Goal: Task Accomplishment & Management: Use online tool/utility

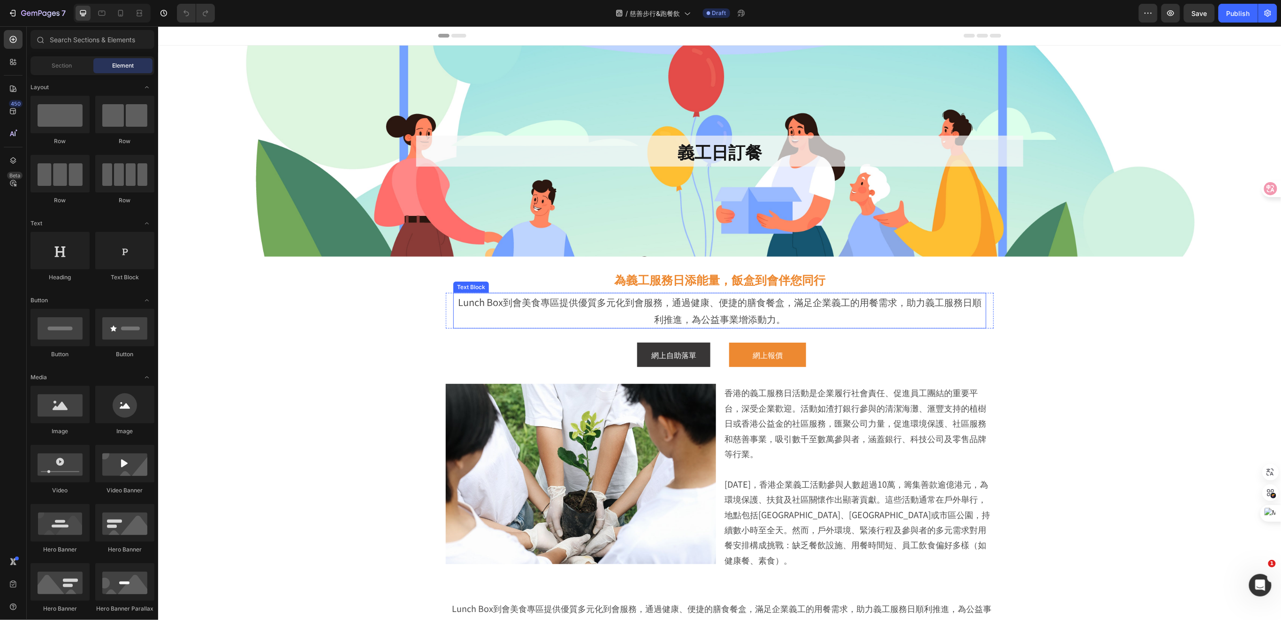
scroll to position [125, 0]
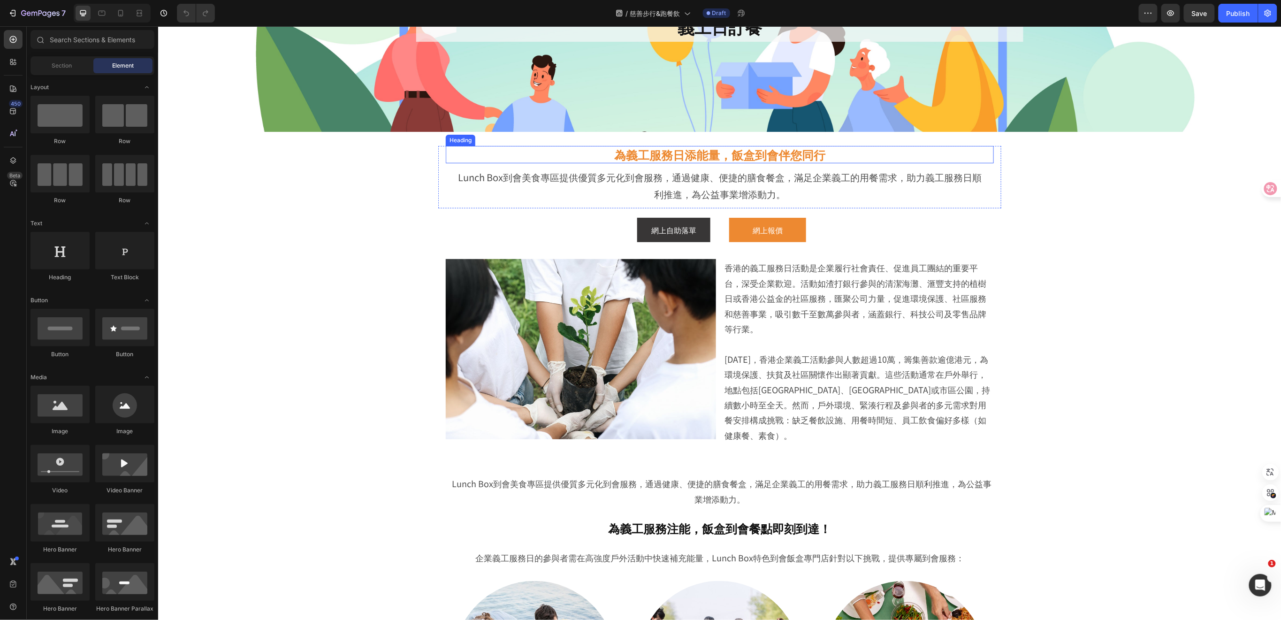
click at [743, 154] on span "為義工服務日添能量，飯盒到會伴您同行" at bounding box center [719, 153] width 211 height 17
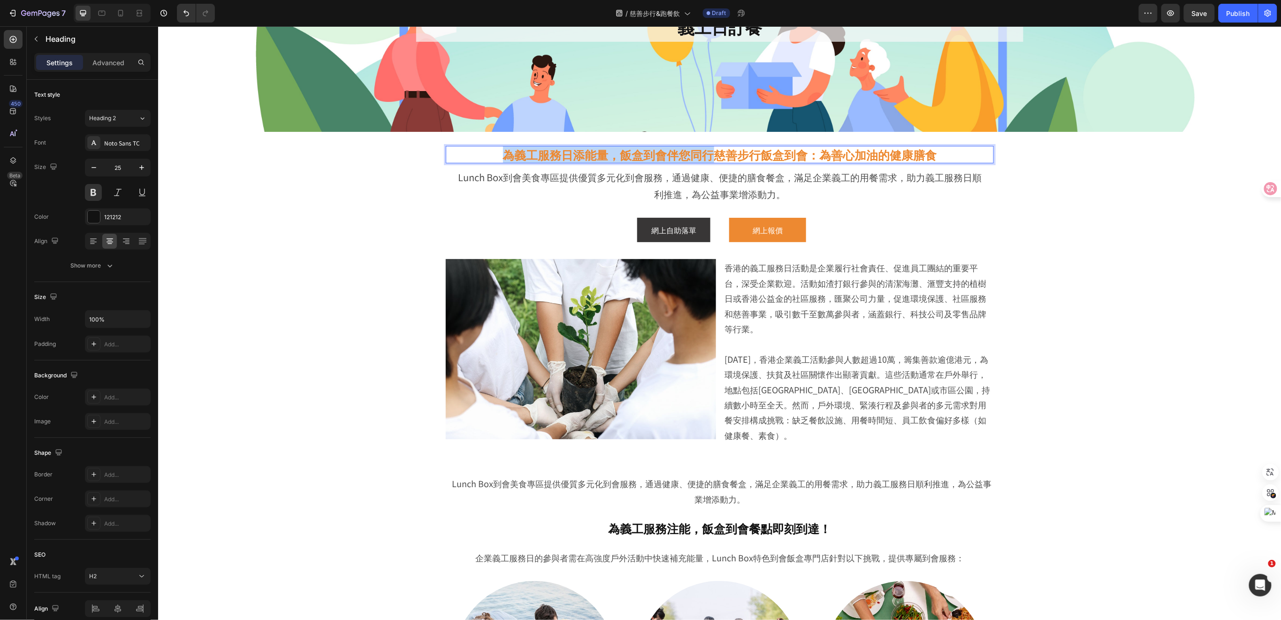
drag, startPoint x: 707, startPoint y: 157, endPoint x: 499, endPoint y: 153, distance: 208.3
click at [502, 153] on span "為義工服務日添能量，飯盒到會伴您同行慈善步行飯盒到會：為善心加油的健康膳食" at bounding box center [719, 153] width 434 height 17
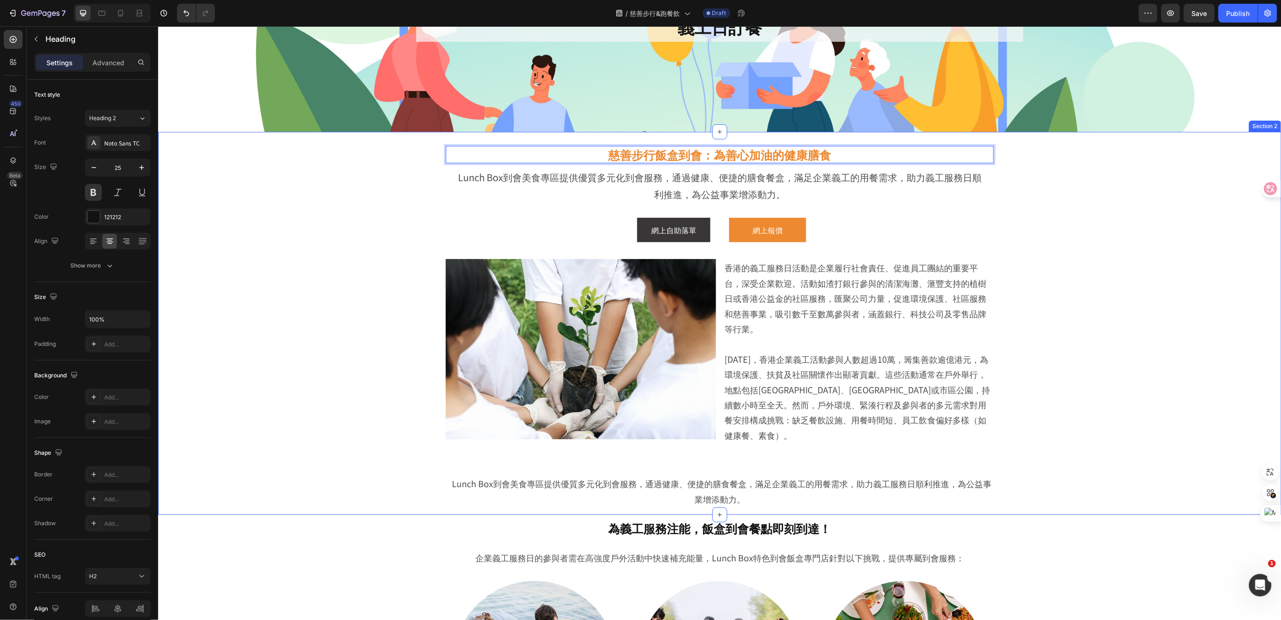
click at [369, 392] on div "慈善步行飯盒到會：為善心加油的健康膳食 Heading 10 Lunch Box到會美食專區提供優質多元化到會服務，通過健康、便捷的膳食餐盒，滿足企業義工的用…" at bounding box center [719, 325] width 1076 height 378
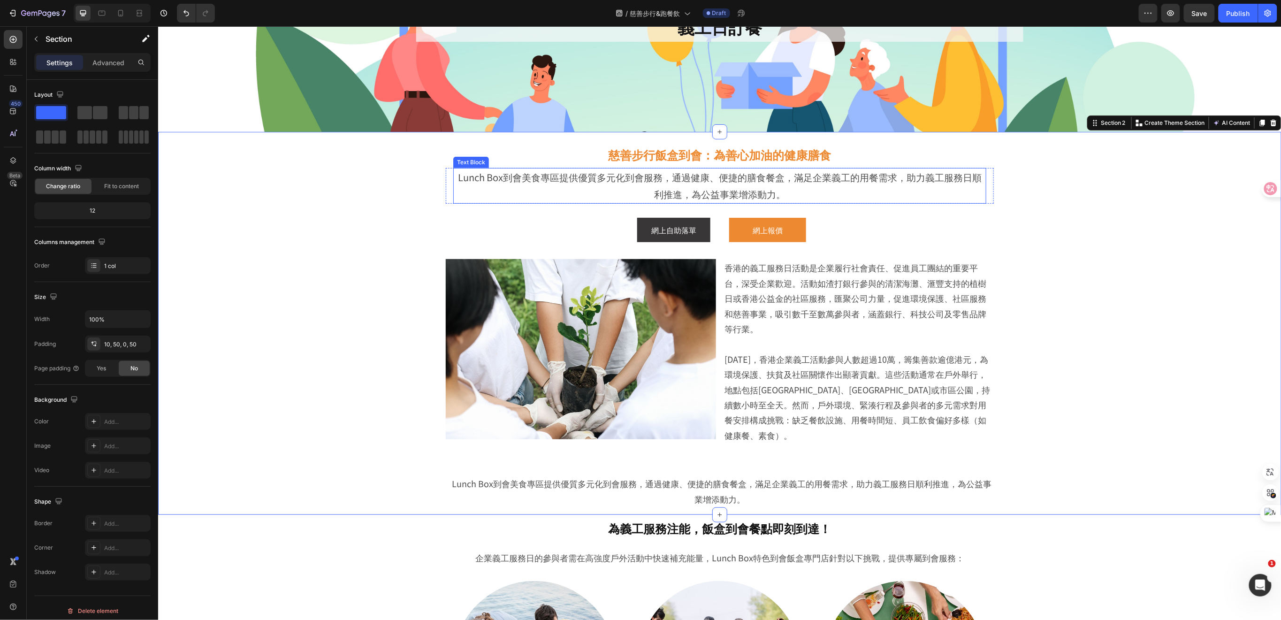
click at [742, 190] on p "Lunch Box到會美食專區提供優質多元化到會服務，通過健康、便捷的膳食餐盒，滿足企業義工的用餐需求，助力義工服務日順利推進，為公益事業增添動力。" at bounding box center [719, 185] width 531 height 34
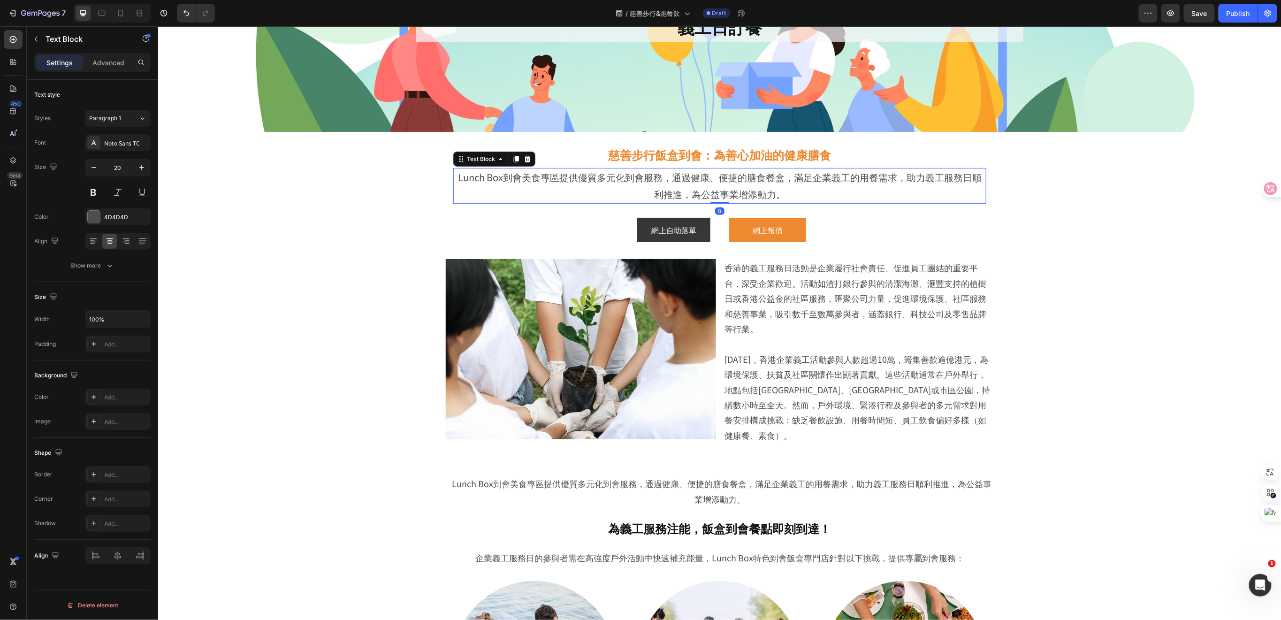
click at [787, 193] on p "Lunch Box到會美食專區提供優質多元化到會服務，通過健康、便捷的膳食餐盒，滿足企業義工的用餐需求，助力義工服務日順利推進，為公益事業增添動力。" at bounding box center [719, 185] width 531 height 34
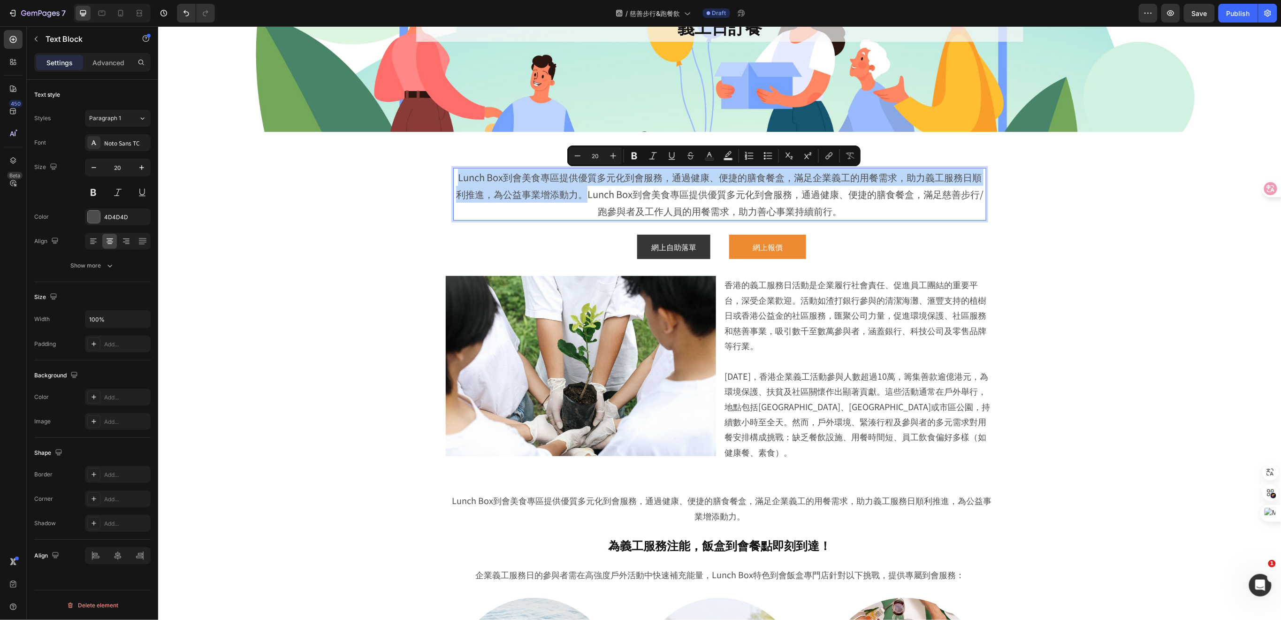
drag, startPoint x: 581, startPoint y: 197, endPoint x: 452, endPoint y: 175, distance: 130.4
click at [454, 175] on p "Lunch Box到會美食專區提供優質多元化到會服務，通過健康、便捷的膳食餐盒，滿足企業義工的用餐需求，助力義工服務日順利推進，為公益事業增添動力。Lunch…" at bounding box center [719, 193] width 531 height 51
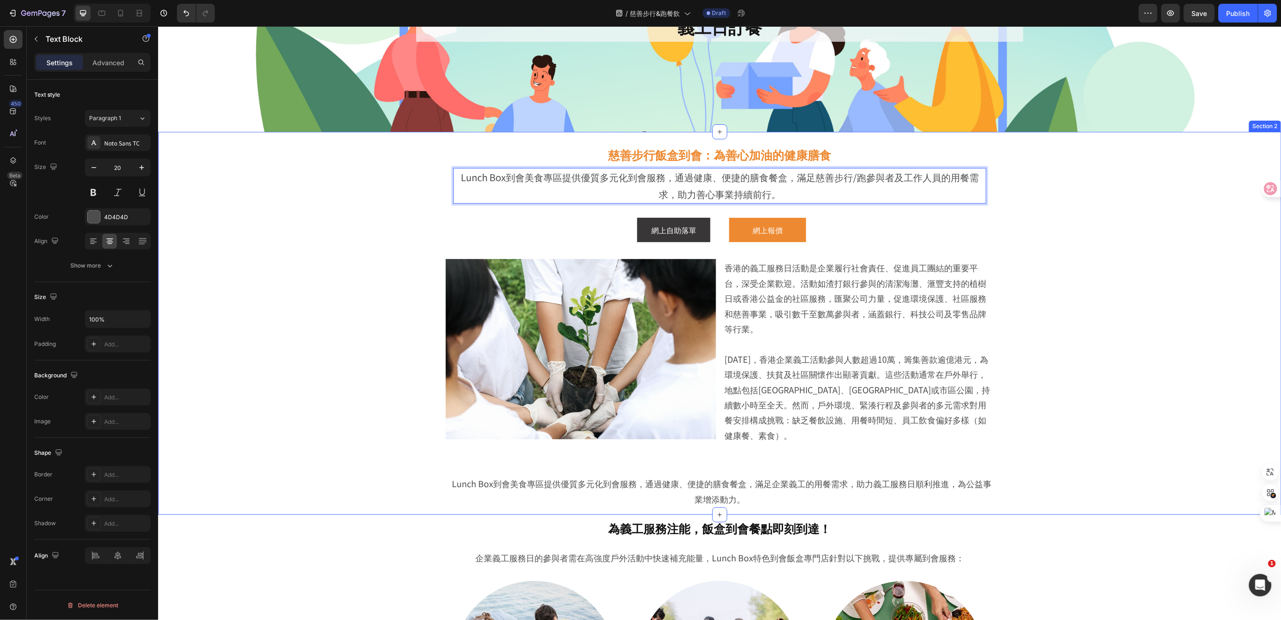
click at [327, 389] on div "⁠⁠⁠⁠⁠⁠⁠ 慈善步行飯盒到會：為善心加油的健康膳食 Heading Lunch Box到會美食專區提供優質多元化到會服務，通過健康、便捷的膳食餐盒，滿足慈…" at bounding box center [719, 325] width 1076 height 378
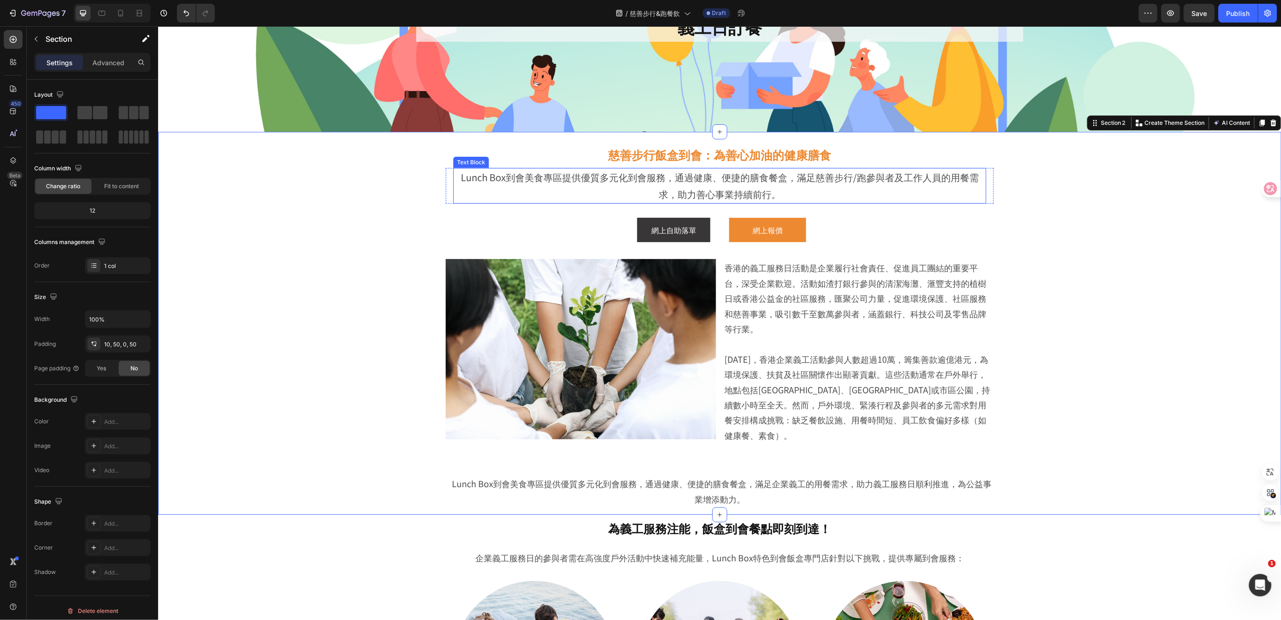
click at [807, 176] on p "Lunch Box到會美食專區提供優質多元化到會服務，通過健康、便捷的膳食餐盒，滿足慈善步行/跑參與者及工作人員的用餐需求，助力善心事業持續前行。" at bounding box center [719, 185] width 531 height 34
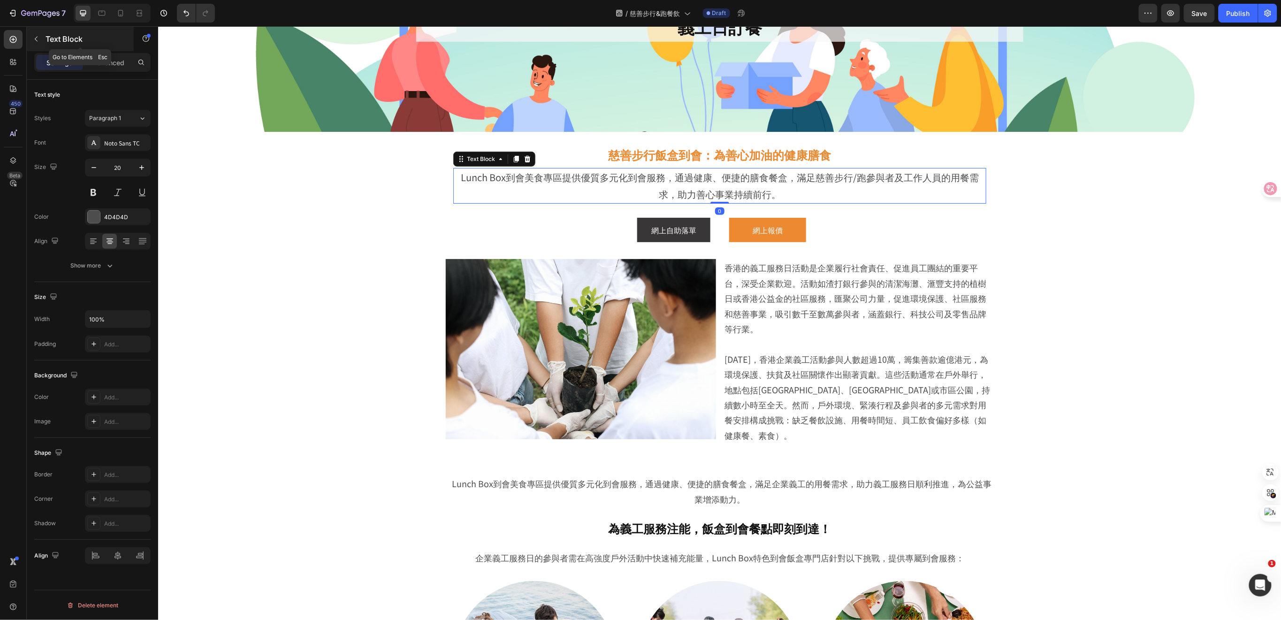
click at [35, 36] on icon "button" at bounding box center [36, 39] width 8 height 8
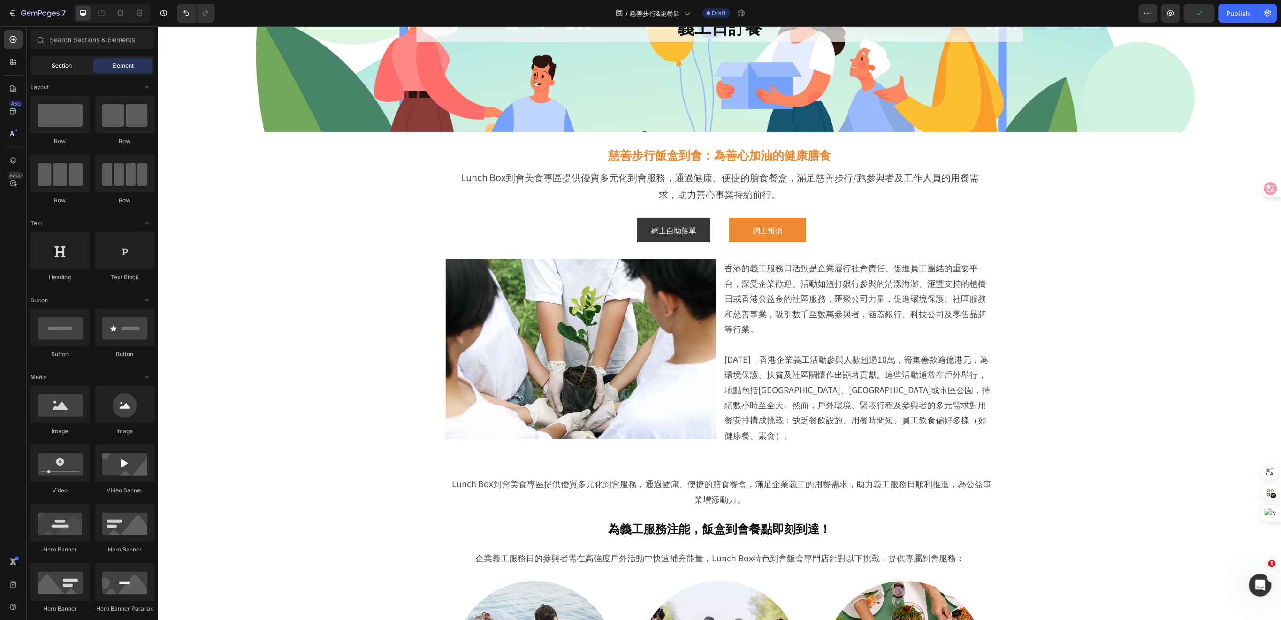
click at [50, 64] on div "Section" at bounding box center [61, 65] width 59 height 15
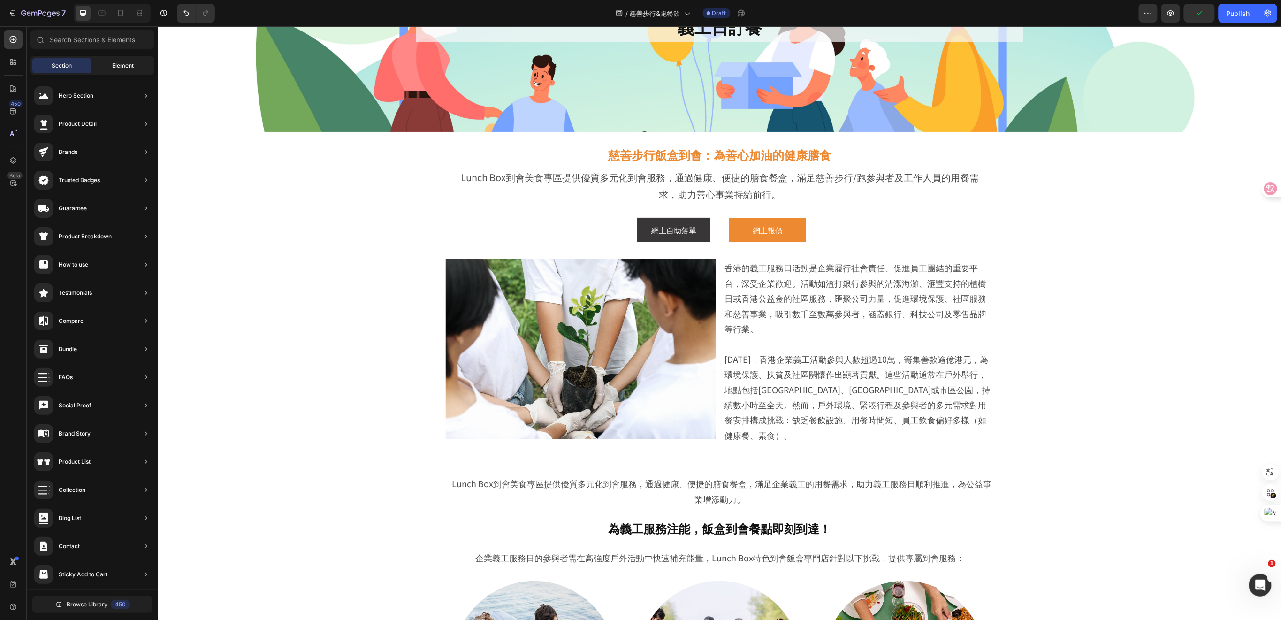
click at [107, 64] on div "Element" at bounding box center [122, 65] width 59 height 15
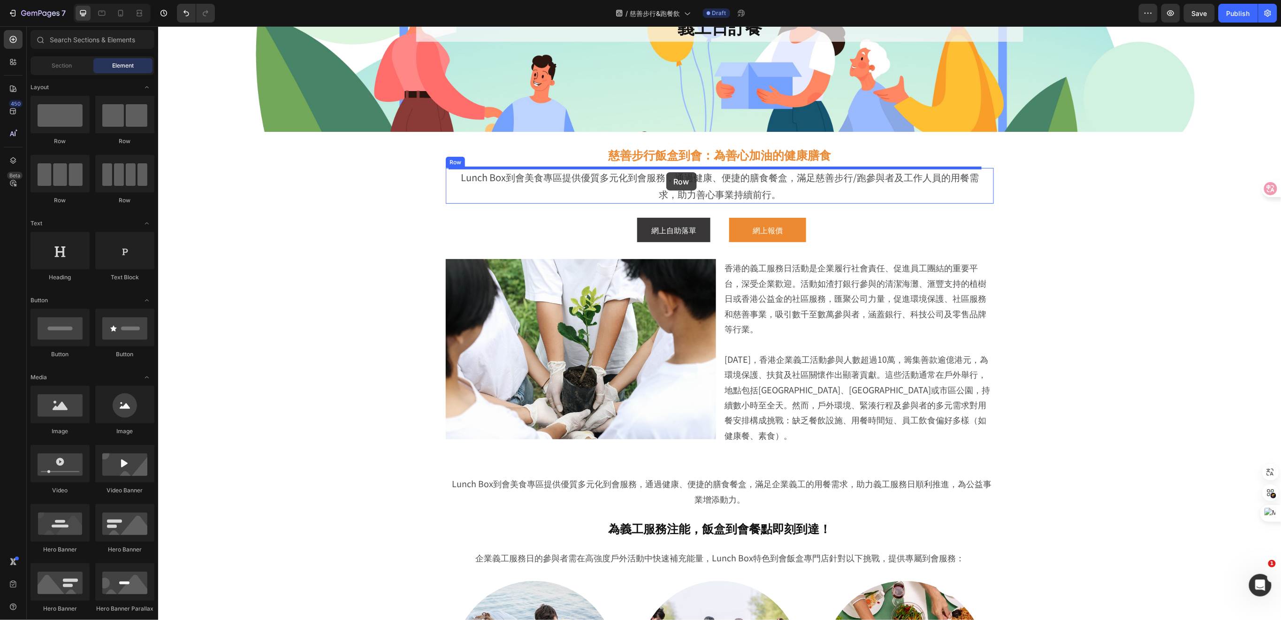
drag, startPoint x: 218, startPoint y: 143, endPoint x: 666, endPoint y: 172, distance: 448.5
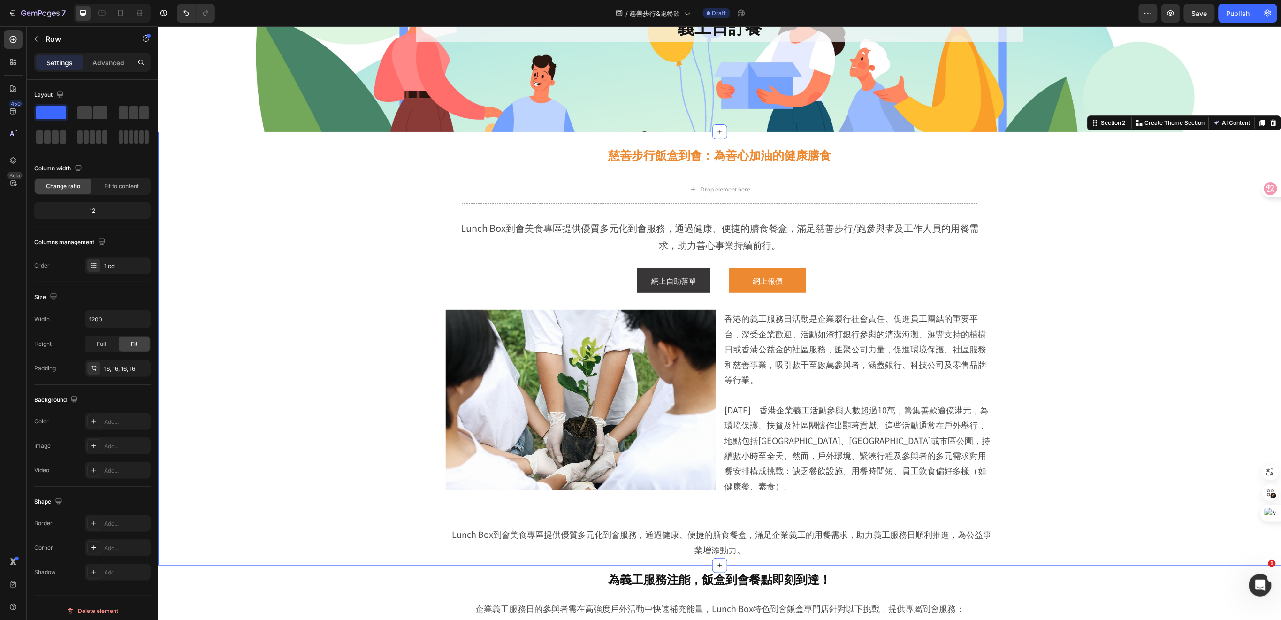
click at [327, 327] on div "⁠⁠⁠⁠⁠⁠⁠ 慈善步行飯盒到會：為善心加油的健康膳食 Heading Drop element here Row Lunch Box到會美食專區提供優質多元…" at bounding box center [719, 350] width 1076 height 429
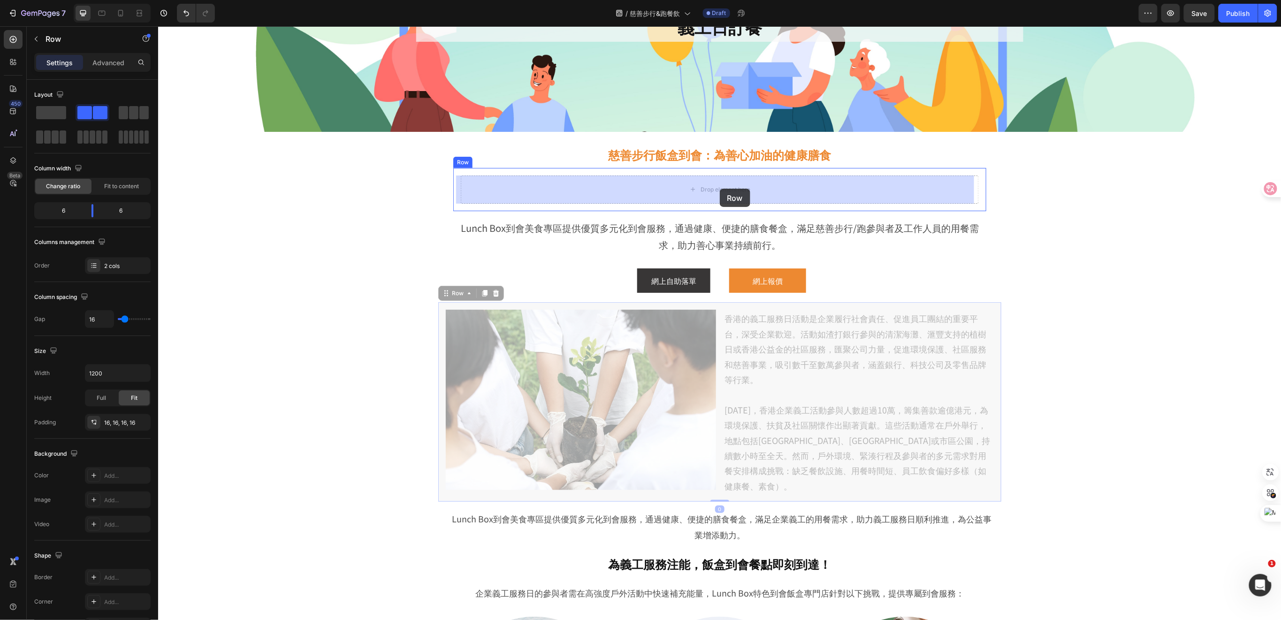
drag, startPoint x: 714, startPoint y: 447, endPoint x: 719, endPoint y: 188, distance: 258.6
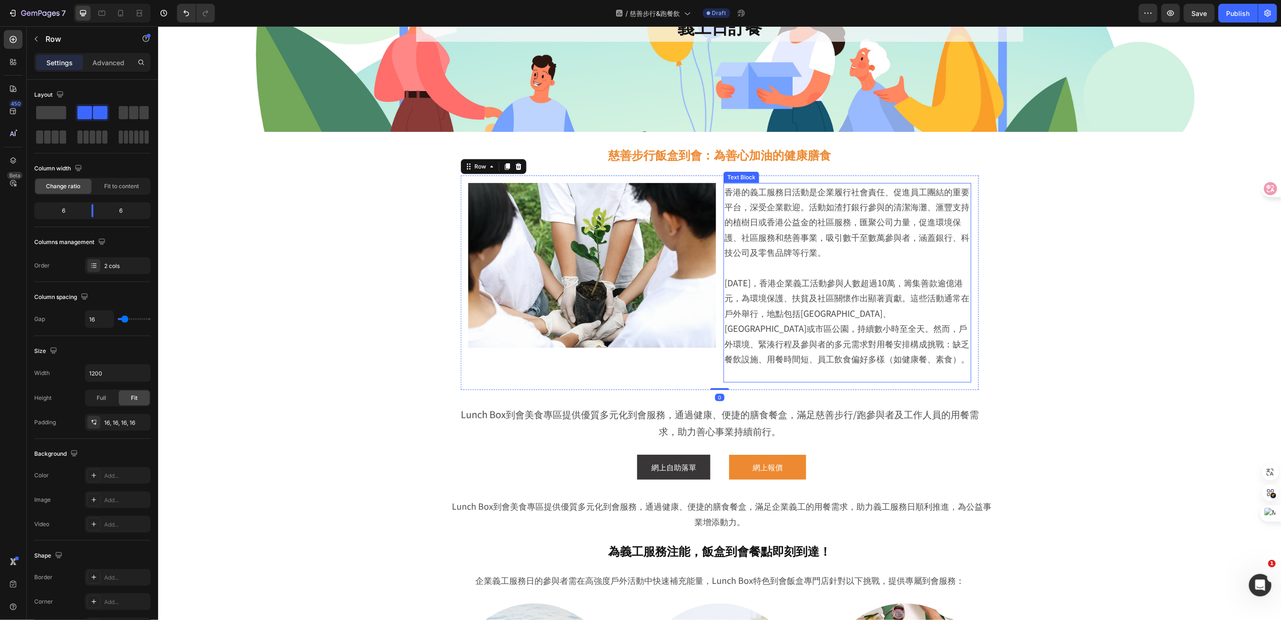
scroll to position [250, 0]
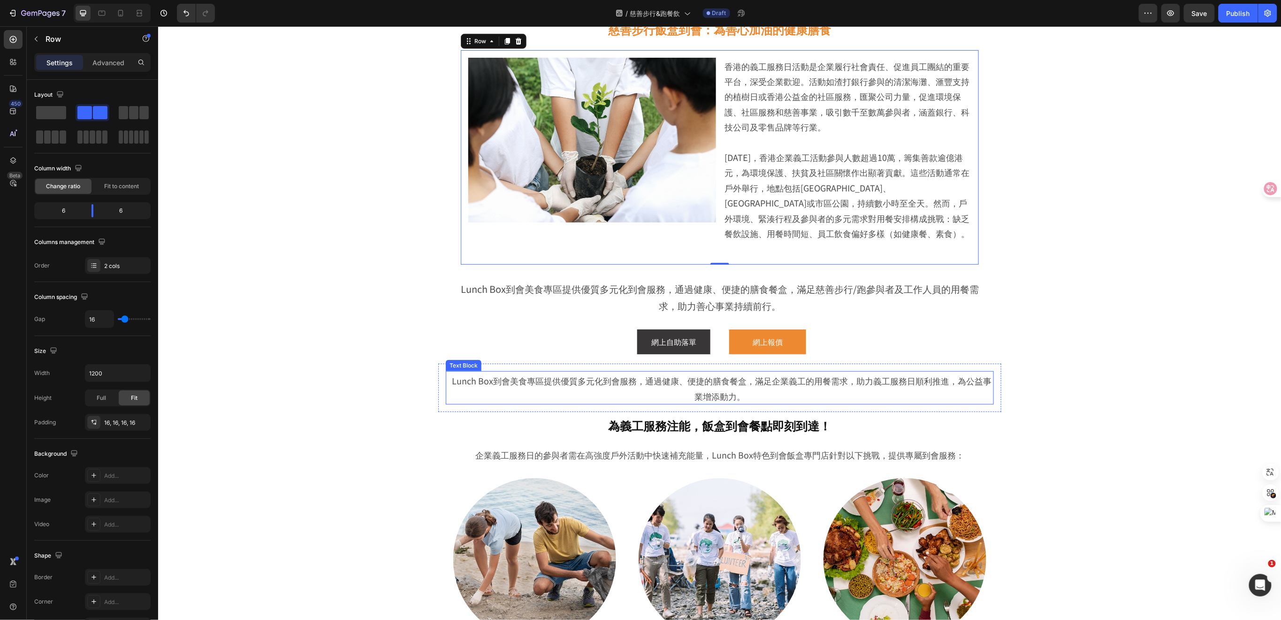
click at [844, 394] on p "Lunch Box到會美食專區提供優質多元化到會服務，通過健康、便捷的膳食餐盒，滿足企業義工的用餐需求，助力義工服務日順利推進，為公益事業增添動力。" at bounding box center [719, 388] width 546 height 32
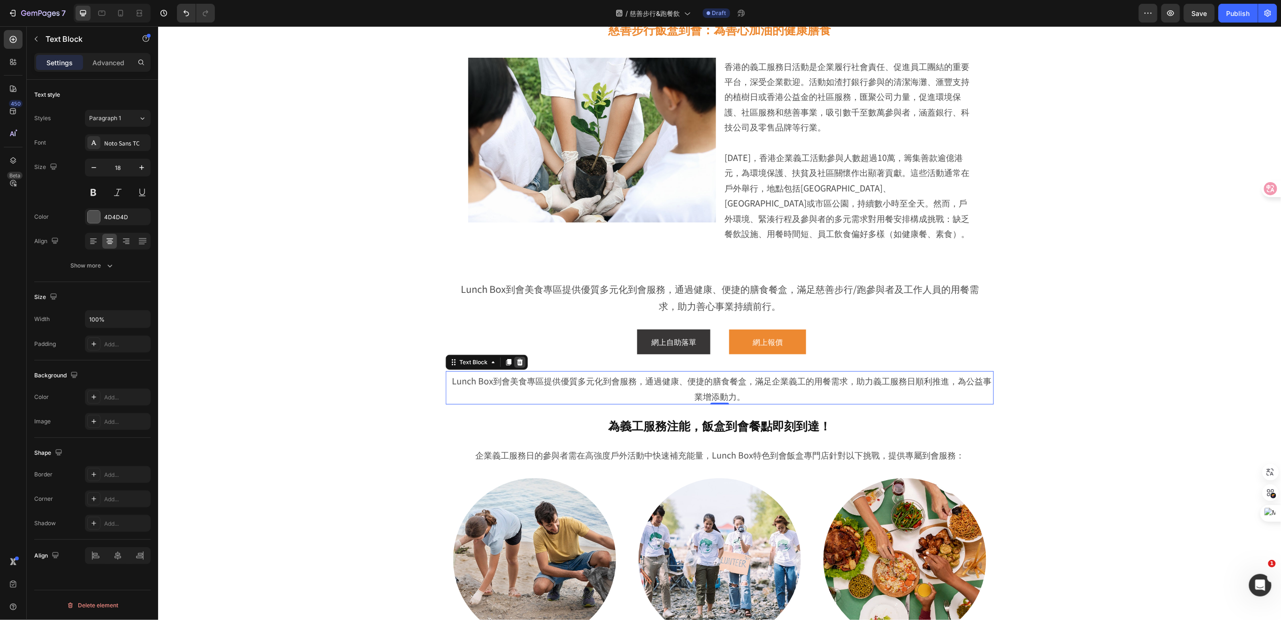
click at [518, 360] on icon at bounding box center [520, 362] width 8 height 8
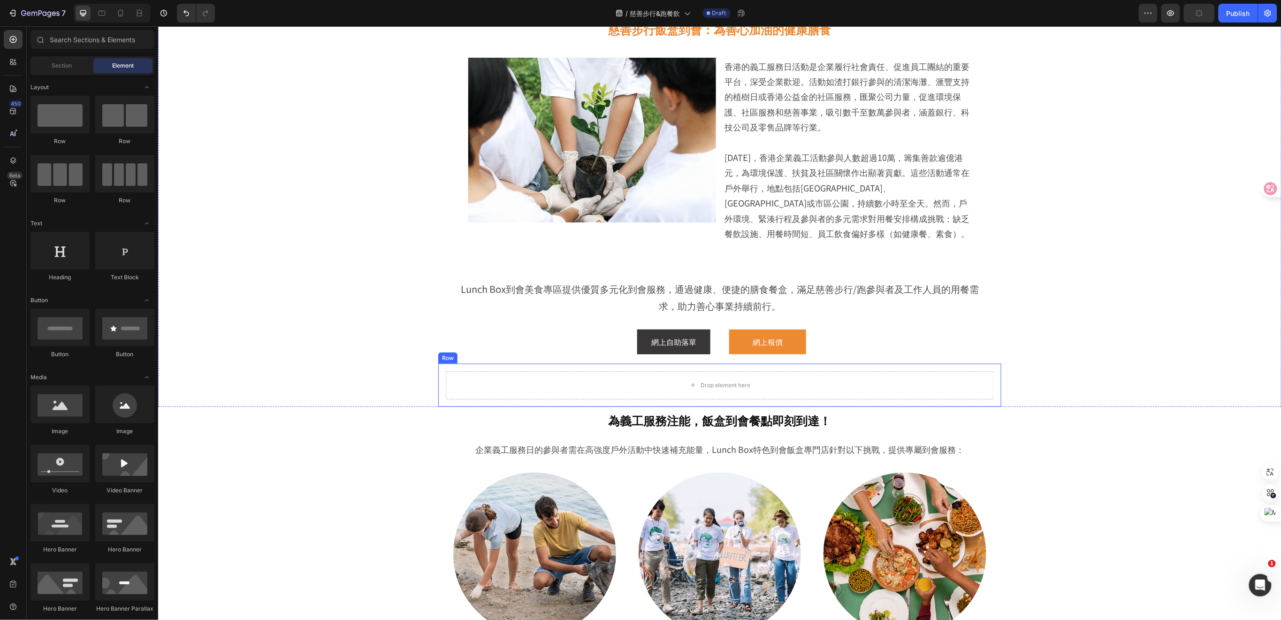
click at [988, 382] on div "Drop element here Row" at bounding box center [719, 384] width 563 height 43
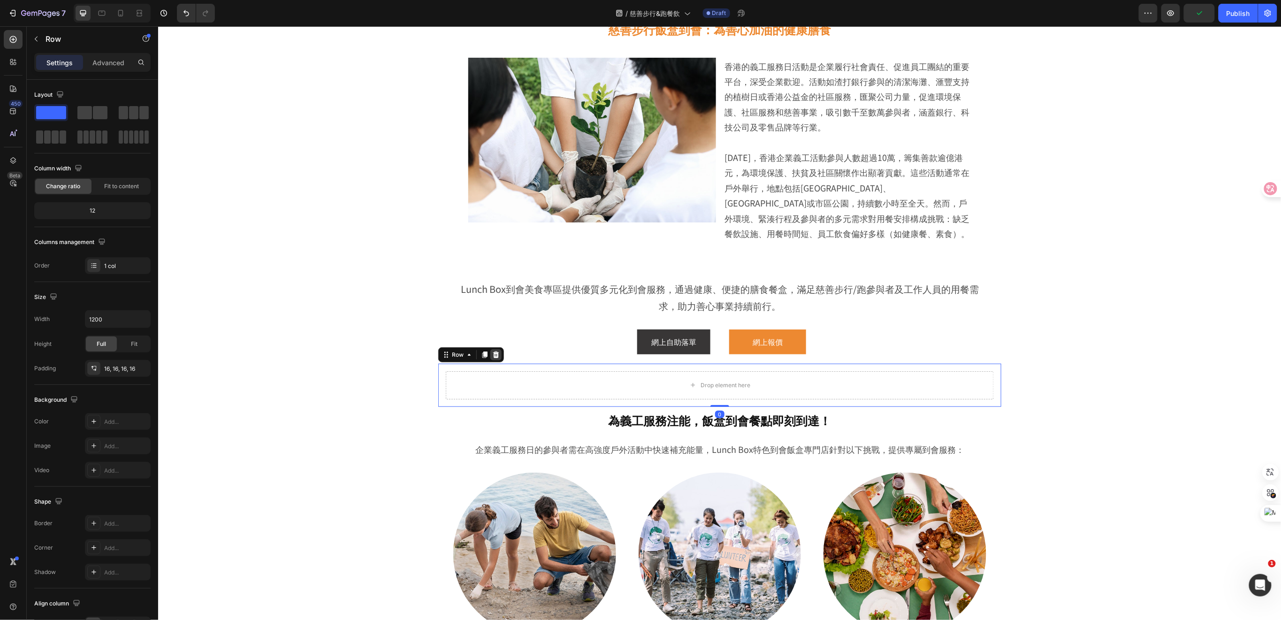
click at [492, 352] on icon at bounding box center [496, 354] width 8 height 8
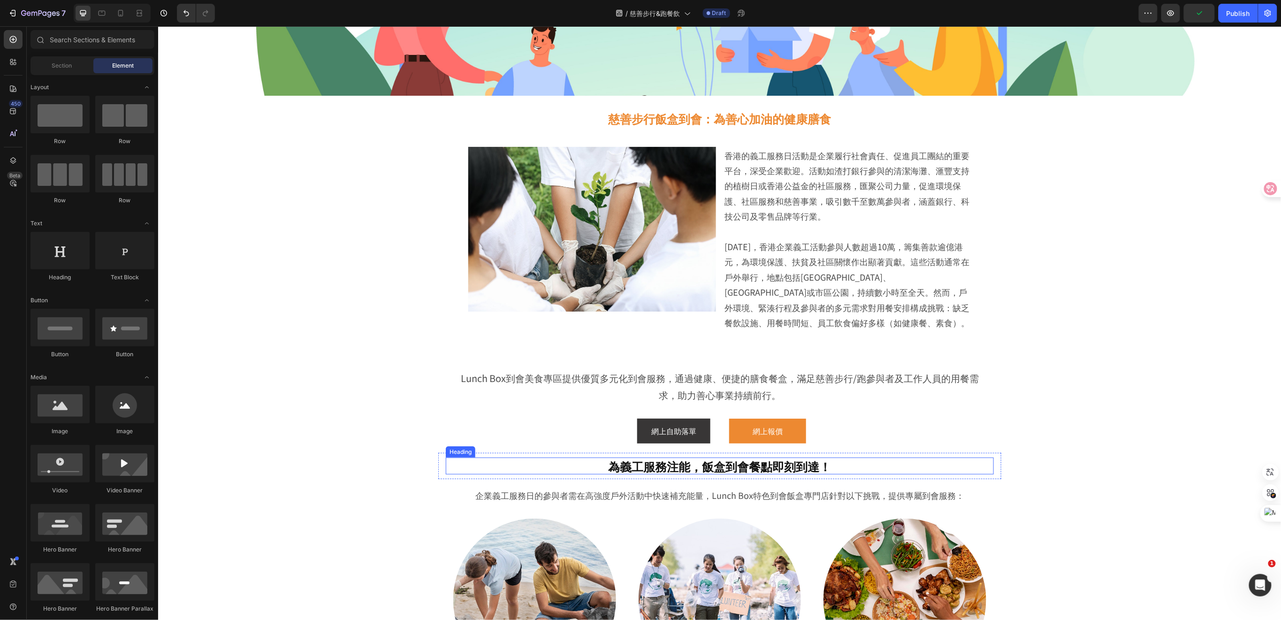
scroll to position [125, 0]
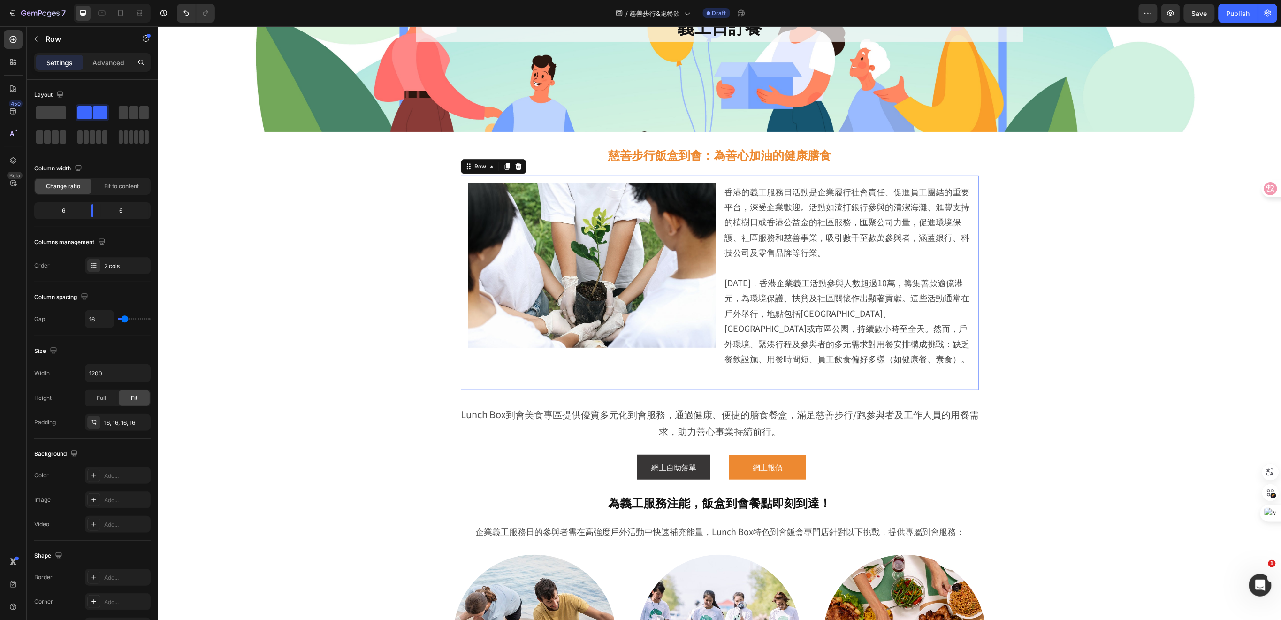
click at [691, 380] on div "Image" at bounding box center [592, 282] width 248 height 199
click at [119, 61] on p "Advanced" at bounding box center [108, 63] width 32 height 10
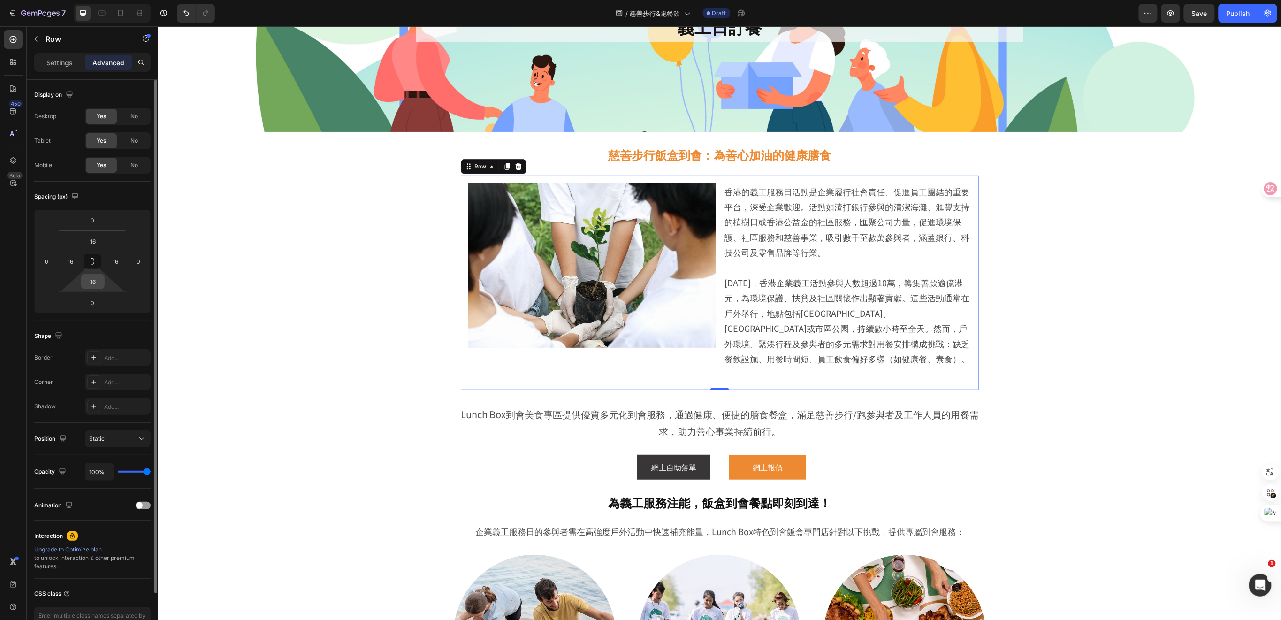
click at [94, 285] on input "16" at bounding box center [93, 281] width 19 height 14
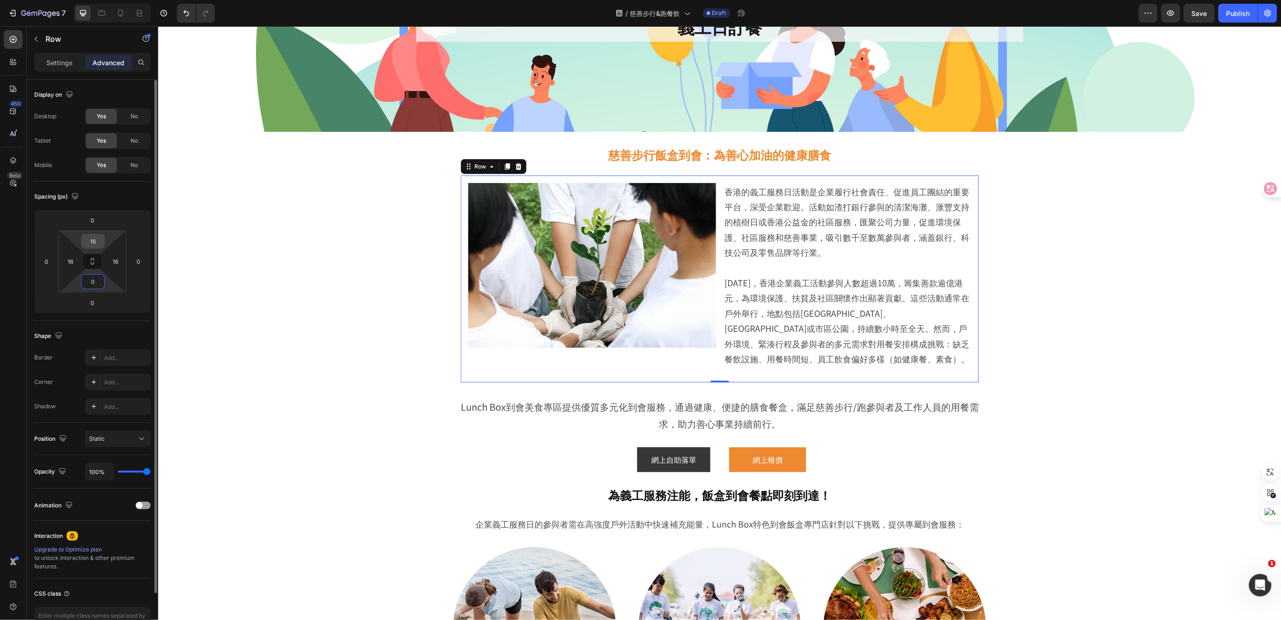
type input "0"
click at [100, 241] on input "16" at bounding box center [93, 241] width 19 height 14
type input "0"
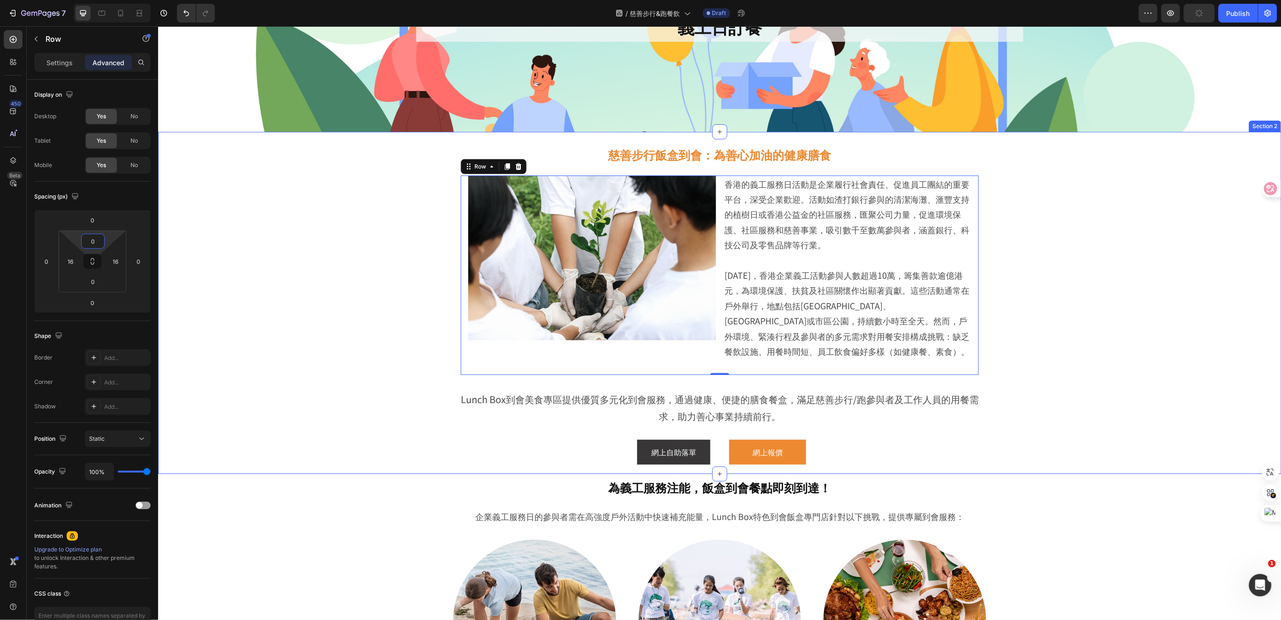
click at [329, 325] on div "⁠⁠⁠⁠⁠⁠⁠ 慈善步行飯盒到會：為善心加油的健康膳食 Heading Image 香港的義工服務日活動是企業履行社會責任、促進員工團結的重要平台，深受企業歡…" at bounding box center [719, 304] width 1076 height 337
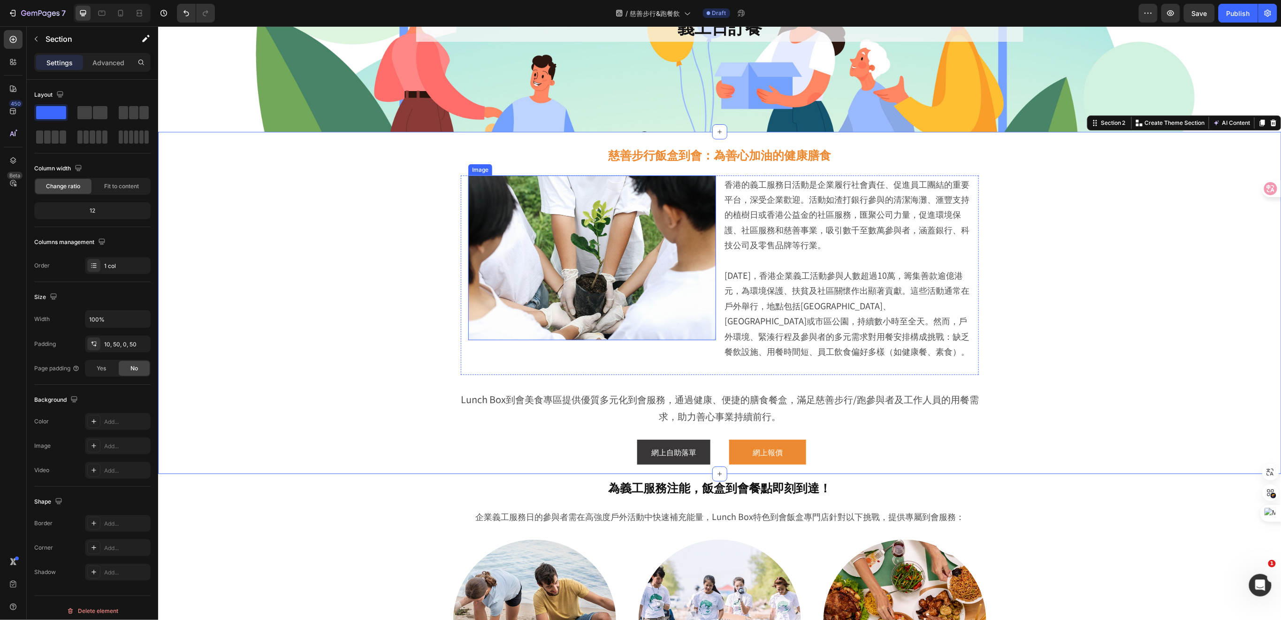
click at [656, 306] on img at bounding box center [592, 257] width 248 height 165
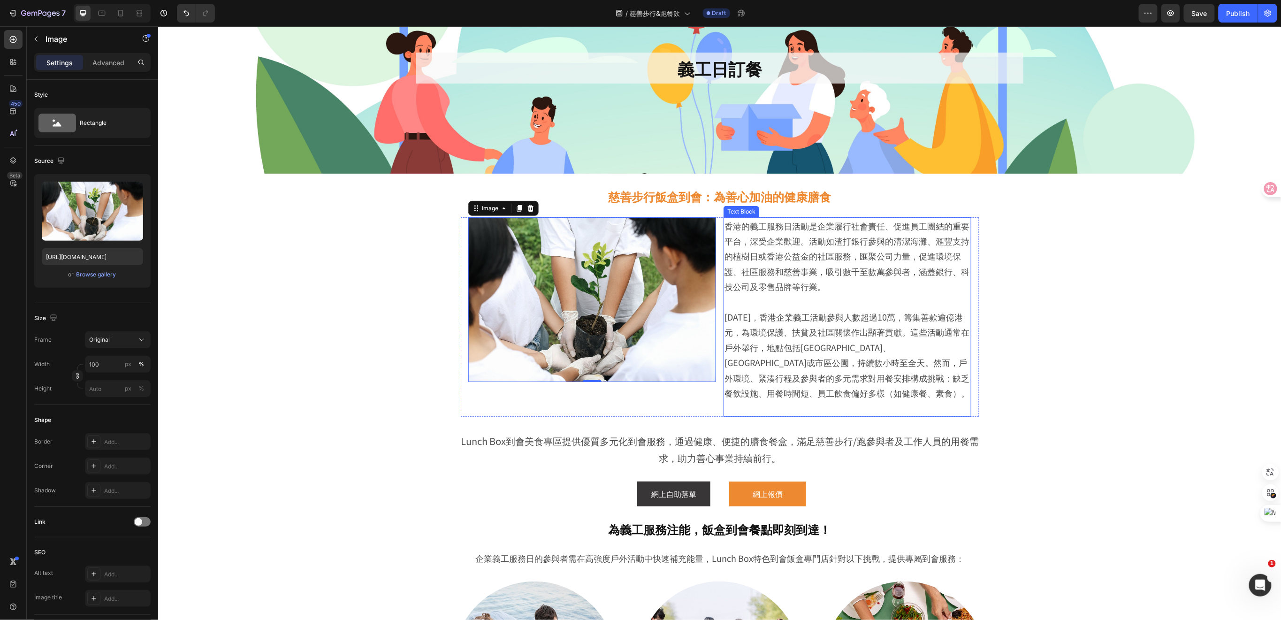
scroll to position [0, 0]
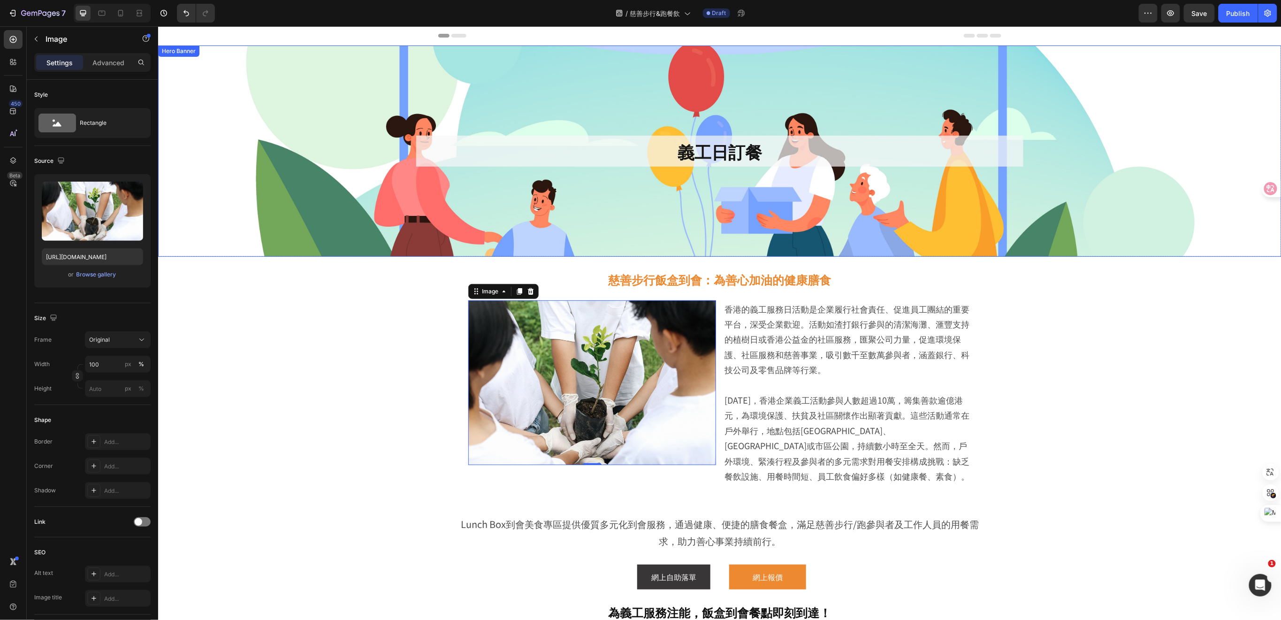
click at [285, 209] on div "Background Image" at bounding box center [719, 150] width 1123 height 211
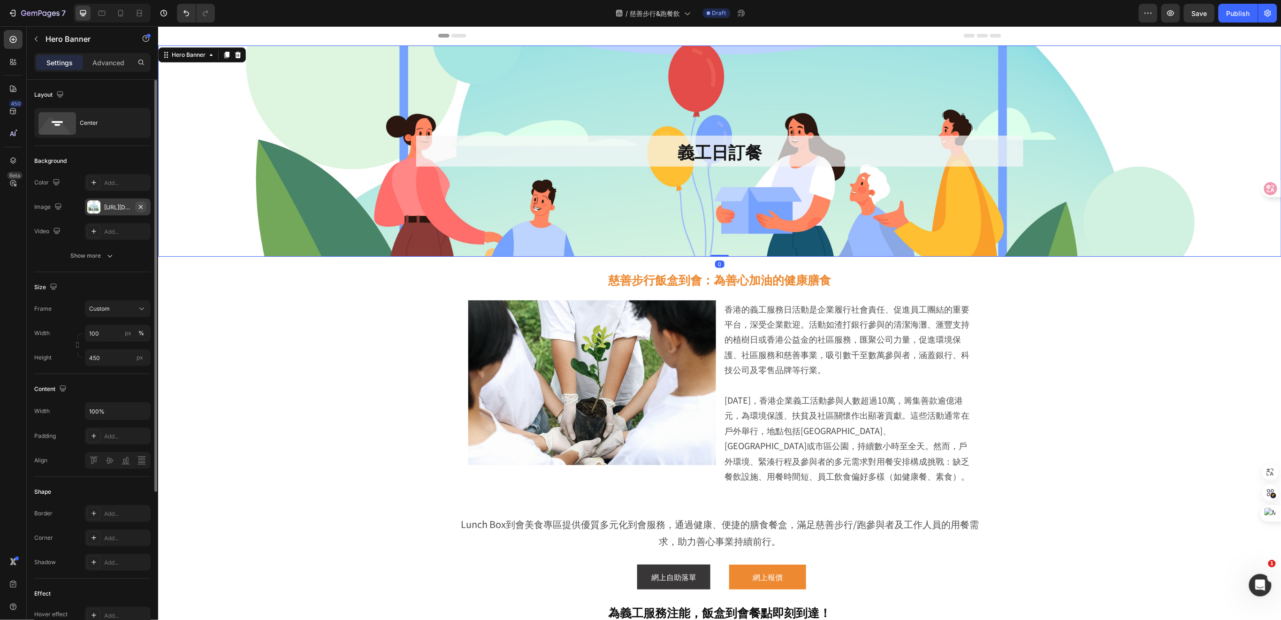
click at [143, 207] on icon "button" at bounding box center [141, 207] width 8 height 8
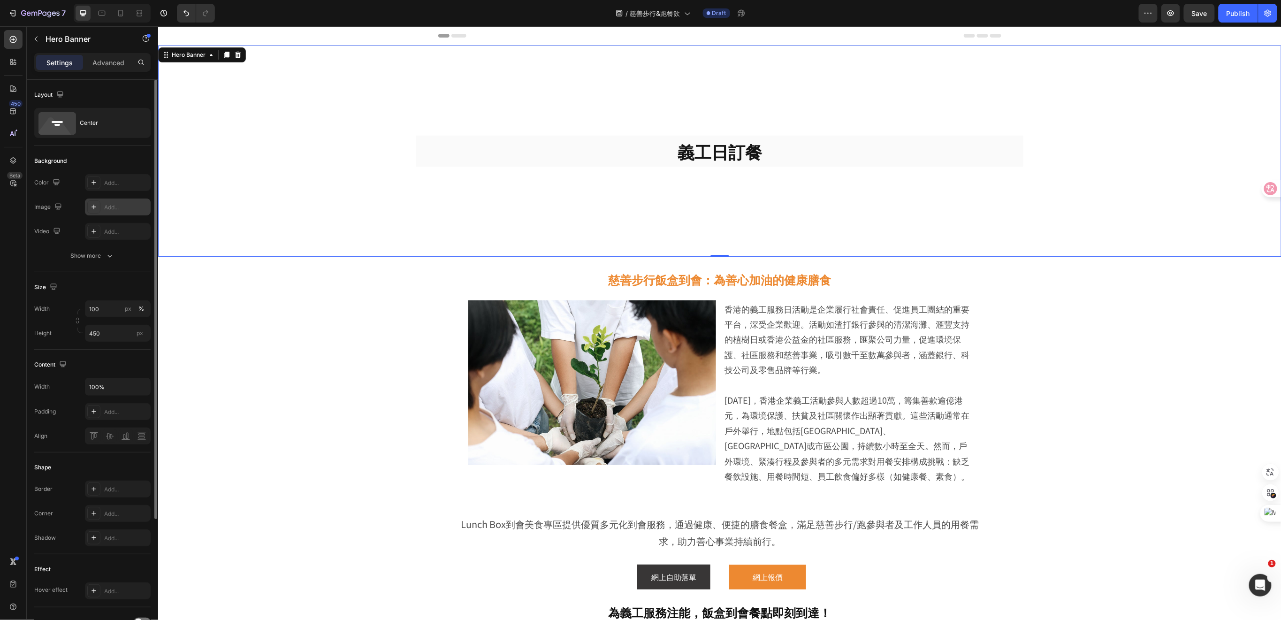
click at [96, 206] on icon at bounding box center [94, 207] width 8 height 8
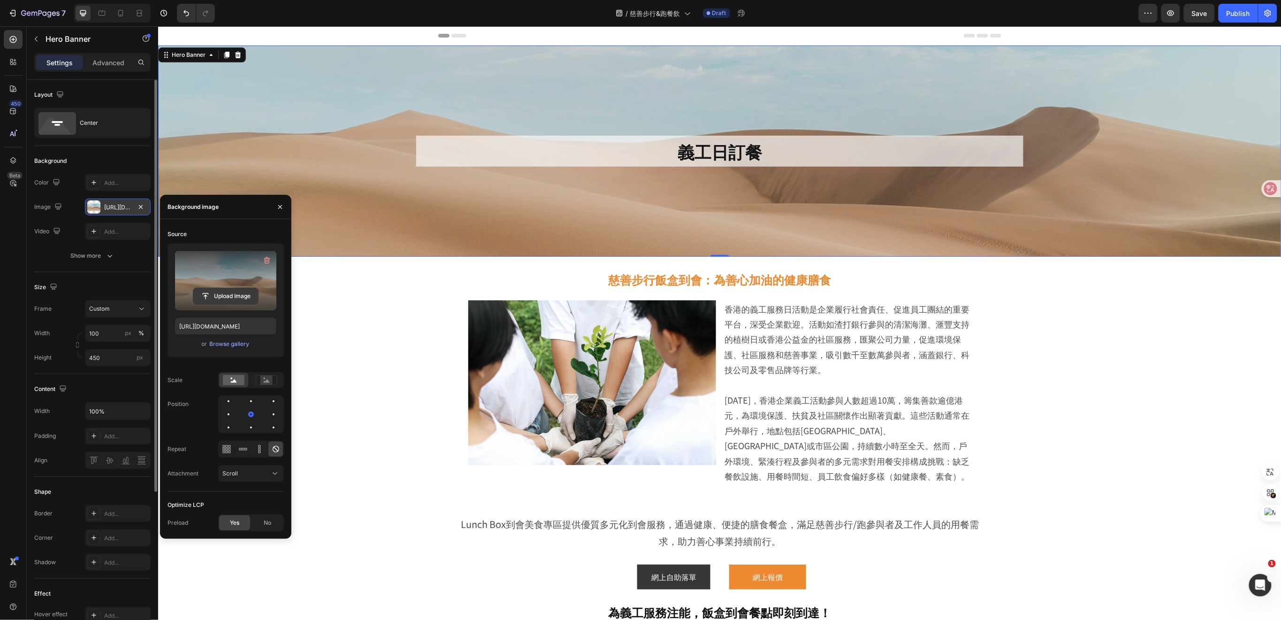
click at [226, 299] on input "file" at bounding box center [225, 296] width 65 height 16
type input "https://cdn.shopify.com/s/files/1/0836/7715/1505/files/gempages_509728002079196…"
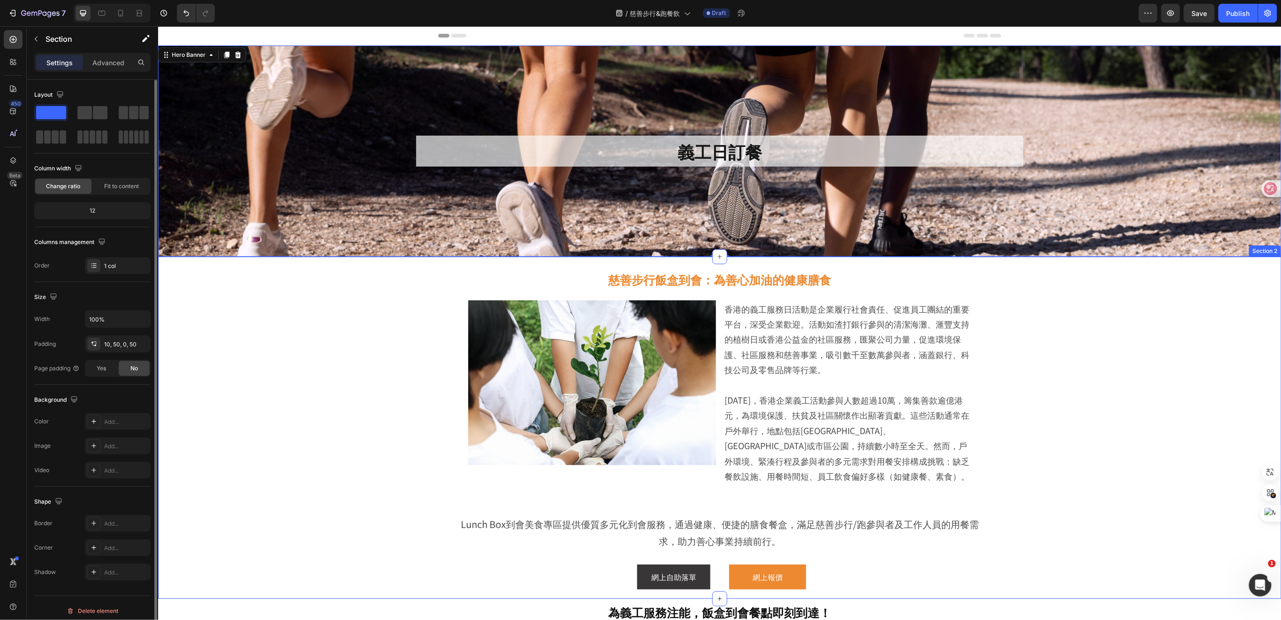
click at [412, 407] on div "⁠⁠⁠⁠⁠⁠⁠ 慈善步行飯盒到會：為善心加油的健康膳食 Heading Image 香港的義工服務日活動是企業履行社會責任、促進員工團結的重要平台，深受企業歡…" at bounding box center [719, 429] width 1076 height 337
click at [748, 142] on h2 "義工日訂餐" at bounding box center [719, 150] width 607 height 31
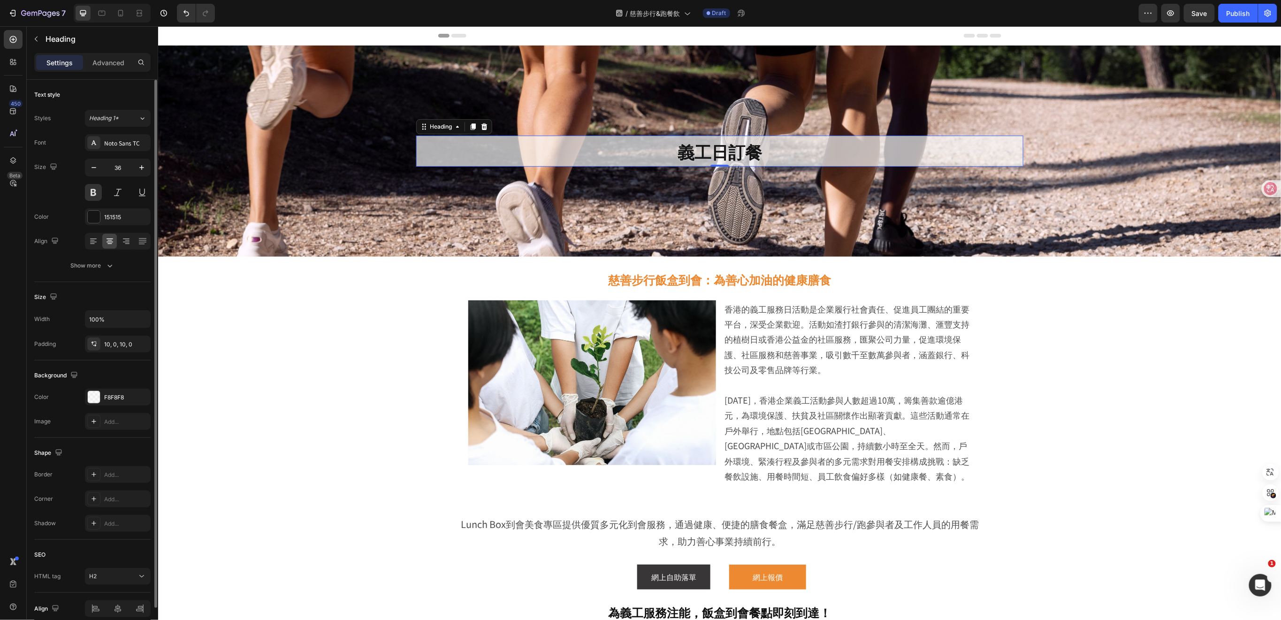
click at [765, 158] on h2 "義工日訂餐" at bounding box center [719, 150] width 607 height 31
drag, startPoint x: 686, startPoint y: 157, endPoint x: 610, endPoint y: 150, distance: 76.3
click at [610, 150] on p "義工日訂餐慈善步行飯盒到會" at bounding box center [719, 151] width 607 height 22
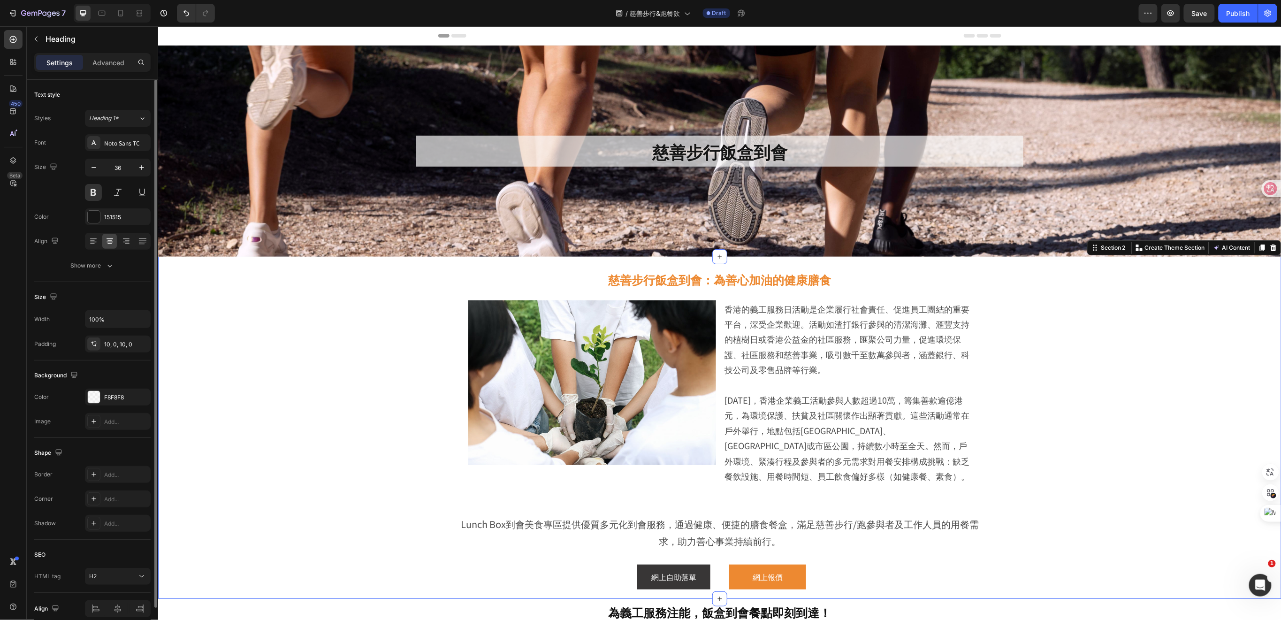
click at [335, 489] on div "⁠⁠⁠⁠⁠⁠⁠ 慈善步行飯盒到會：為善心加油的健康膳食 Heading Image 香港的義工服務日活動是企業履行社會責任、促進員工團結的重要平台，深受企業歡…" at bounding box center [719, 429] width 1076 height 337
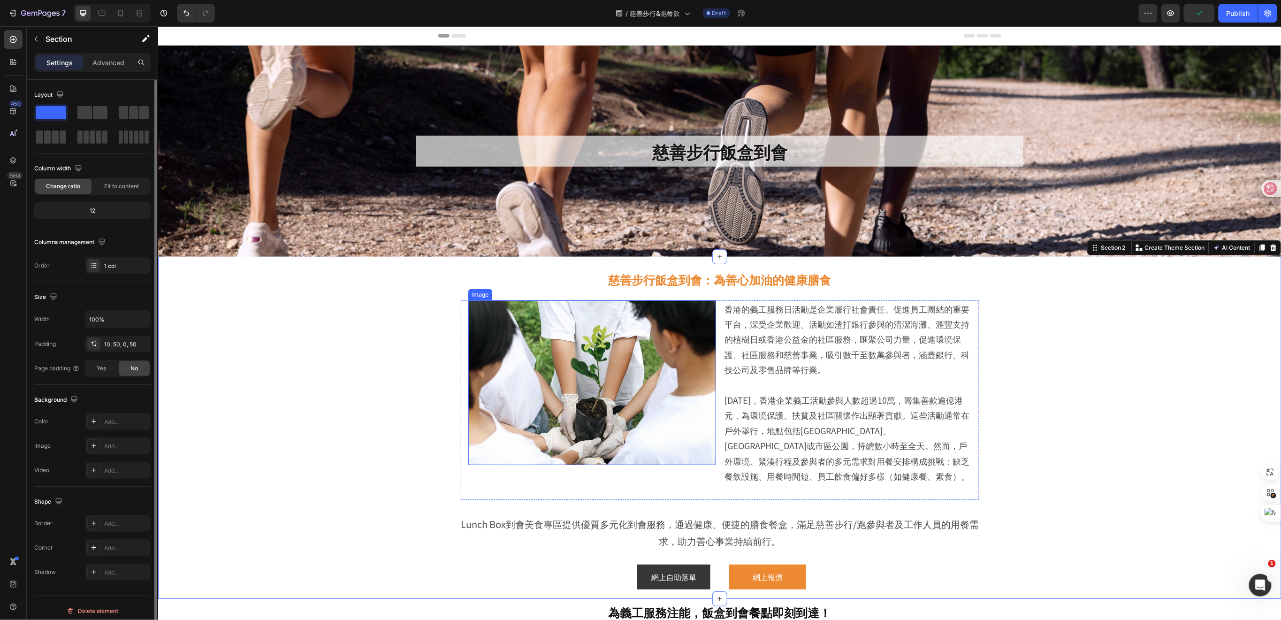
click at [588, 366] on img at bounding box center [592, 382] width 248 height 165
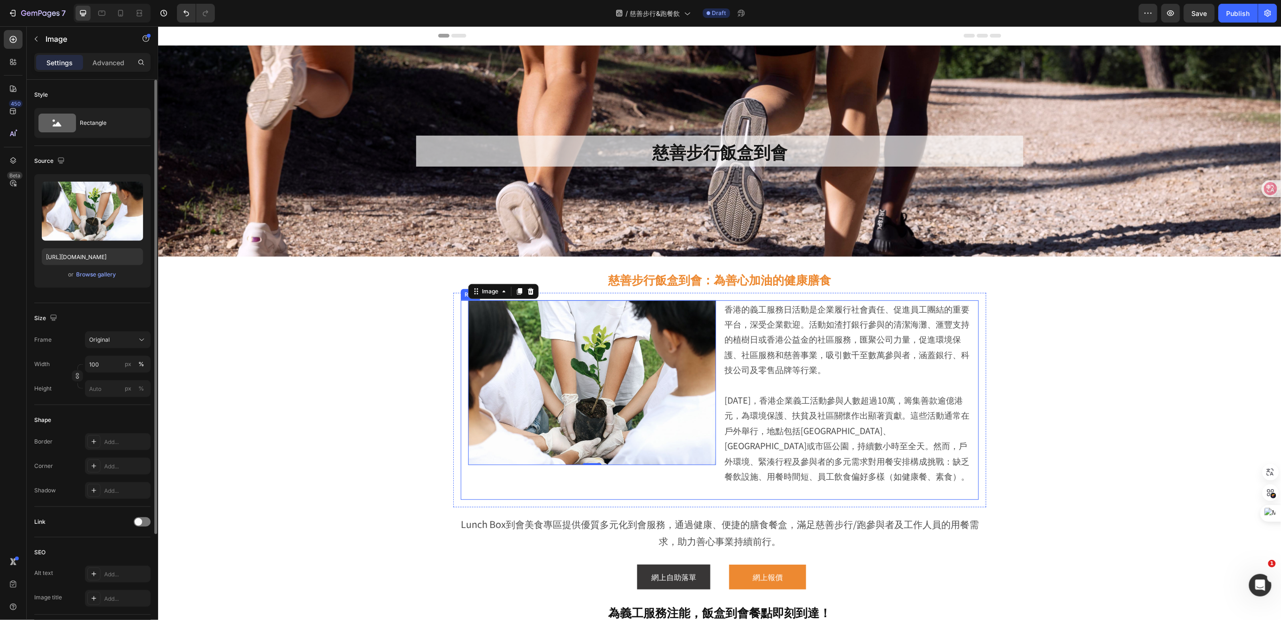
click at [703, 484] on div "Image 0" at bounding box center [592, 399] width 248 height 199
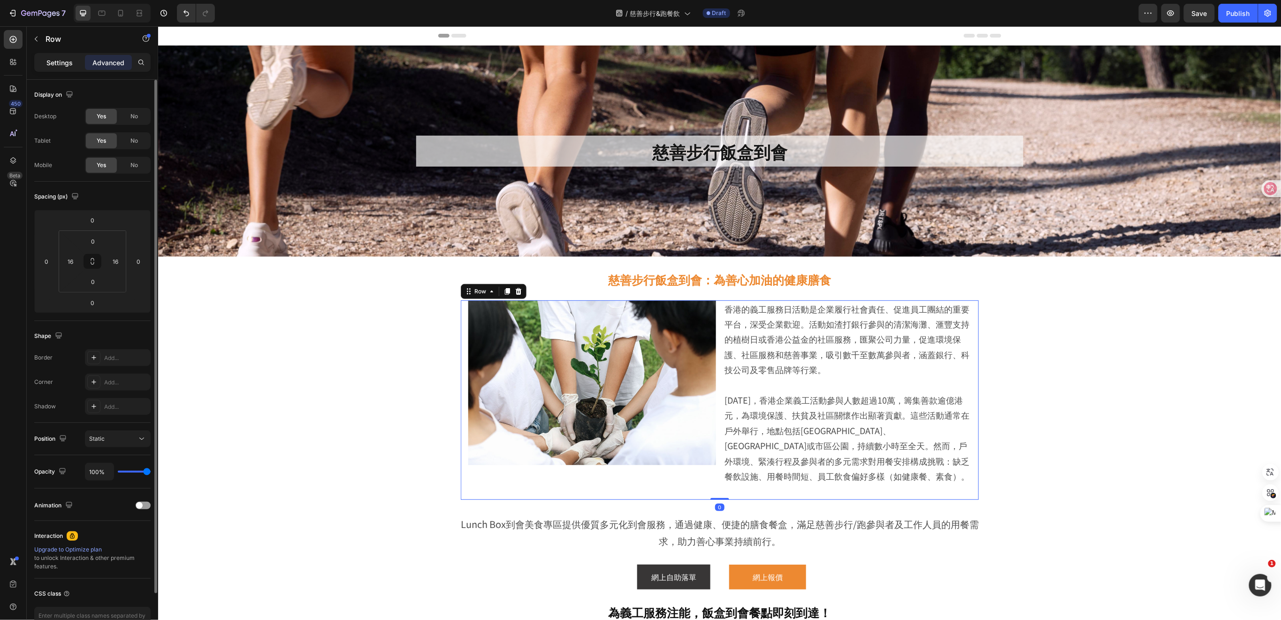
click at [62, 67] on p "Settings" at bounding box center [59, 63] width 26 height 10
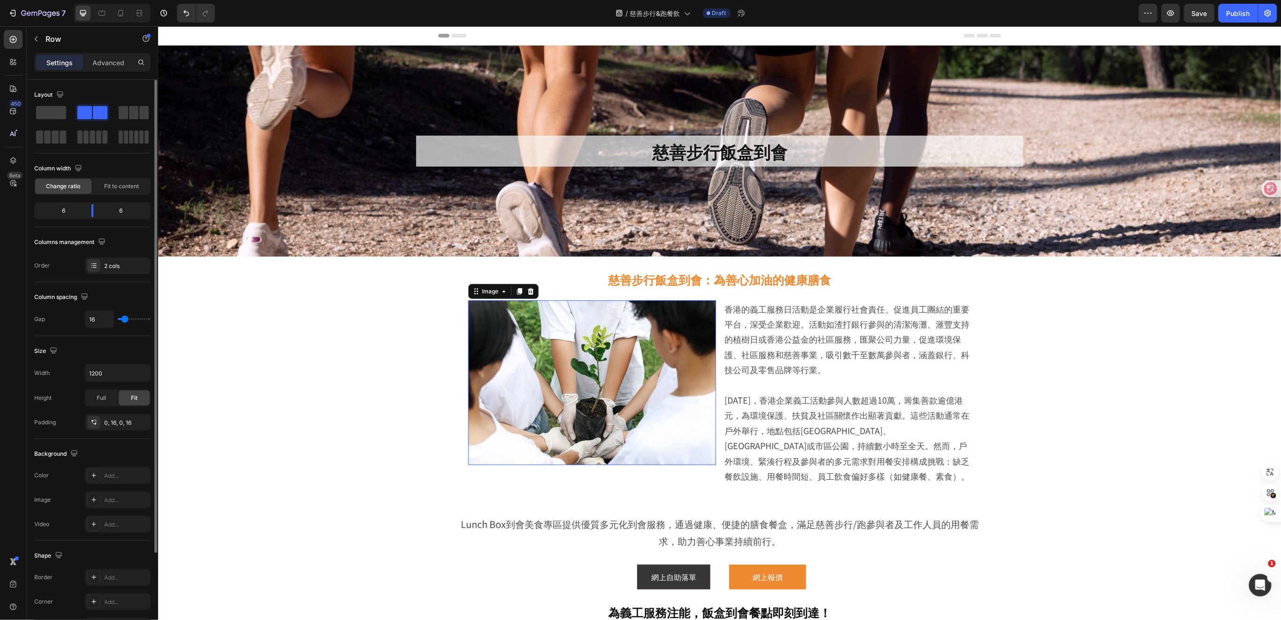
click at [560, 332] on img at bounding box center [592, 382] width 248 height 165
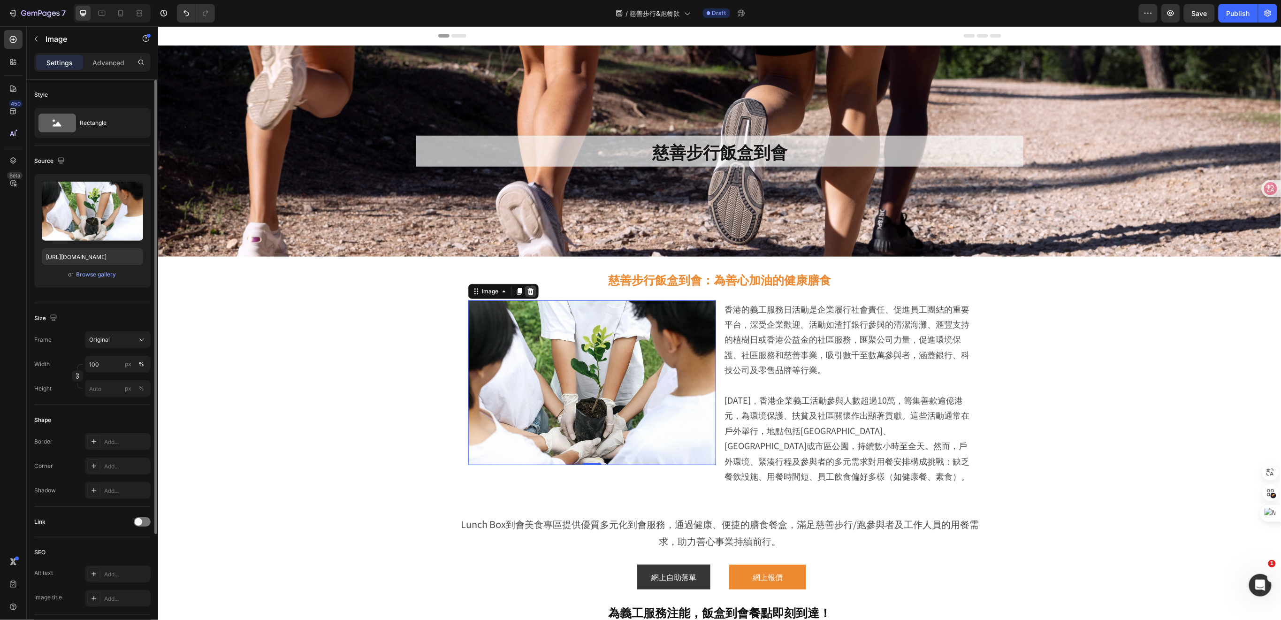
click at [527, 291] on icon at bounding box center [530, 290] width 6 height 7
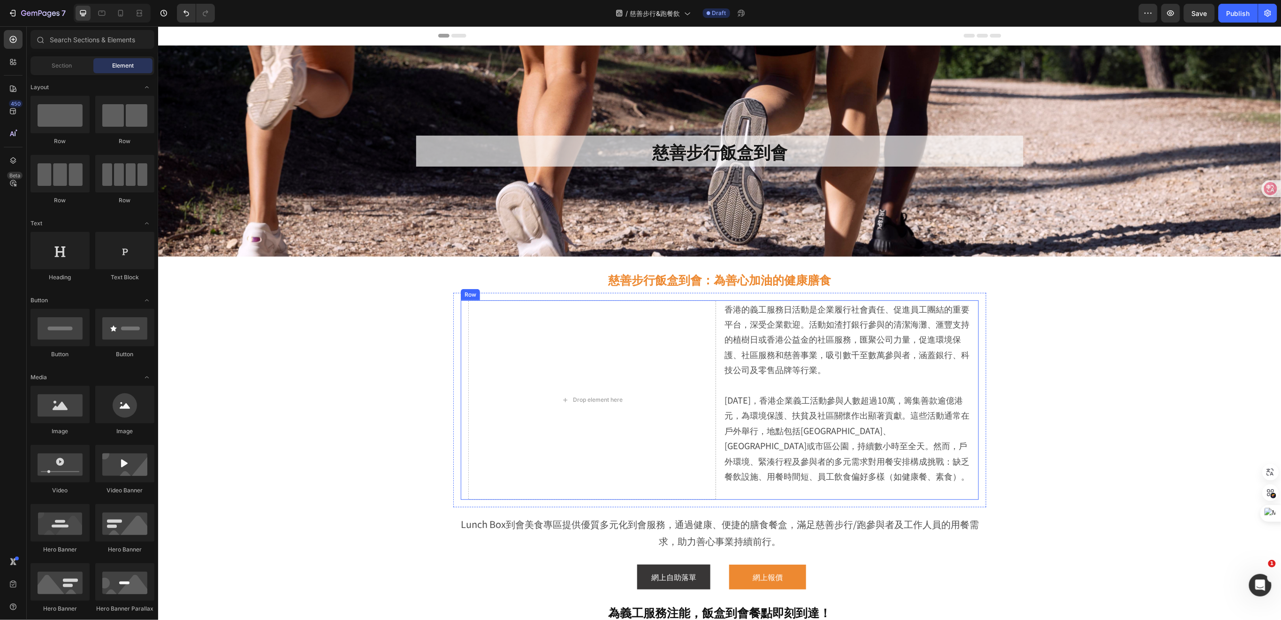
click at [716, 492] on div "Drop element here 香港的義工服務日活動是企業履行社會責任、促進員工團結的重要平台，深受企業歡迎。活動如渣打銀行參與的清潔海灘、滙豐支持的植樹…" at bounding box center [719, 399] width 518 height 199
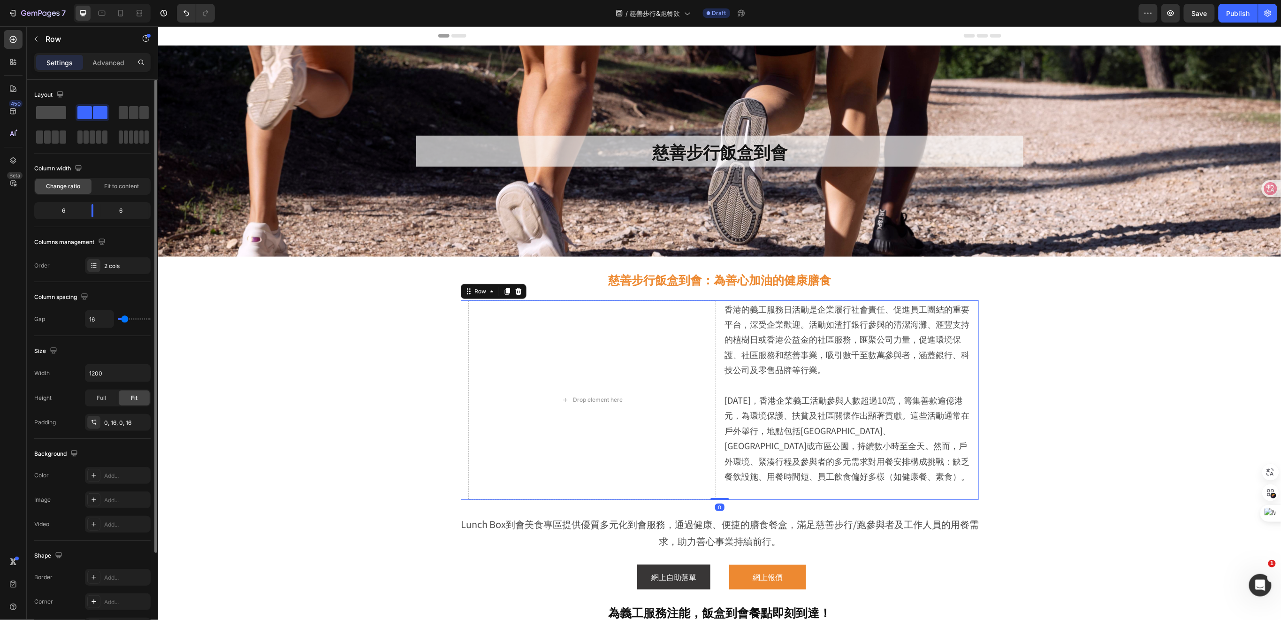
click at [60, 111] on span at bounding box center [51, 112] width 30 height 13
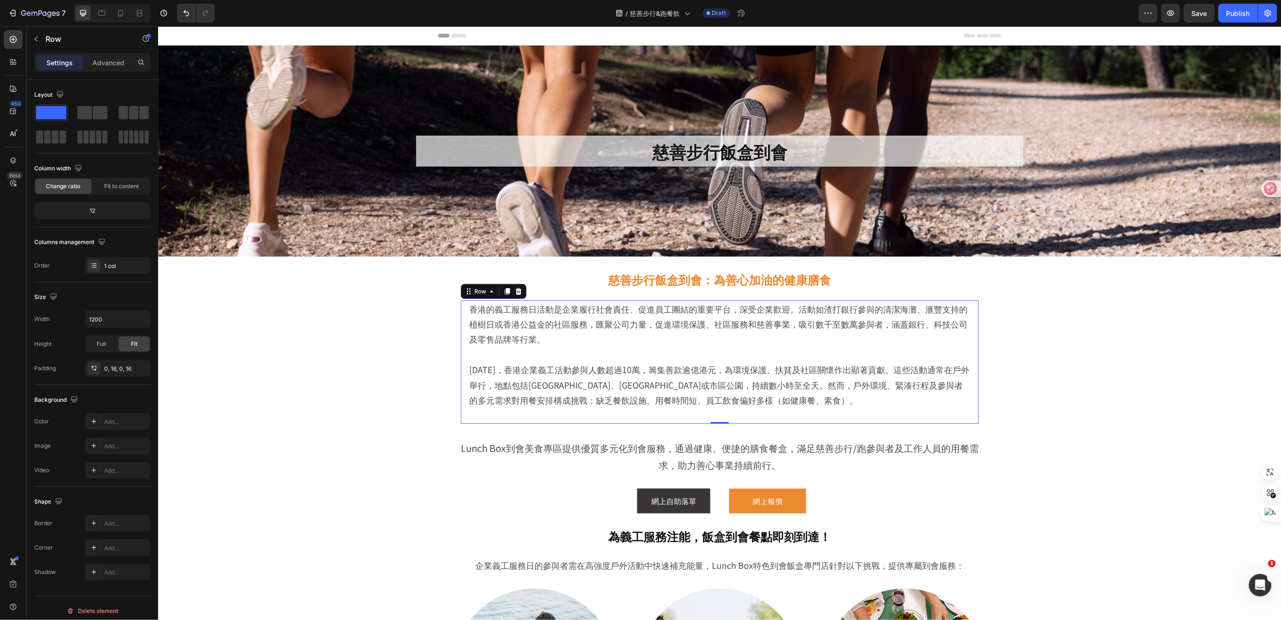
click at [460, 362] on div "香港的義工服務日活動是企業履行社會責任、促進員工團結的重要平台，深受企業歡迎。活動如渣打銀行參與的清潔海灘、滙豐支持的植樹日或香港公益金的社區服務，匯聚公司力…" at bounding box center [719, 361] width 518 height 123
click at [41, 37] on button "button" at bounding box center [36, 38] width 15 height 15
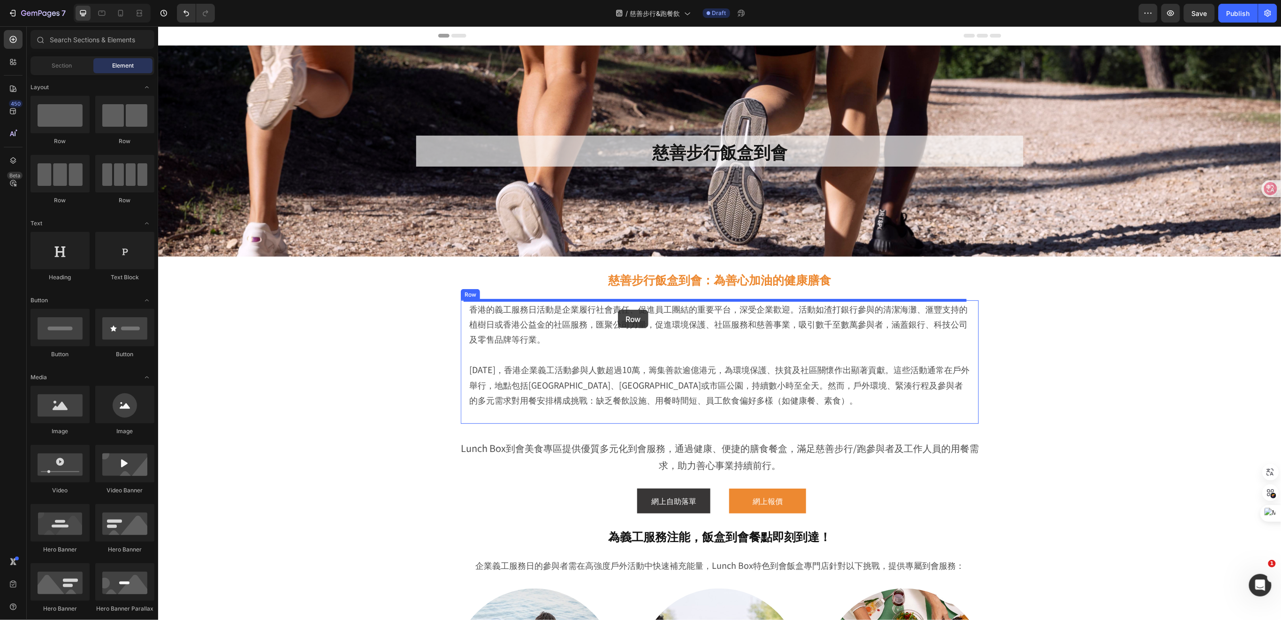
drag, startPoint x: 221, startPoint y: 164, endPoint x: 617, endPoint y: 309, distance: 421.8
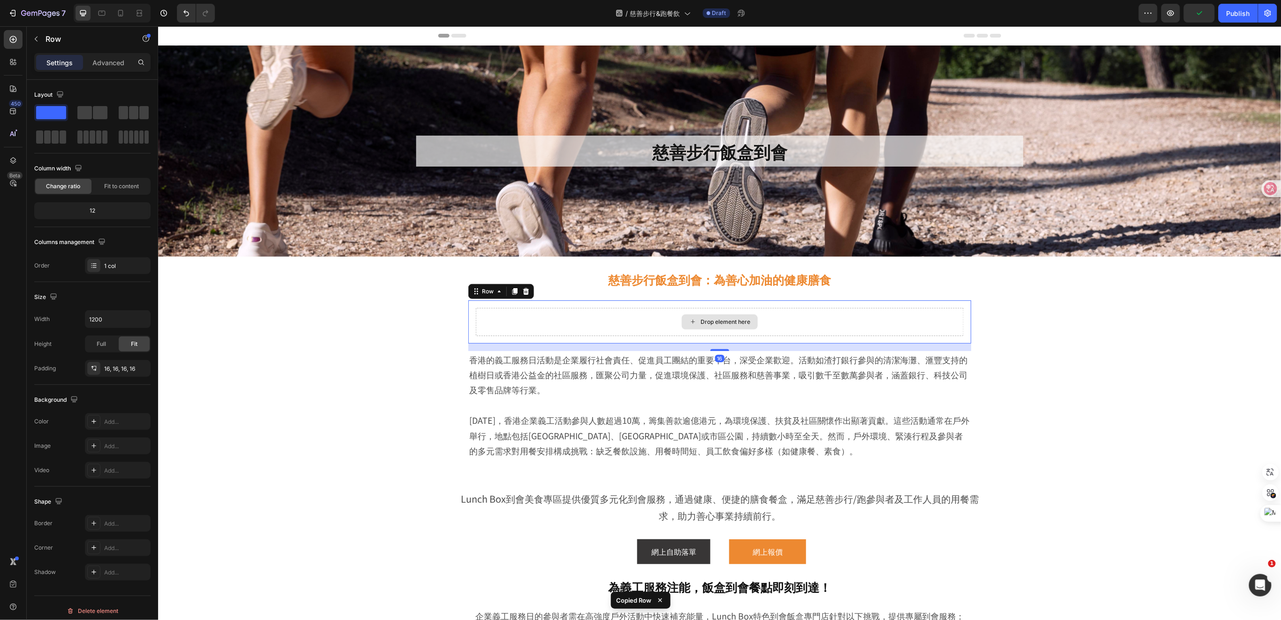
click at [555, 332] on div "Drop element here" at bounding box center [719, 321] width 488 height 28
click at [36, 40] on icon "button" at bounding box center [36, 39] width 8 height 8
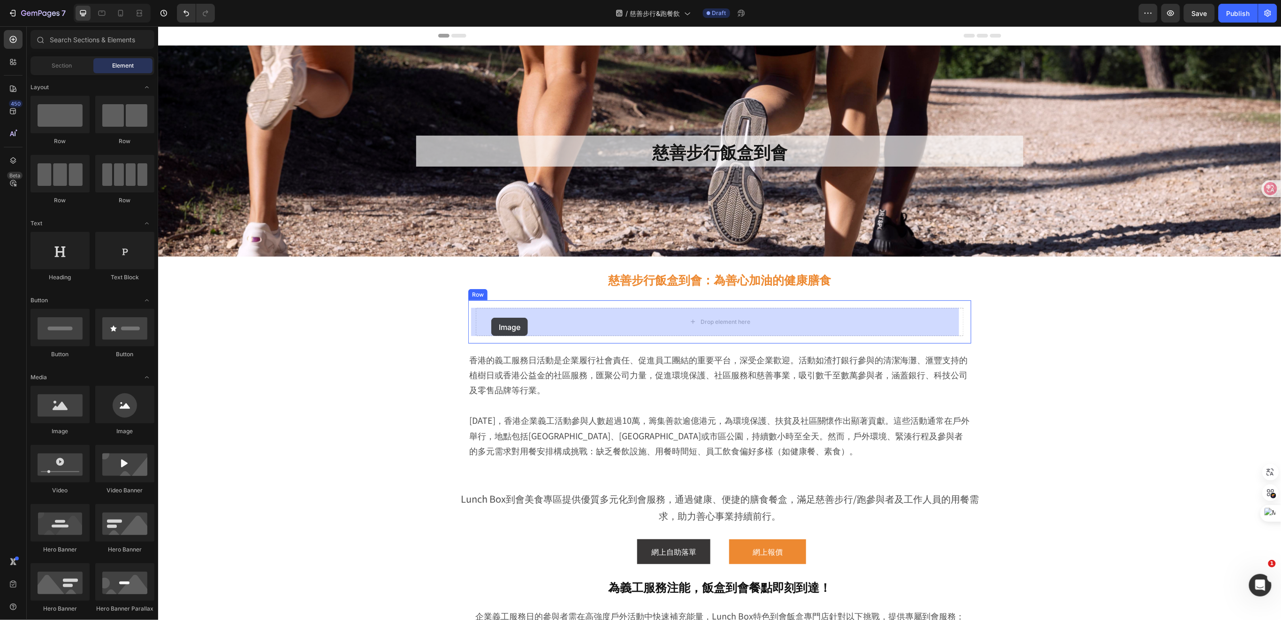
drag, startPoint x: 217, startPoint y: 437, endPoint x: 491, endPoint y: 317, distance: 299.0
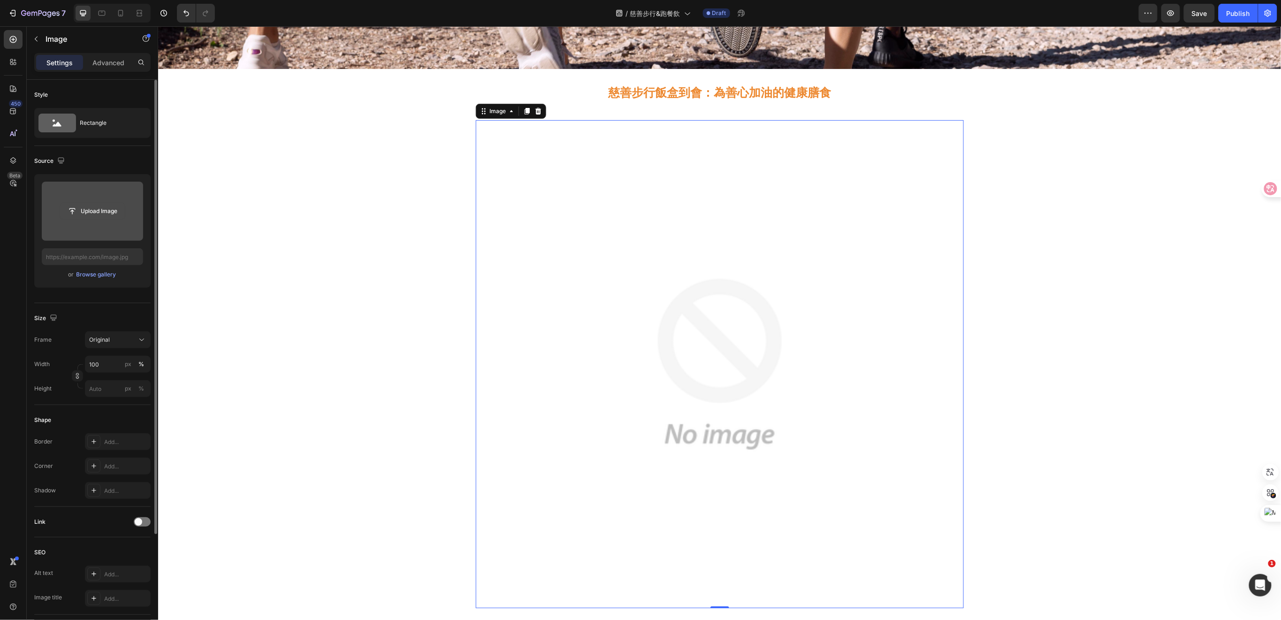
click at [96, 210] on input "file" at bounding box center [92, 211] width 65 height 16
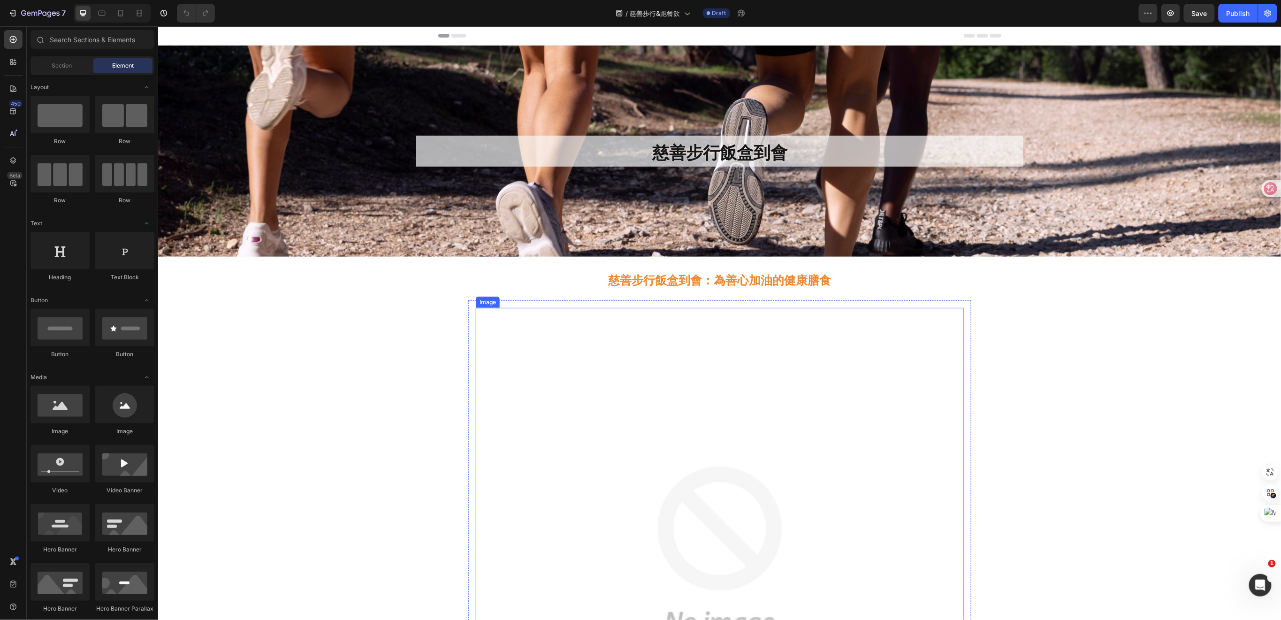
scroll to position [188, 0]
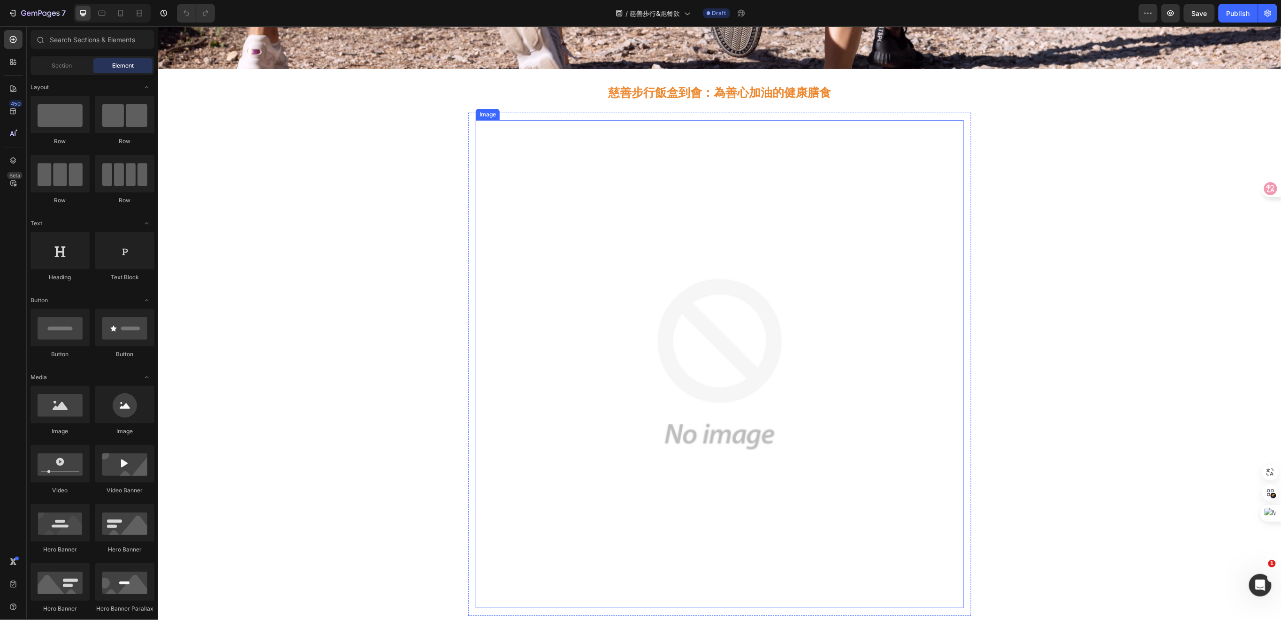
click at [781, 318] on img at bounding box center [719, 364] width 488 height 488
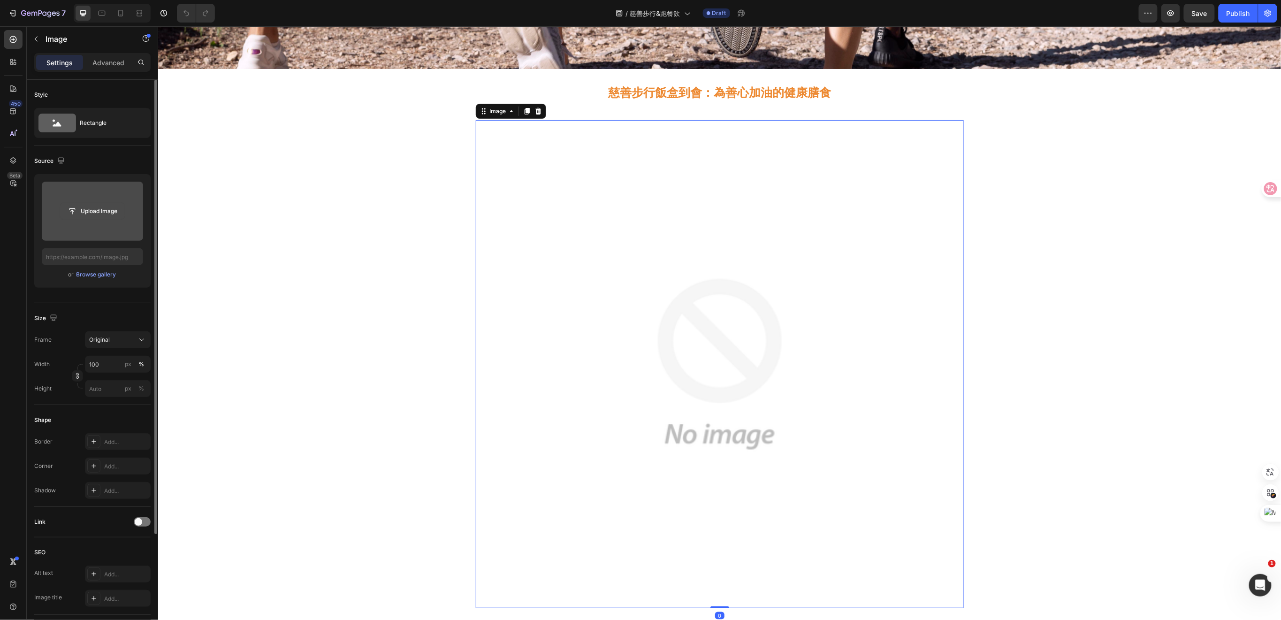
click at [80, 212] on input "file" at bounding box center [92, 211] width 65 height 16
type input "[URL][DOMAIN_NAME]"
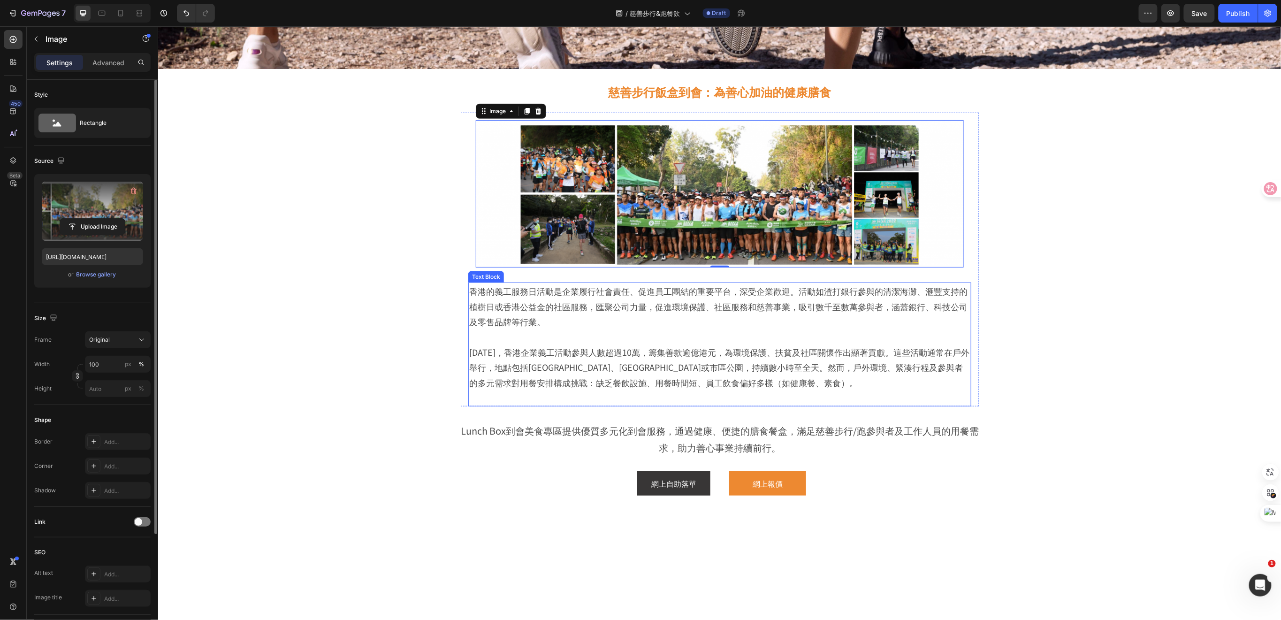
click at [662, 318] on p "香港的義工服務日活動是企業履行社會責任、促進員工團結的重要平台，深受企業歡迎。活動如渣打銀行參與的清潔海灘、滙豐支持的植樹日或香港公益金的社區服務，匯聚公司力…" at bounding box center [719, 306] width 501 height 46
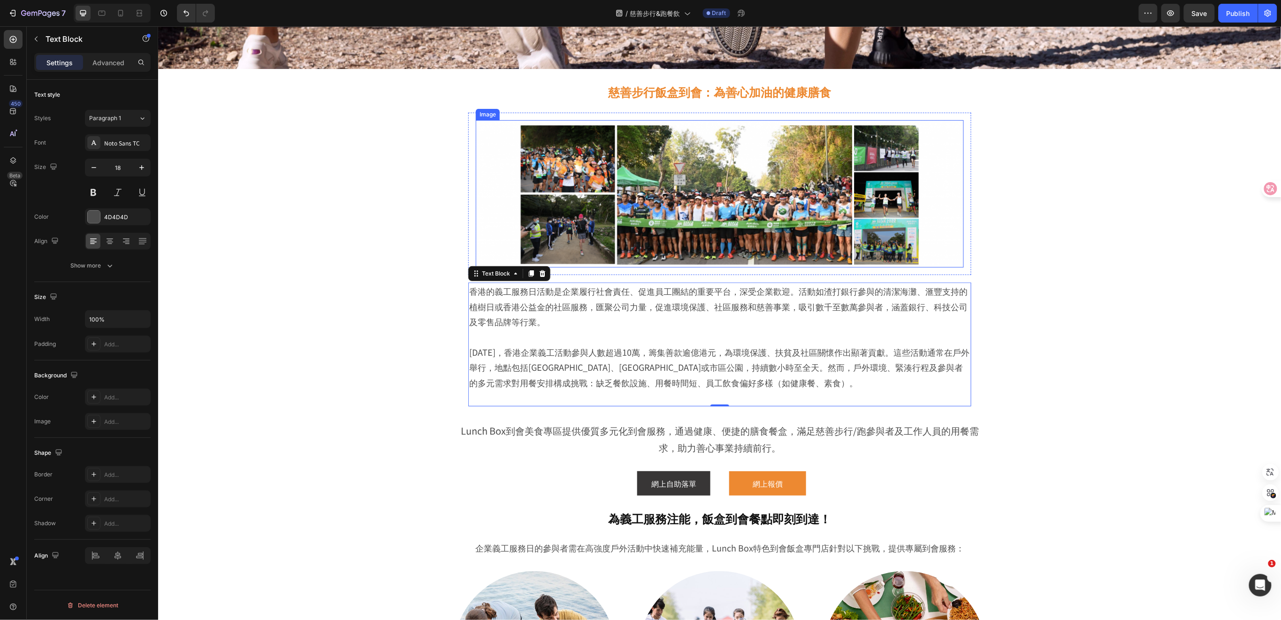
click at [502, 211] on img at bounding box center [719, 194] width 488 height 148
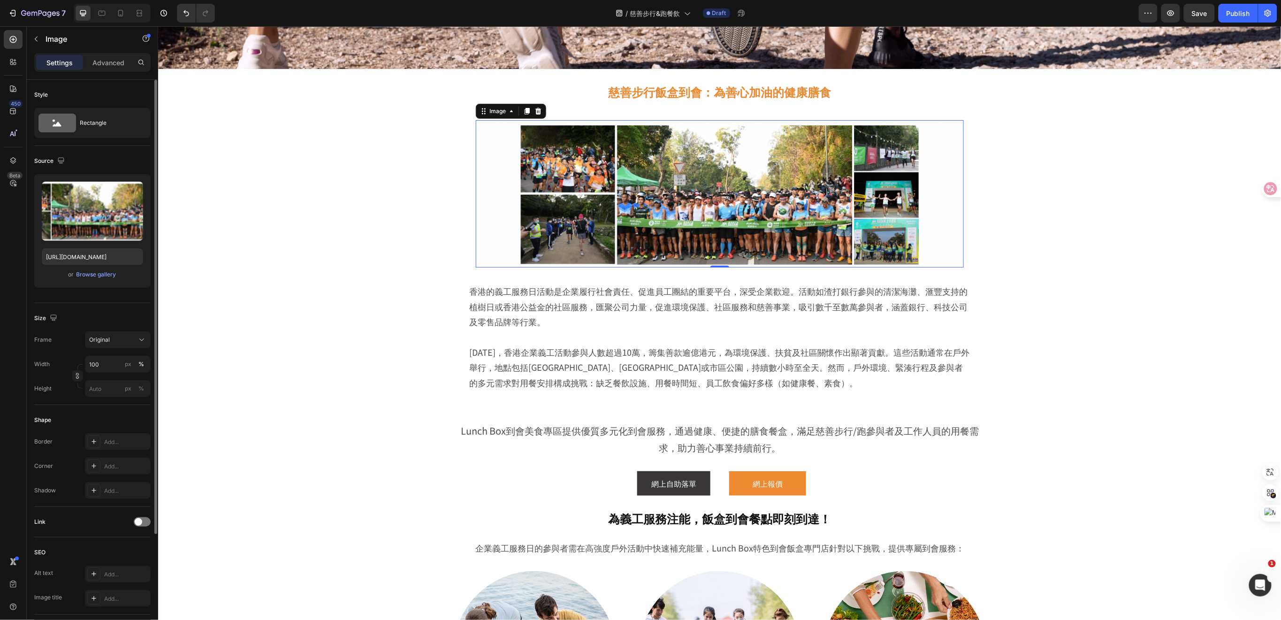
click at [105, 70] on div "Settings Advanced" at bounding box center [92, 62] width 116 height 19
click at [107, 65] on p "Advanced" at bounding box center [108, 63] width 32 height 10
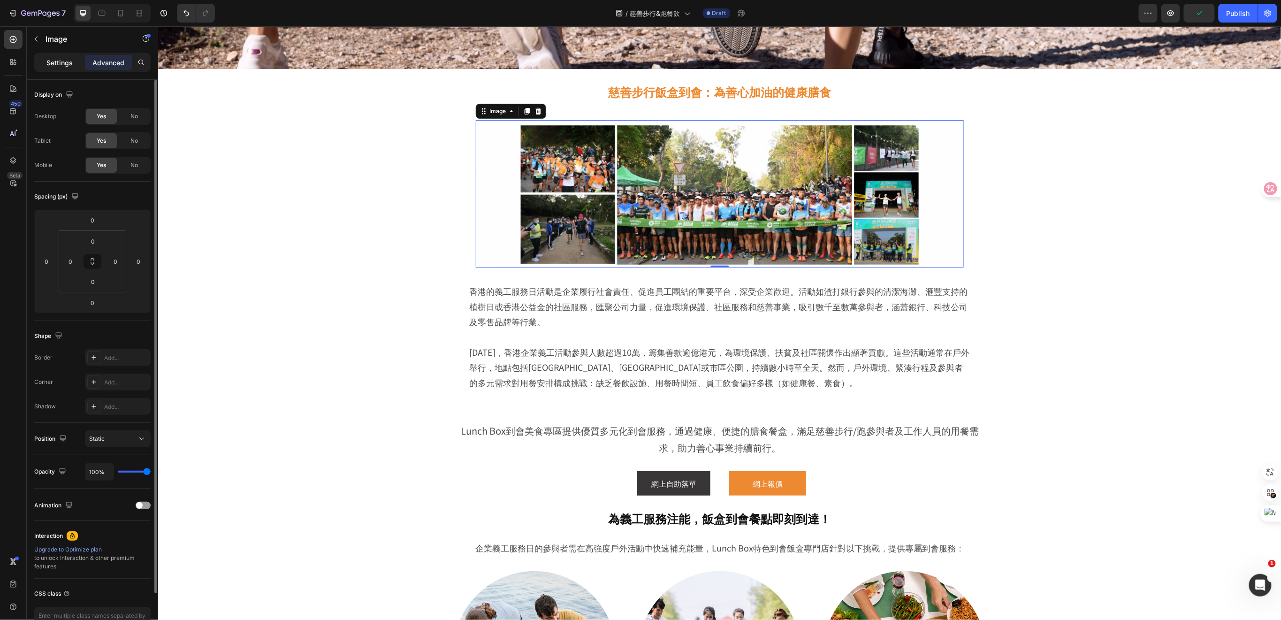
click at [62, 64] on p "Settings" at bounding box center [59, 63] width 26 height 10
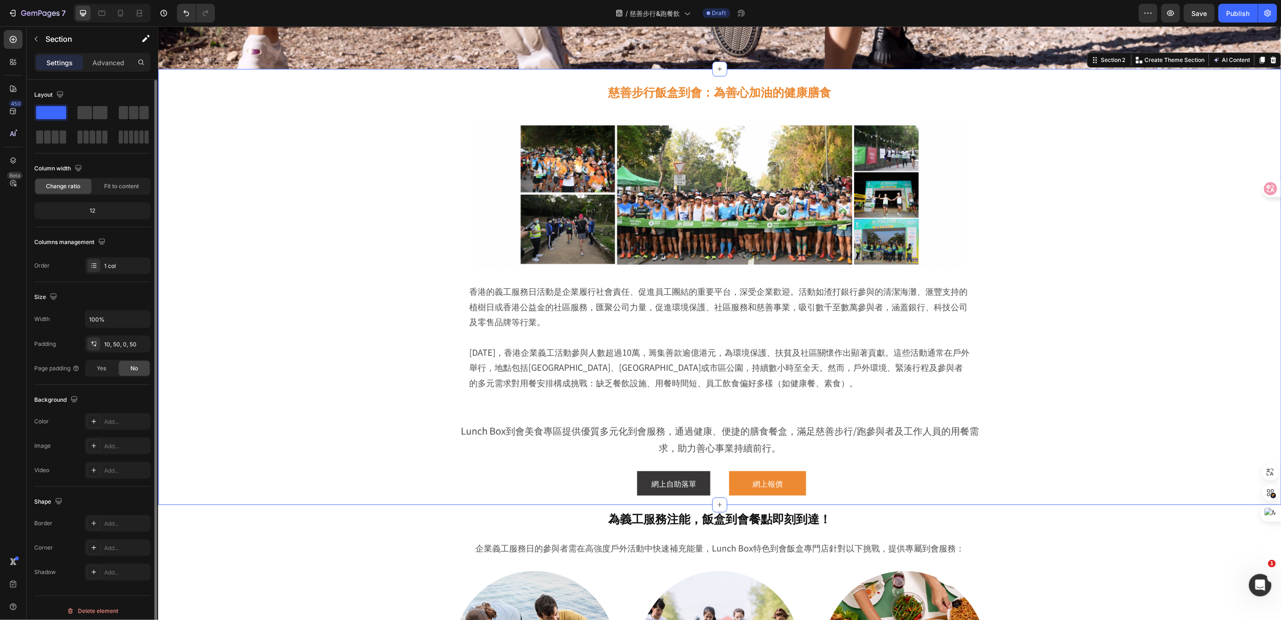
click at [1040, 328] on div "慈善步行飯盒到會：為善心加油的健康膳食 Heading Image Row 香港的義工服務日活動是企業履行社會責任、促進員工團結的重要平台，深受企業歡迎。活動…" at bounding box center [719, 288] width 1076 height 431
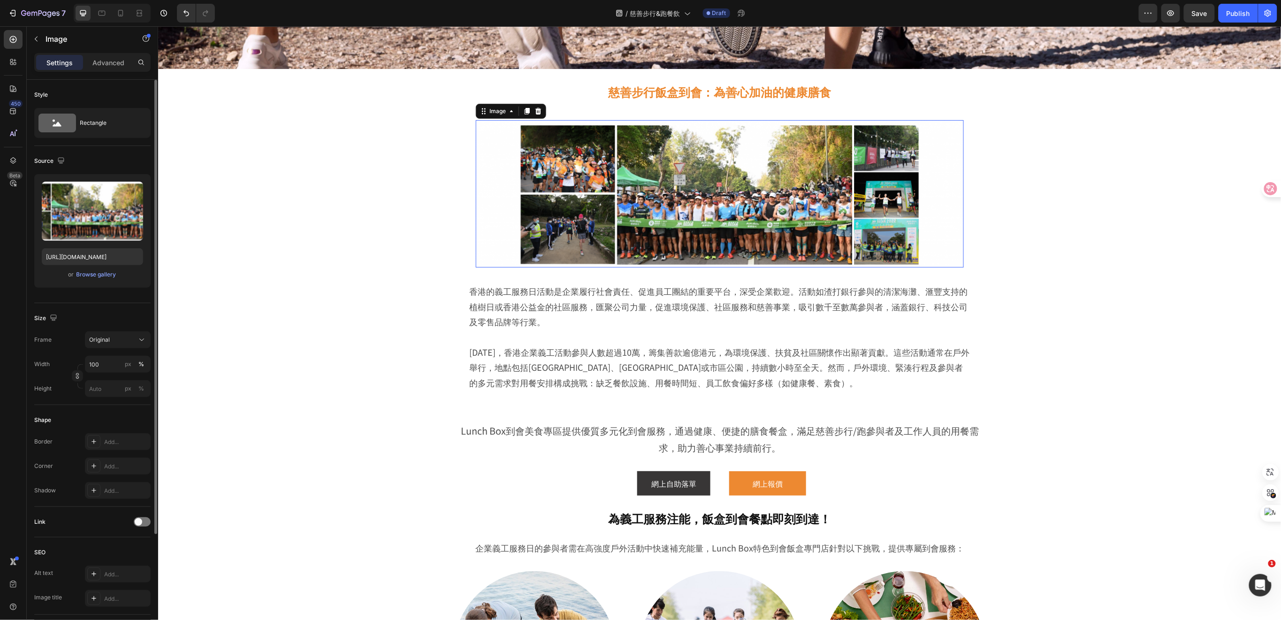
click at [499, 229] on img at bounding box center [719, 194] width 488 height 148
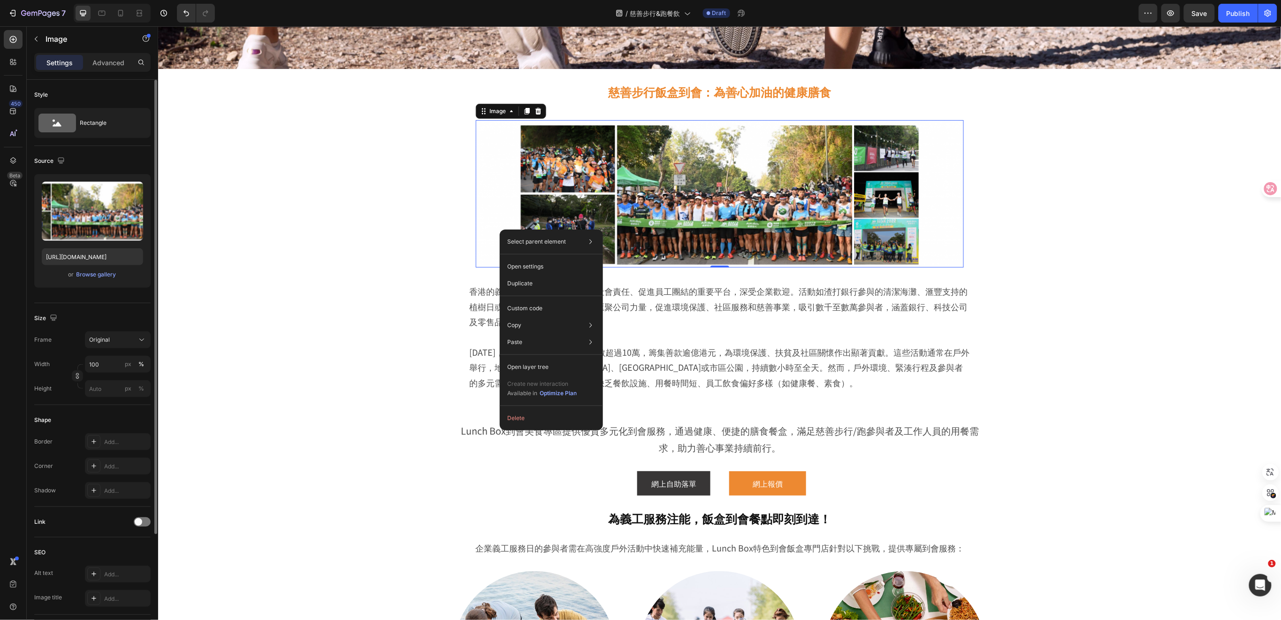
click at [493, 213] on img at bounding box center [719, 194] width 488 height 148
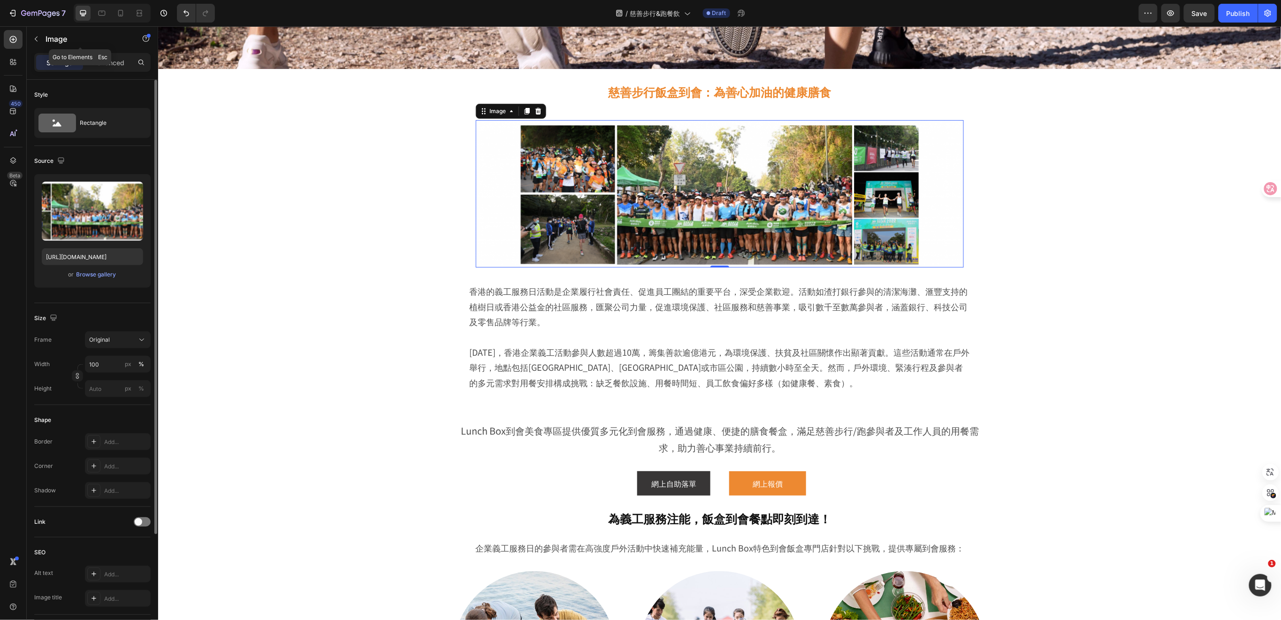
click at [38, 30] on div "Image" at bounding box center [80, 39] width 107 height 24
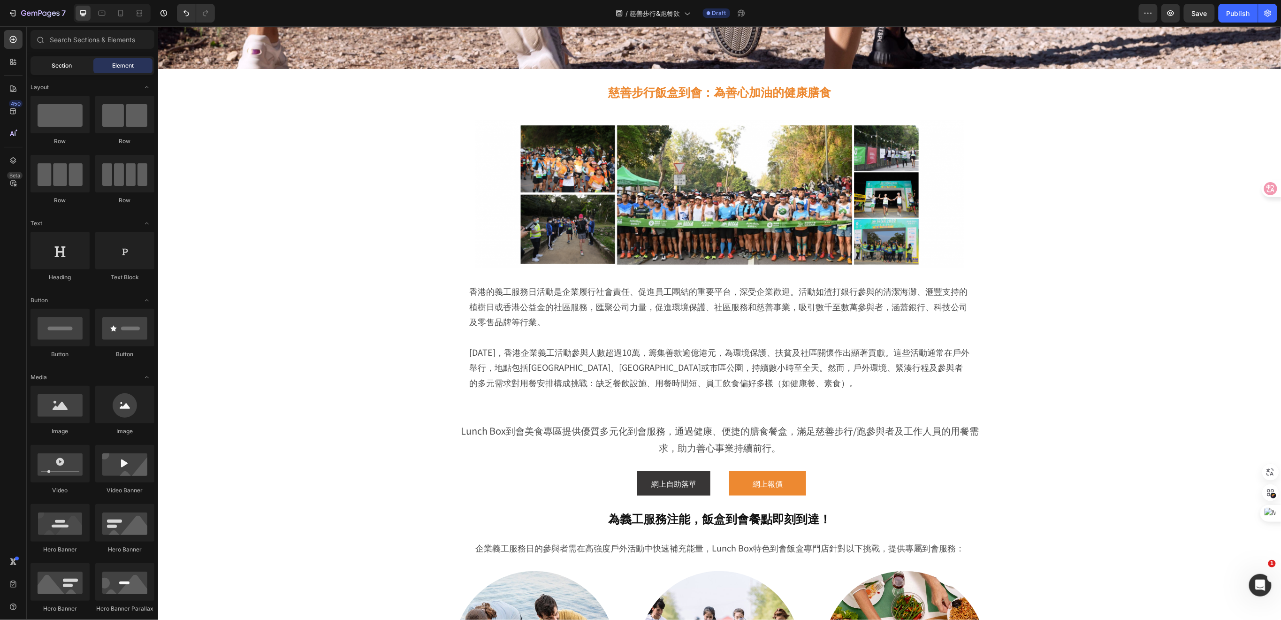
click at [62, 72] on div "Section" at bounding box center [61, 65] width 59 height 15
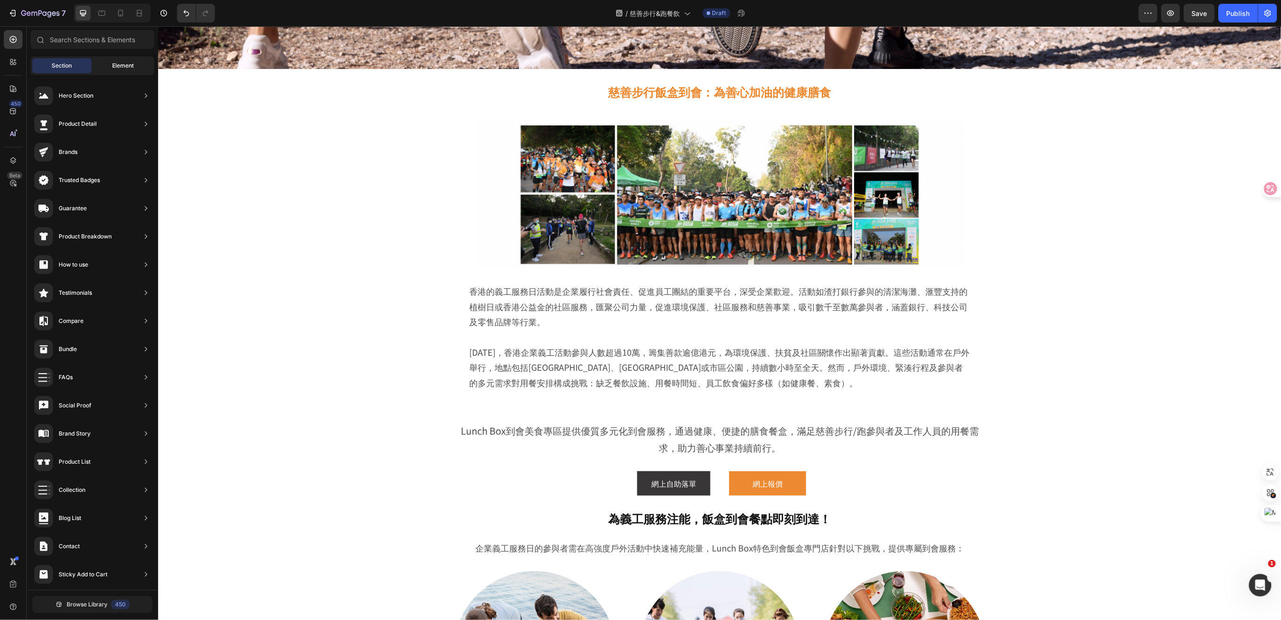
click at [128, 69] on span "Element" at bounding box center [123, 65] width 22 height 8
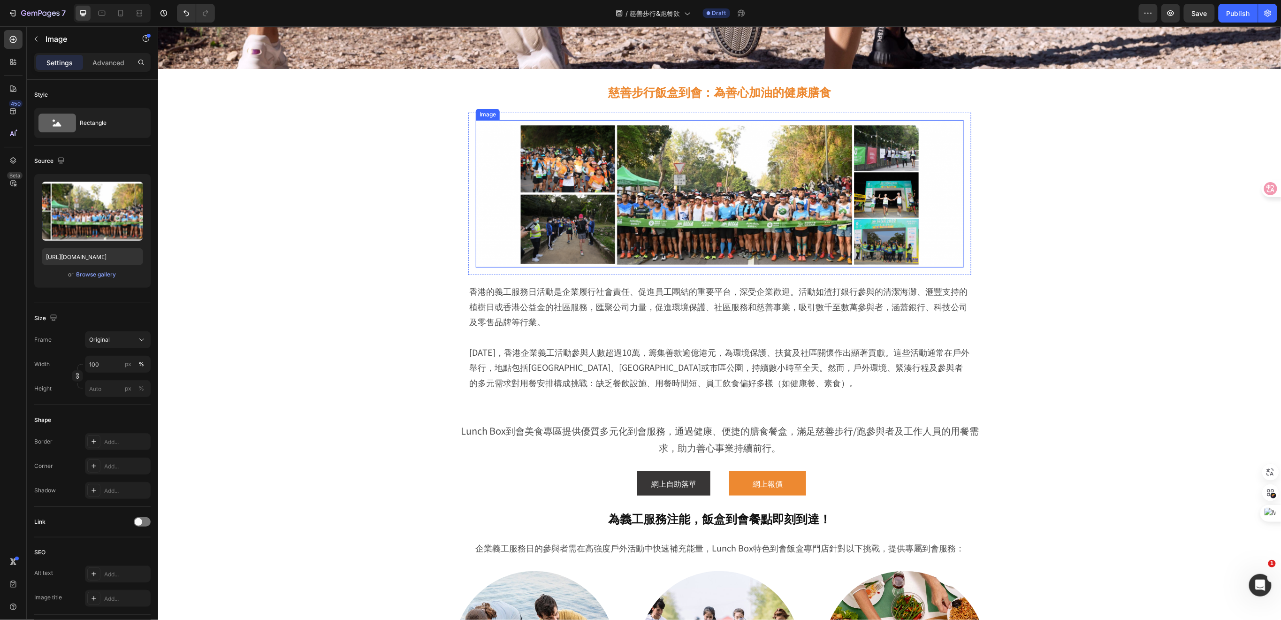
click at [541, 213] on img at bounding box center [719, 194] width 488 height 148
click at [108, 63] on p "Advanced" at bounding box center [108, 63] width 32 height 10
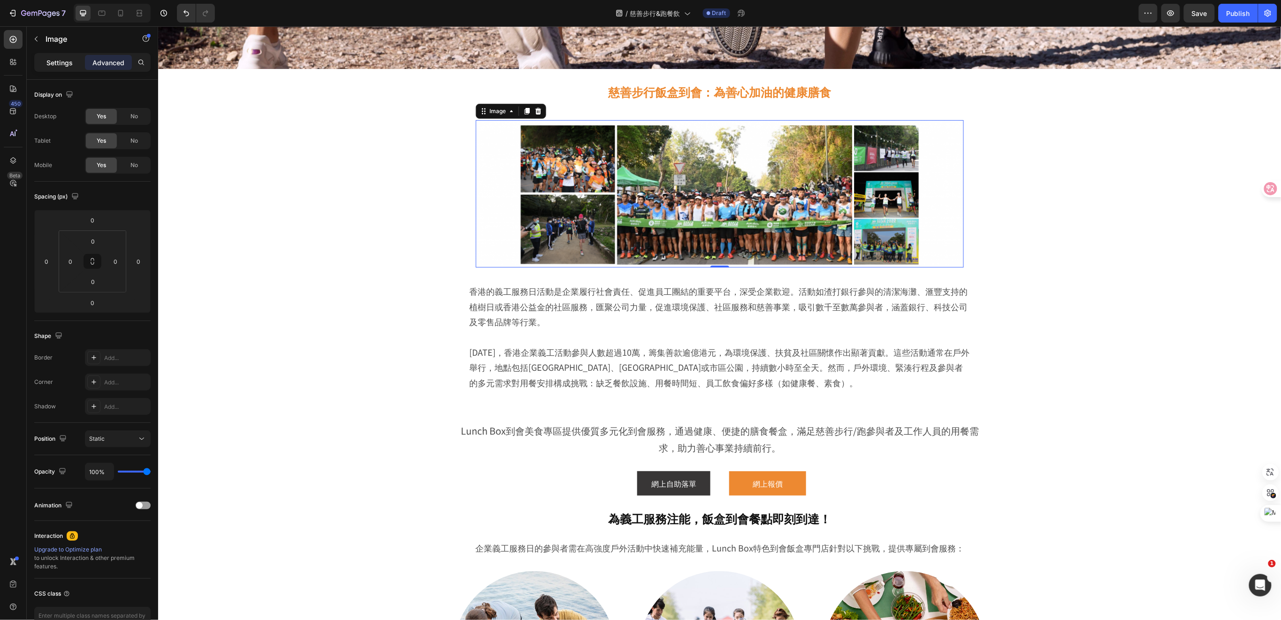
click at [66, 64] on p "Settings" at bounding box center [59, 63] width 26 height 10
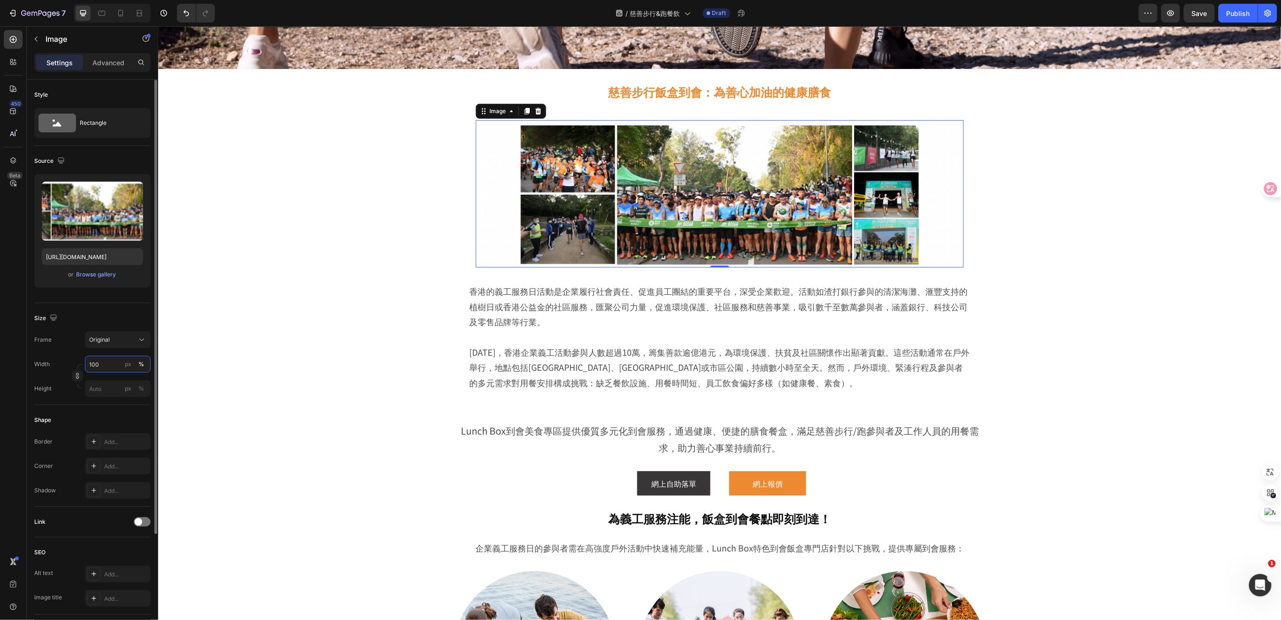
click at [107, 367] on input "100" at bounding box center [118, 364] width 66 height 17
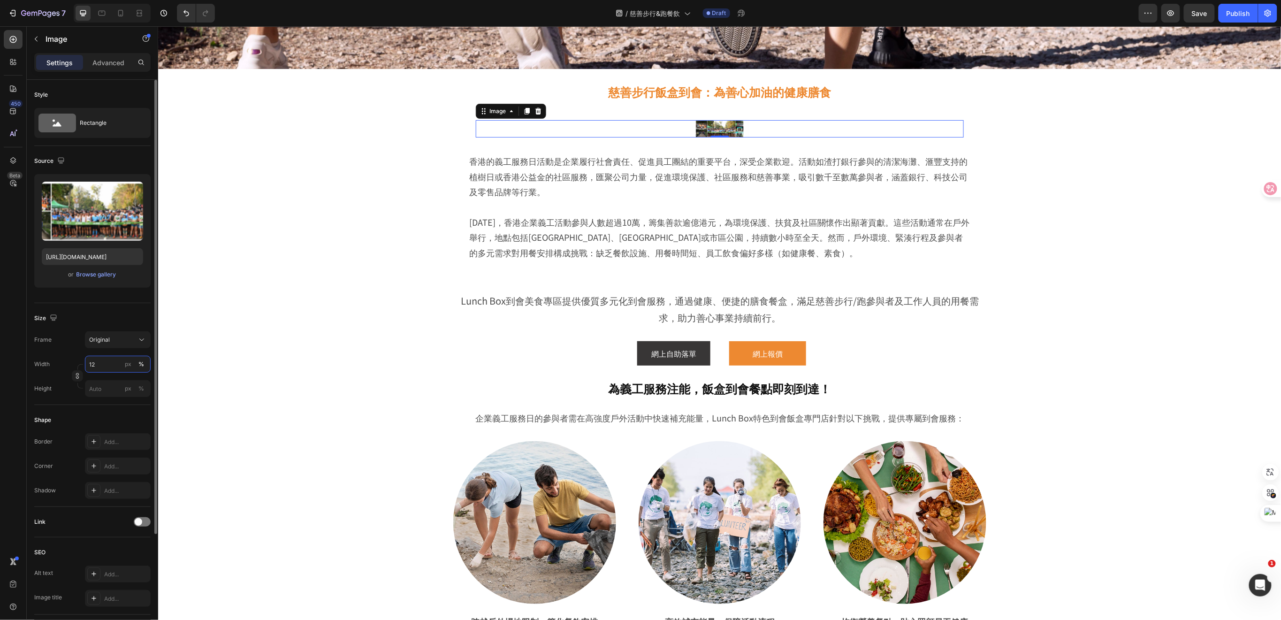
type input "1"
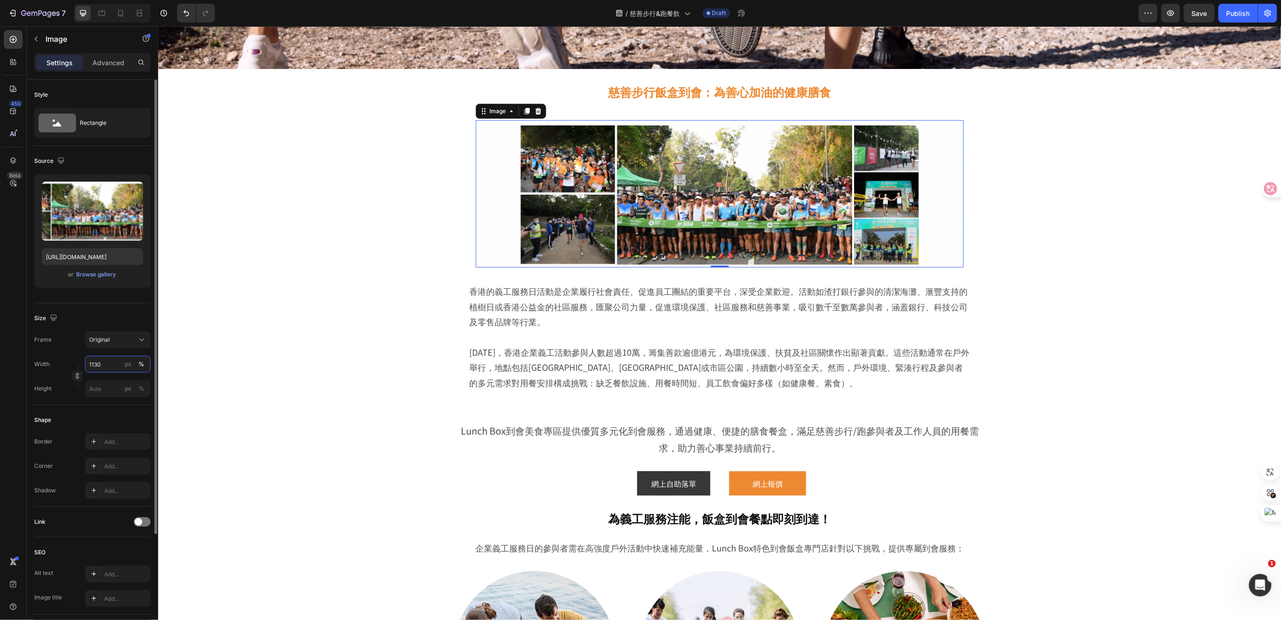
drag, startPoint x: 109, startPoint y: 363, endPoint x: 74, endPoint y: 355, distance: 36.5
click at [74, 355] on div "Frame Original Width 1130 px % Height px %" at bounding box center [92, 364] width 116 height 66
type input "2"
click at [101, 365] on input "px %" at bounding box center [118, 364] width 66 height 17
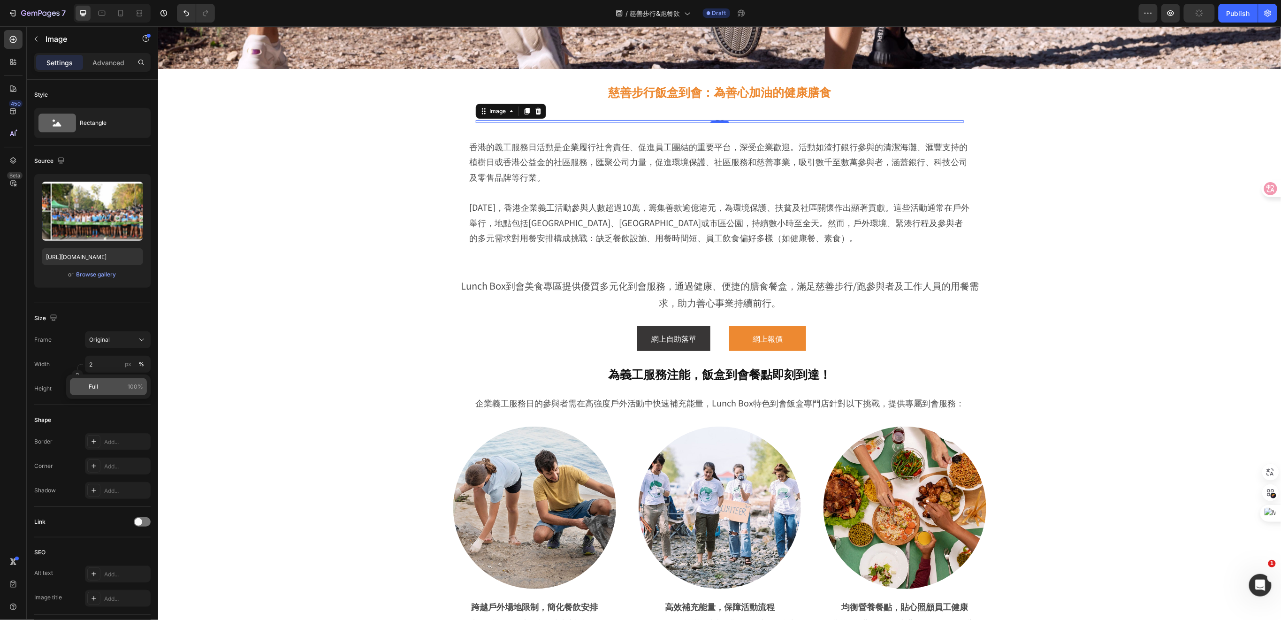
click at [102, 380] on div "Full 100%" at bounding box center [108, 386] width 77 height 17
type input "100"
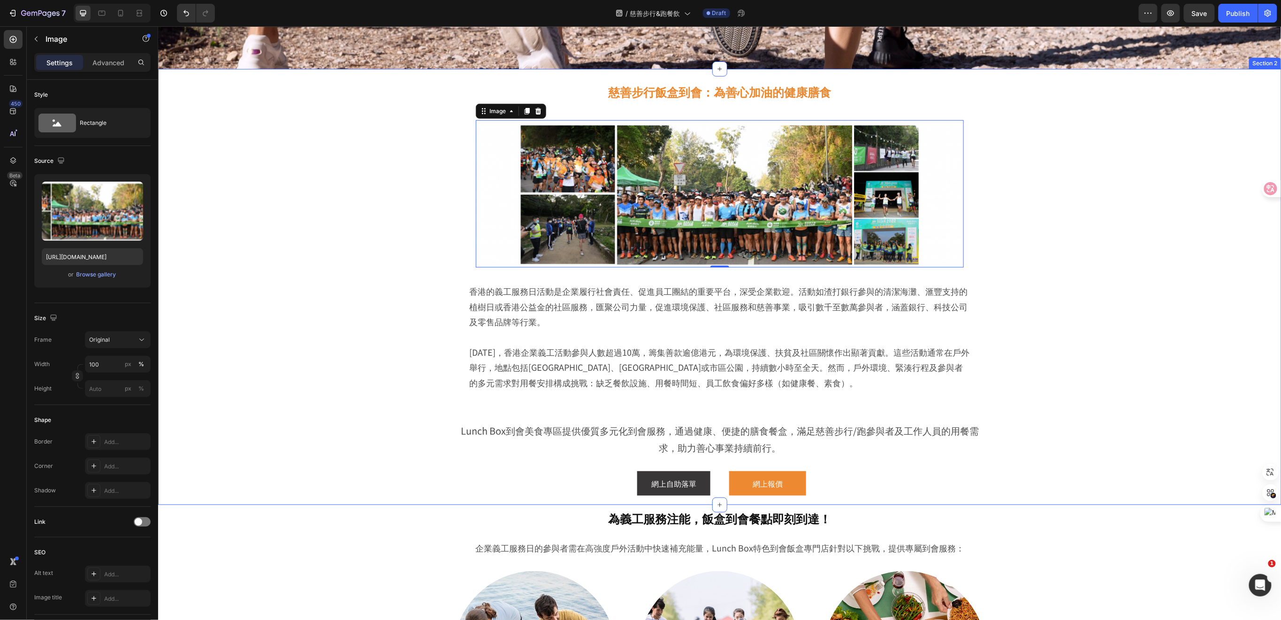
click at [348, 334] on div "慈善步行飯盒到會：為善心加油的健康膳食 Heading Image 0 Row 香港的義工服務日活動是企業履行社會責任、促進員工團結的重要平台，深受企業歡迎。…" at bounding box center [719, 288] width 1076 height 431
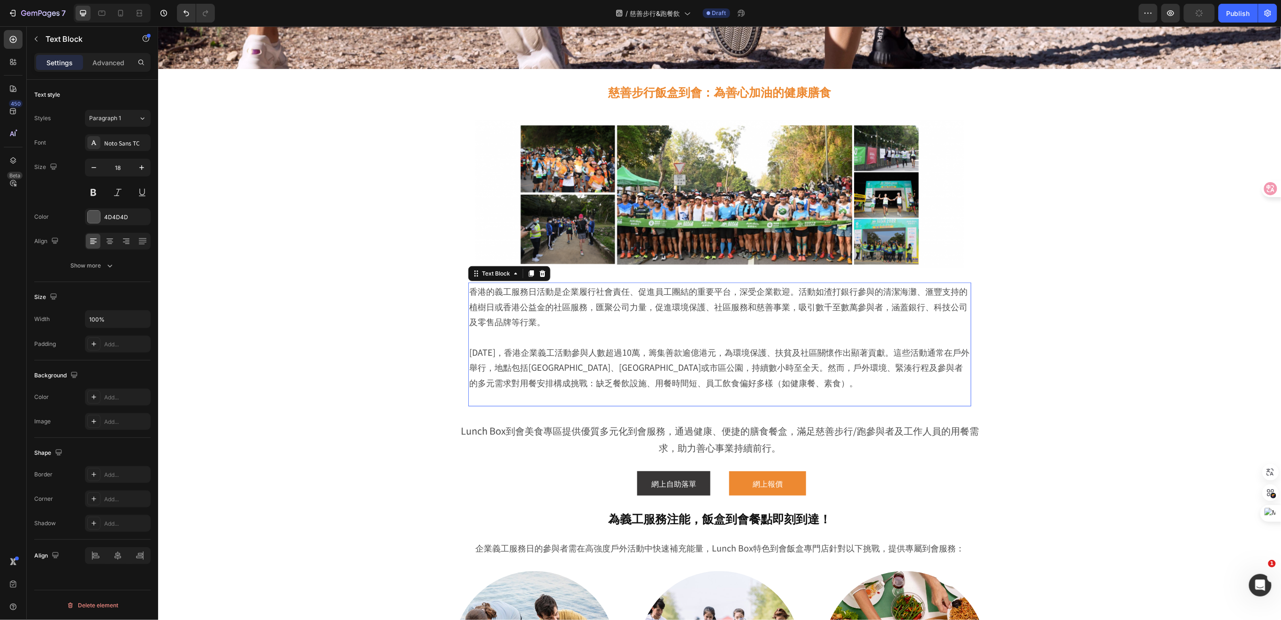
click at [708, 394] on p at bounding box center [719, 396] width 501 height 15
click at [522, 397] on p at bounding box center [719, 396] width 501 height 15
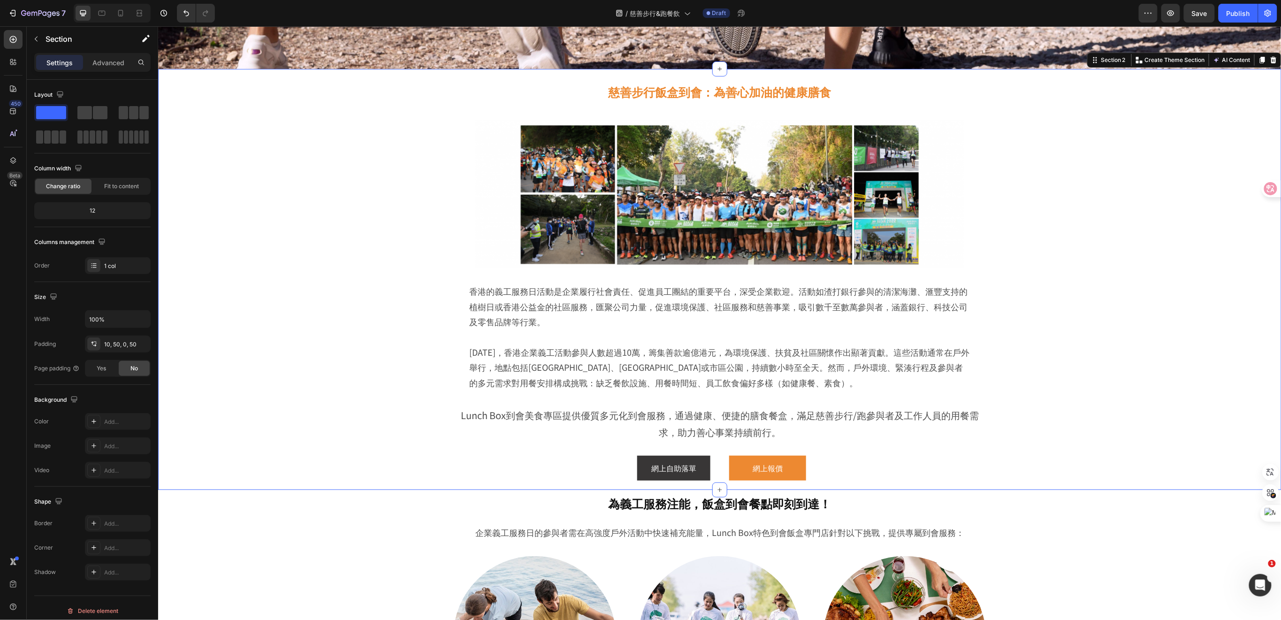
click at [390, 430] on div "慈善步行飯盒到會：為善心加油的健康膳食 Heading Image Row 香港的義工服務日活動是企業履行社會責任、促進員工團結的重要平台，深受企業歡迎。活動…" at bounding box center [719, 281] width 1076 height 416
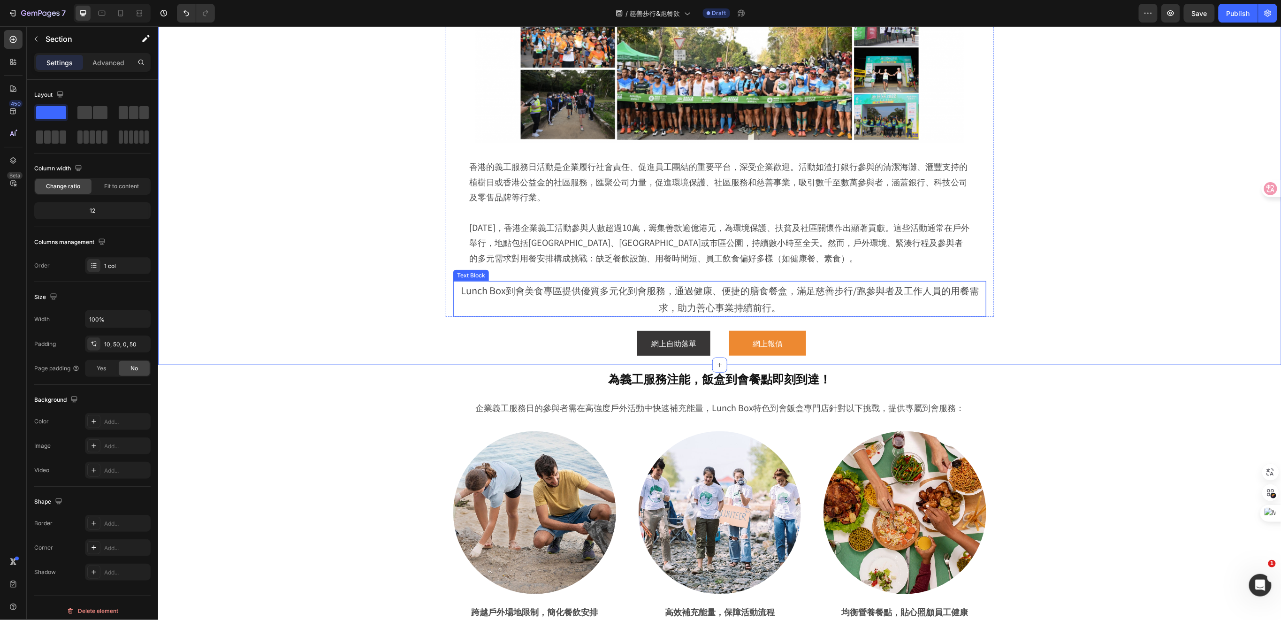
click at [769, 294] on p "Lunch Box到會美食專區提供優質多元化到會服務，通過健康、便捷的膳食餐盒，滿足慈善步行/跑參與者及工作人員的用餐需求，助力善心事業持續前行。" at bounding box center [719, 299] width 531 height 34
click at [774, 272] on div "Image Row 香港的義工服務日活動是企業履行社會責任、促進員工團結的重要平台，深受企業歡迎。活動如渣打銀行參與的清潔海灘、滙豐支持的植樹日或香港公益金的…" at bounding box center [719, 127] width 533 height 294
click at [773, 295] on p "Lunch Box到會美食專區提供優質多元化到會服務，通過健康、便捷的膳食餐盒，滿足慈善步行/跑參與者及工作人員的用餐需求，助力善心事業持續前行。" at bounding box center [719, 299] width 531 height 34
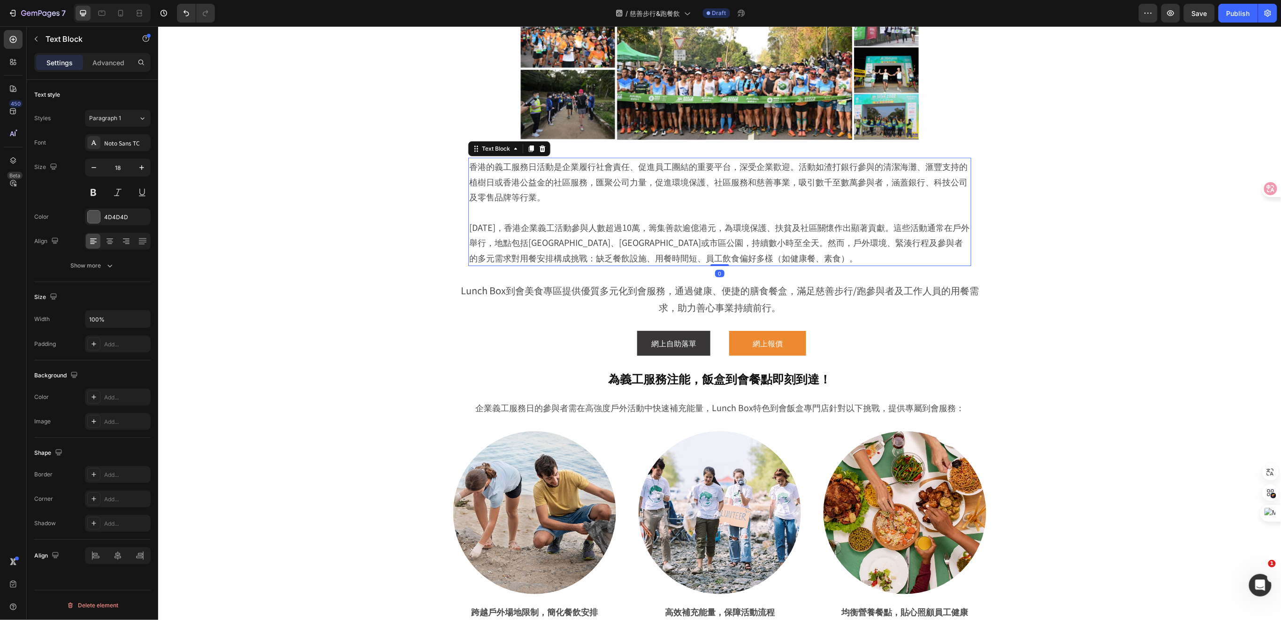
click at [761, 262] on p "[DATE]，香港企業義工活動參與人數超過10萬，籌集善款逾億港元，為環境保護、扶貧及社區關懷作出顯著貢獻。這些活動通常在戶外舉行，地點包括[GEOGRAPH…" at bounding box center [719, 234] width 501 height 61
click at [758, 274] on div "Image Row 香港的義工服務日活動是企業履行社會責任、促進員工團結的重要平台，深受企業歡迎。活動如渣打銀行參與的清潔海灘、滙豐支持的植樹日或香港公益金的…" at bounding box center [719, 148] width 533 height 337
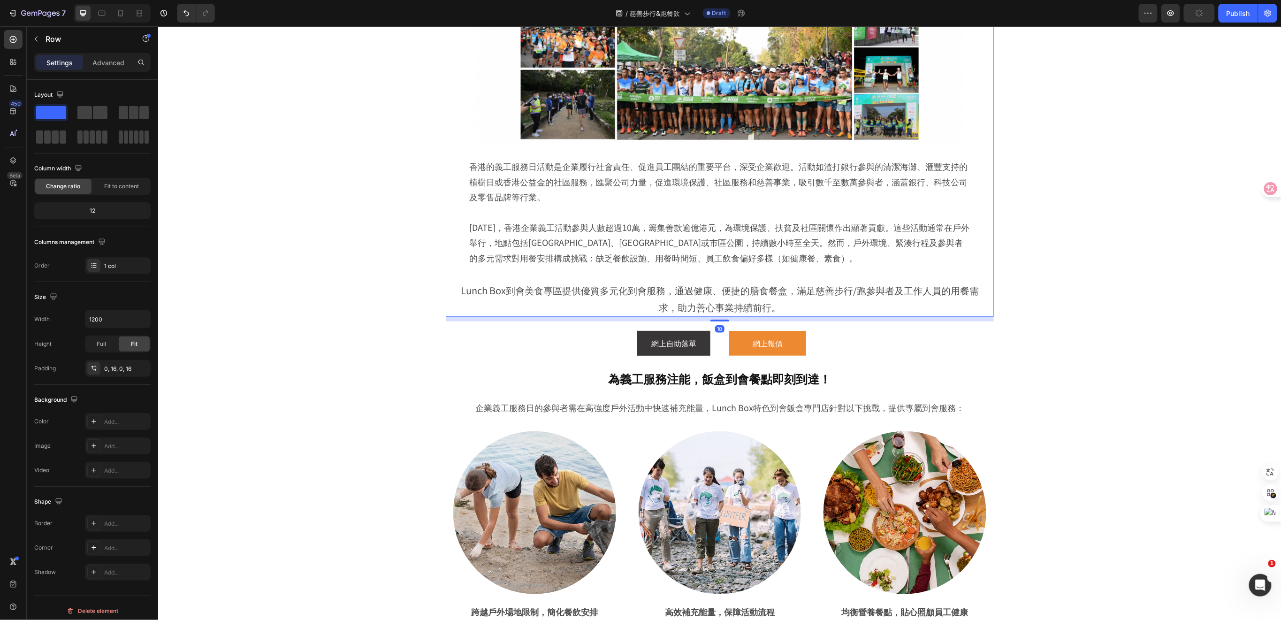
click at [649, 275] on div "Image Row 香港的義工服務日活動是企業履行社會責任、促進員工團結的重要平台，深受企業歡迎。活動如渣打銀行參與的清潔海灘、滙豐支持的植樹日或香港公益金的…" at bounding box center [719, 148] width 533 height 337
click at [671, 270] on div "Image Row 香港的義工服務日活動是企業履行社會責任、促進員工團結的重要平台，深受企業歡迎。活動如渣打銀行參與的清潔海灘、滙豐支持的植樹日或香港公益金的…" at bounding box center [719, 127] width 533 height 294
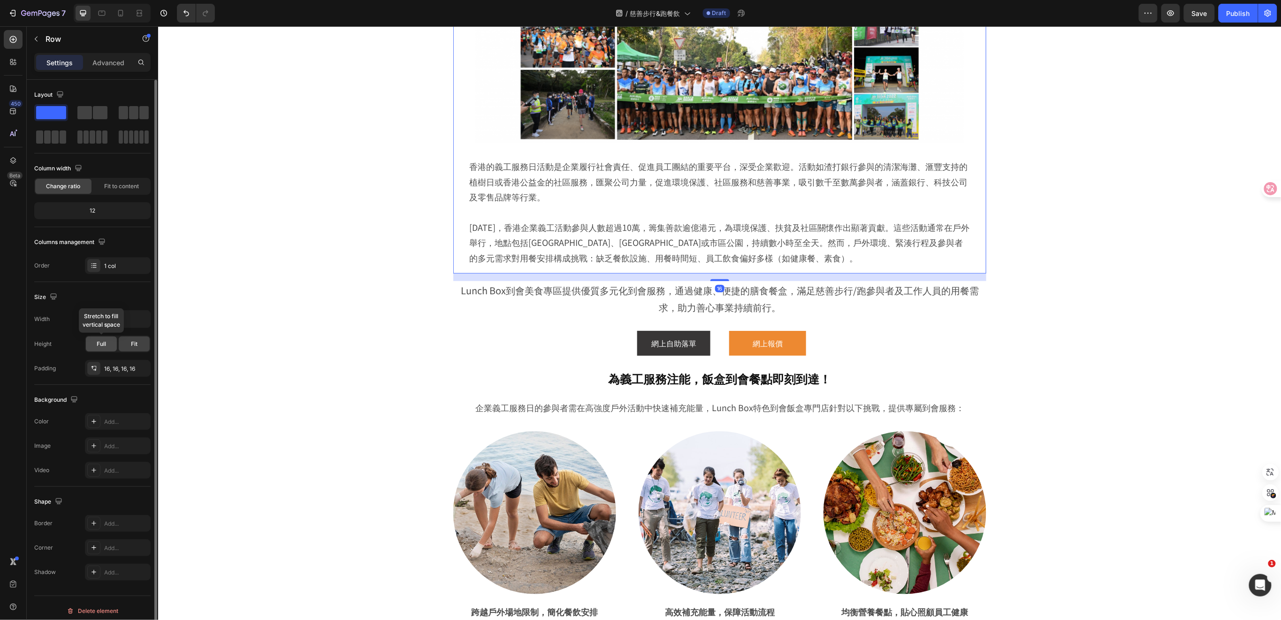
click at [106, 340] on span "Full" at bounding box center [101, 344] width 9 height 8
click at [111, 62] on div "Advanced" at bounding box center [108, 62] width 47 height 15
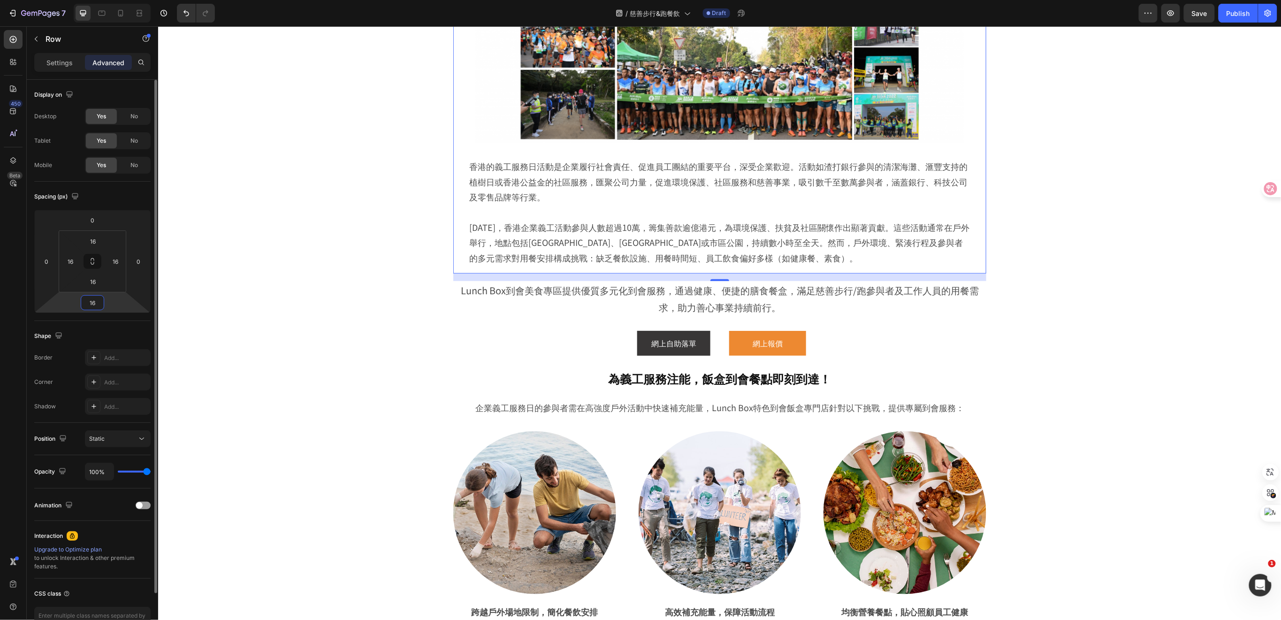
click at [94, 299] on input "16" at bounding box center [92, 303] width 19 height 14
type input "0"
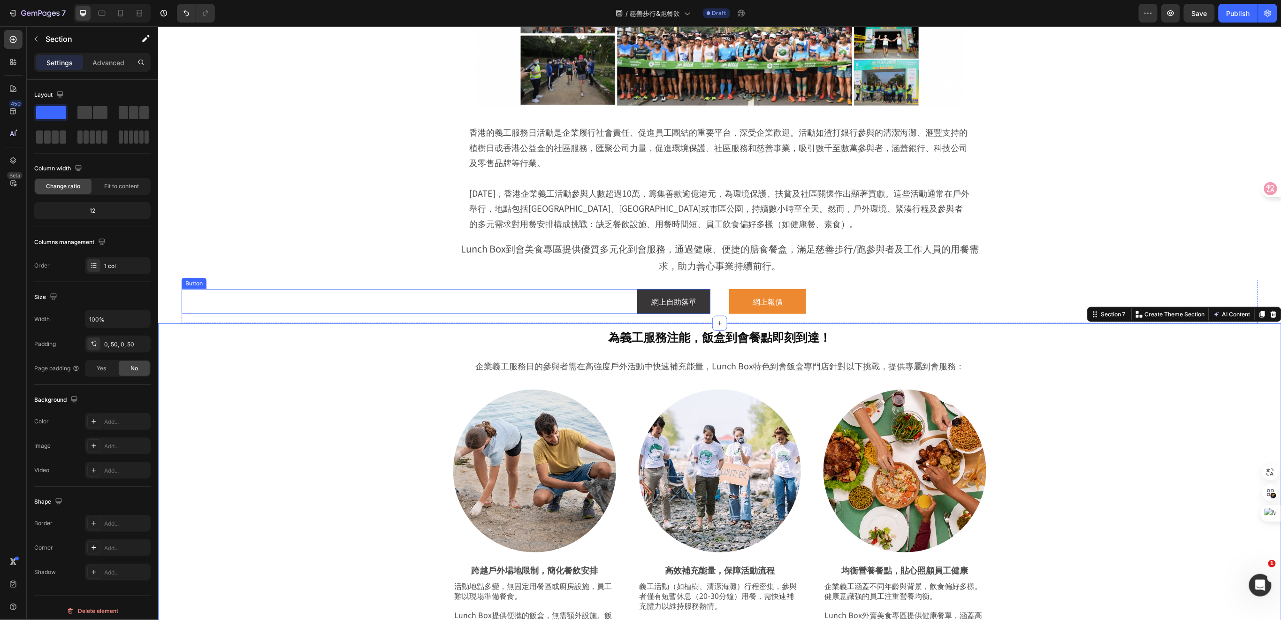
scroll to position [438, 0]
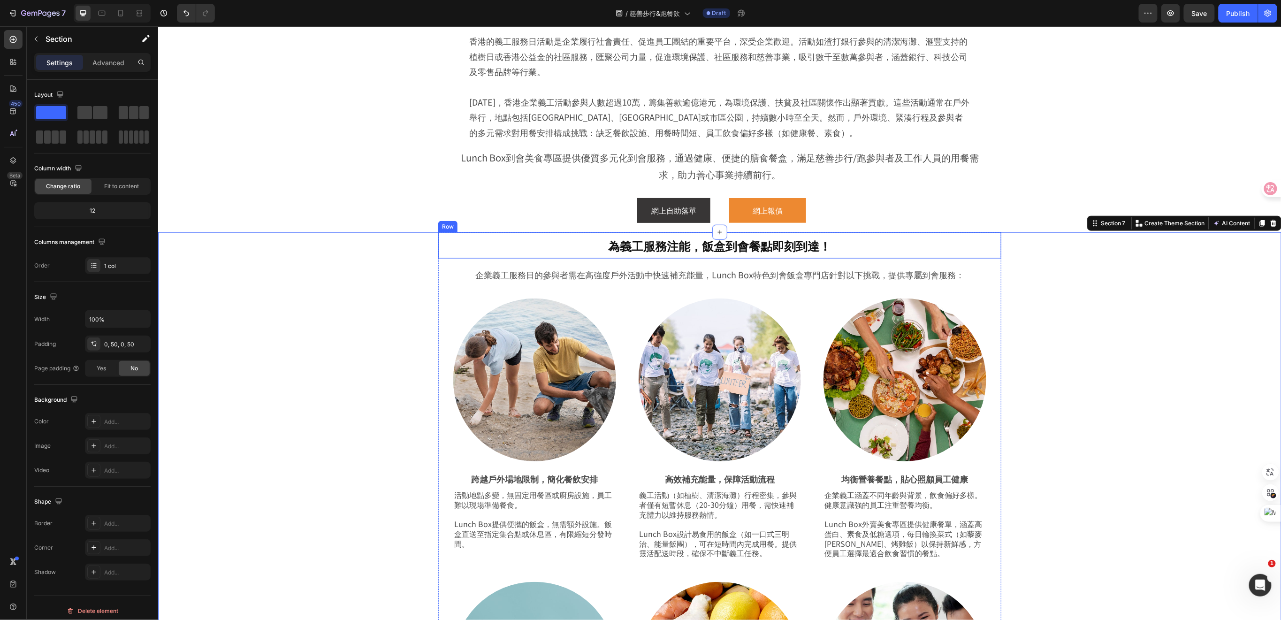
click at [776, 250] on h2 "為義工服務注能，飯盒到會餐點即刻到達！" at bounding box center [719, 244] width 548 height 17
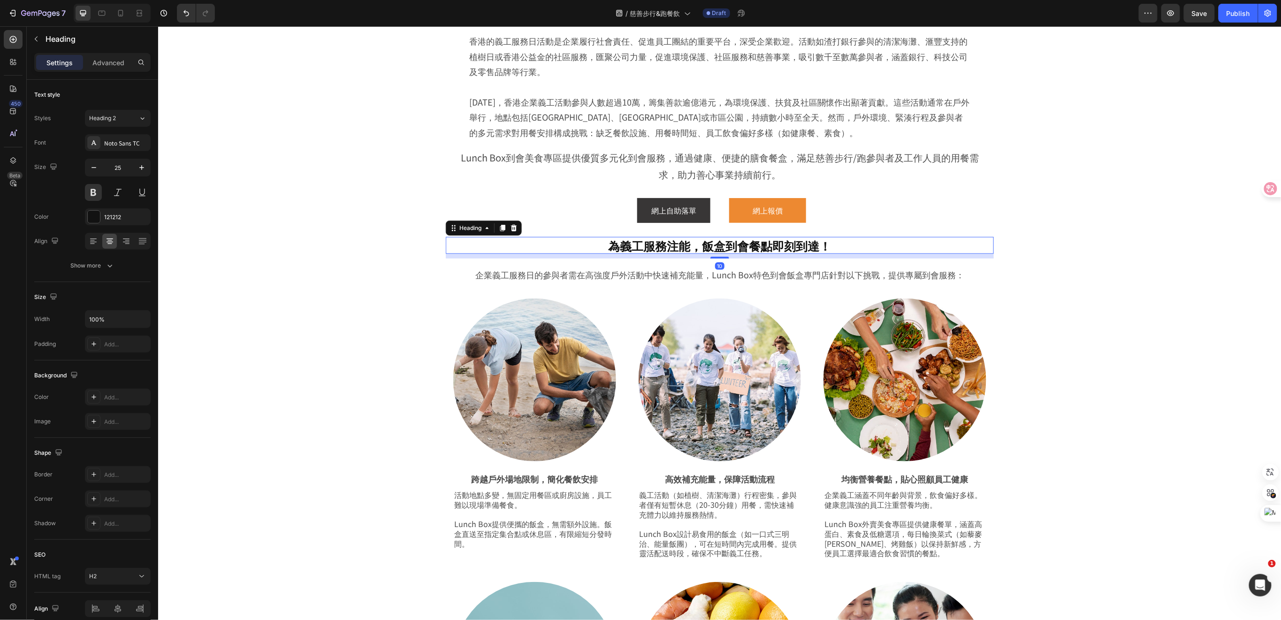
click at [821, 247] on h2 "為義工服務注能，飯盒到會餐點即刻到達！" at bounding box center [719, 244] width 548 height 17
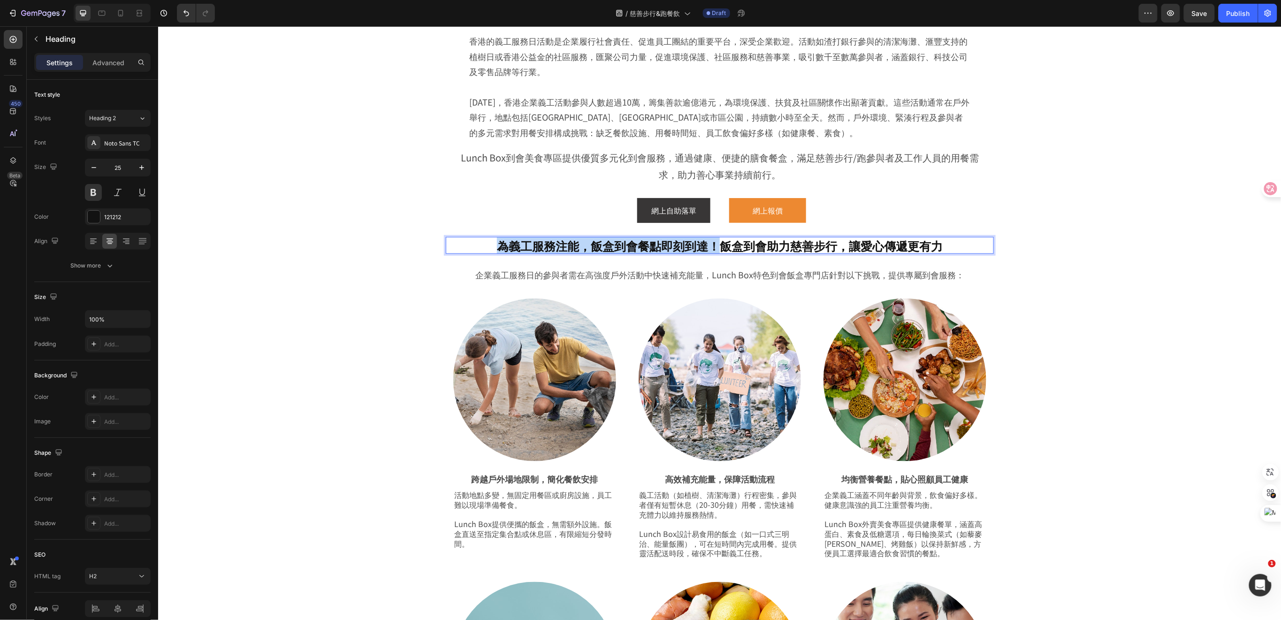
drag, startPoint x: 713, startPoint y: 248, endPoint x: 494, endPoint y: 242, distance: 219.2
click at [494, 242] on p "為義工服務注能，飯盒到會餐點即刻到達！飯盒到會助力慈善步行，讓愛心傳遞更有力" at bounding box center [719, 244] width 546 height 15
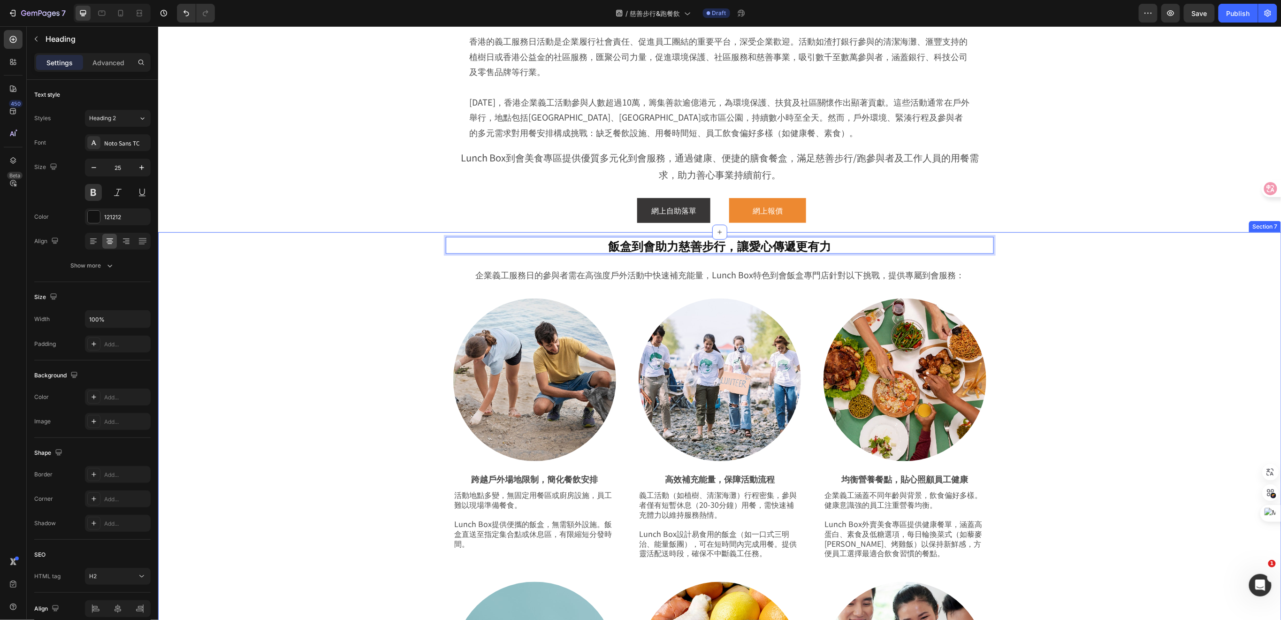
click at [345, 433] on div "飯盒到會助力慈善步行，讓愛心傳遞更有力 Heading 10 Row 企業義工服務日的參與者需在高強度戶外活動中快速補充能量，Lunch Box特色到會飯盒專…" at bounding box center [719, 545] width 1076 height 627
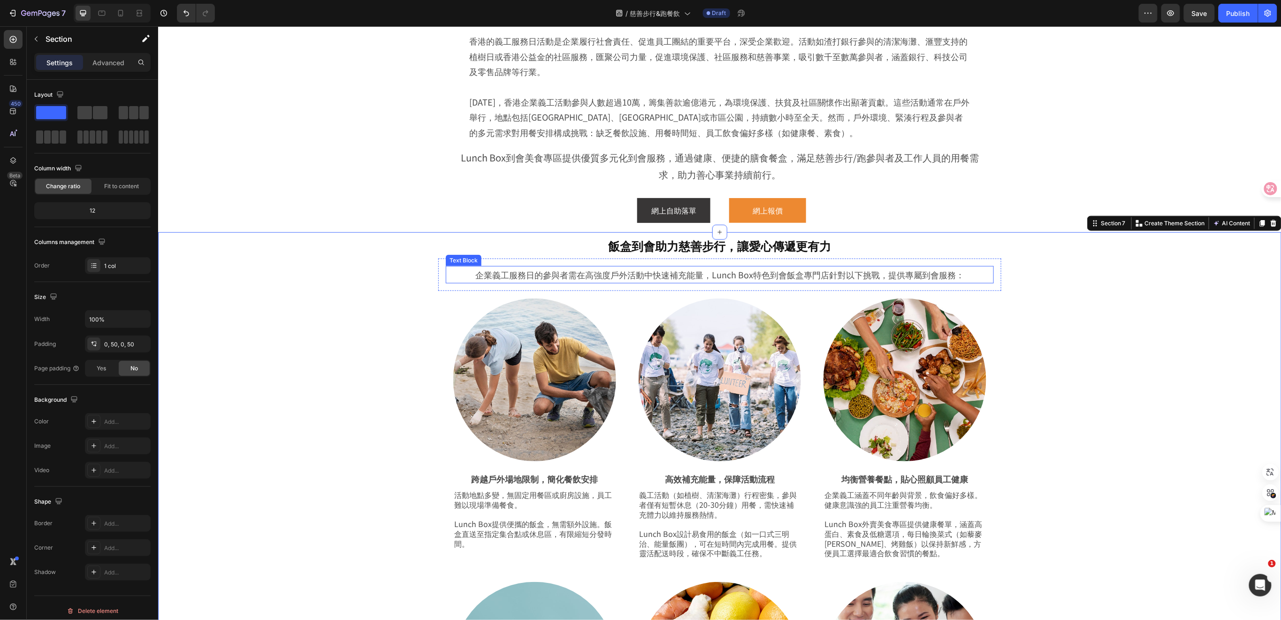
click at [801, 273] on span "企業義工服務日的參與者需在高強度戶外活動中快速補充能量，Lunch Box特色到會飯盒專門店針對以下挑戰，提供專屬到會服務：" at bounding box center [719, 274] width 489 height 12
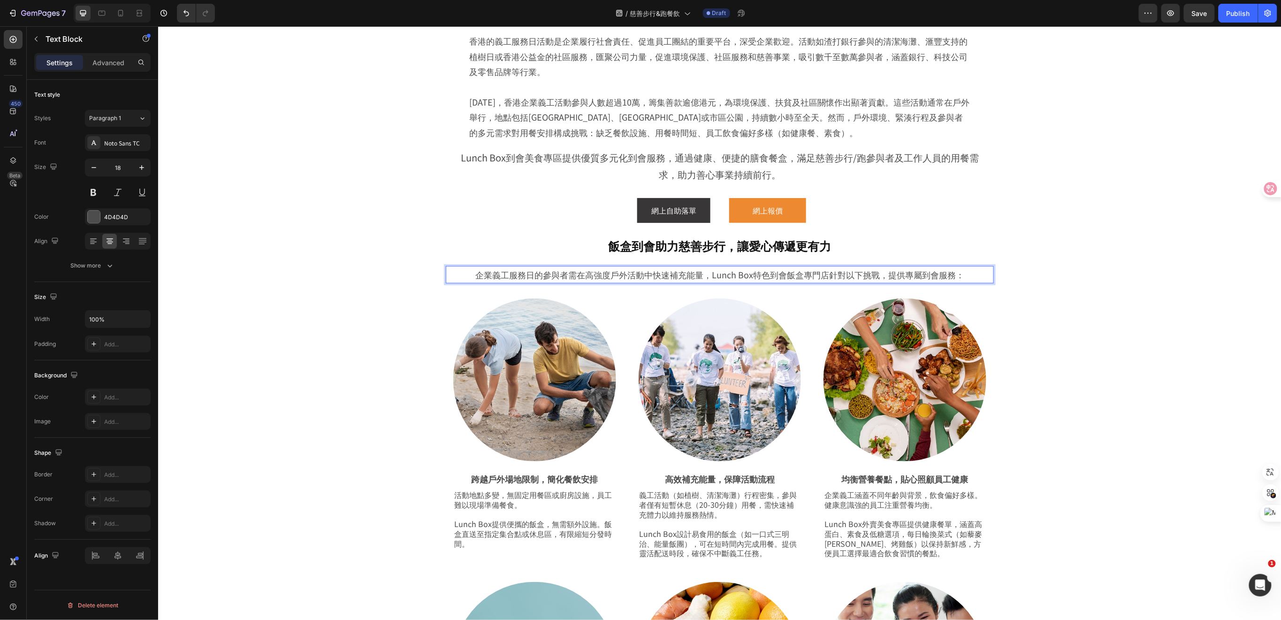
click at [958, 272] on span "企業義工服務日的參與者需在高強度戶外活動中快速補充能量，Lunch Box特色到會飯盒專門店針對以下挑戰，提供專屬到會服務：" at bounding box center [719, 274] width 489 height 12
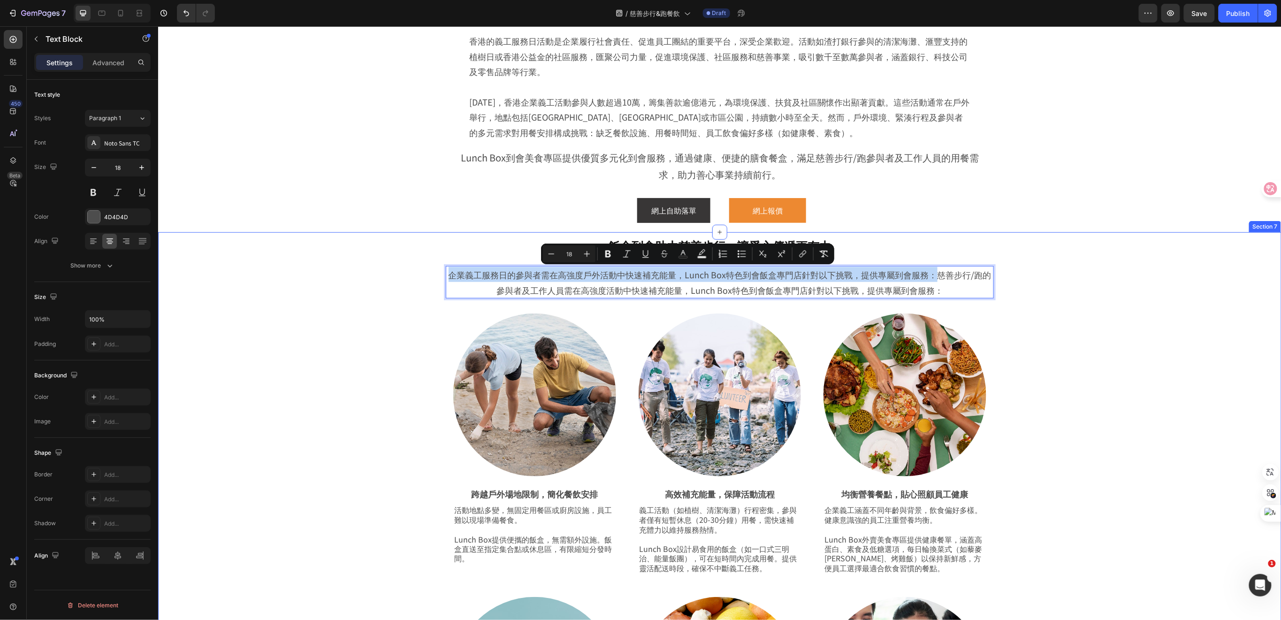
drag, startPoint x: 930, startPoint y: 276, endPoint x: 406, endPoint y: 269, distance: 524.6
click at [406, 269] on div "飯盒到會助力慈善步行，讓愛心傳遞更有力 Heading Row 企業義工服務日的參與者需在高強度戶外活動中快速補充能量，Lunch Box特色到會飯盒專門店針…" at bounding box center [719, 553] width 1076 height 642
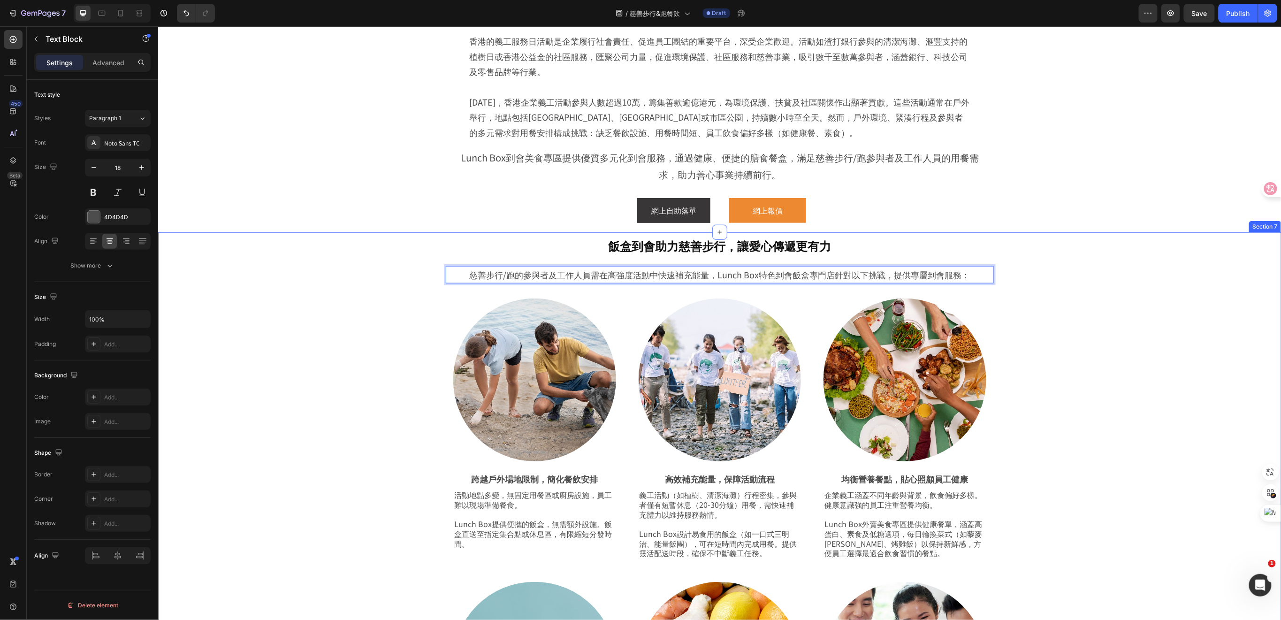
click at [325, 448] on div "飯盒到會助力慈善步行，讓愛心傳遞更有力 Heading Row 慈善步行/跑的參與者及工作人員需在高強度活動中快速補充能量，Lunch Box特色到會飯盒專門…" at bounding box center [719, 545] width 1076 height 627
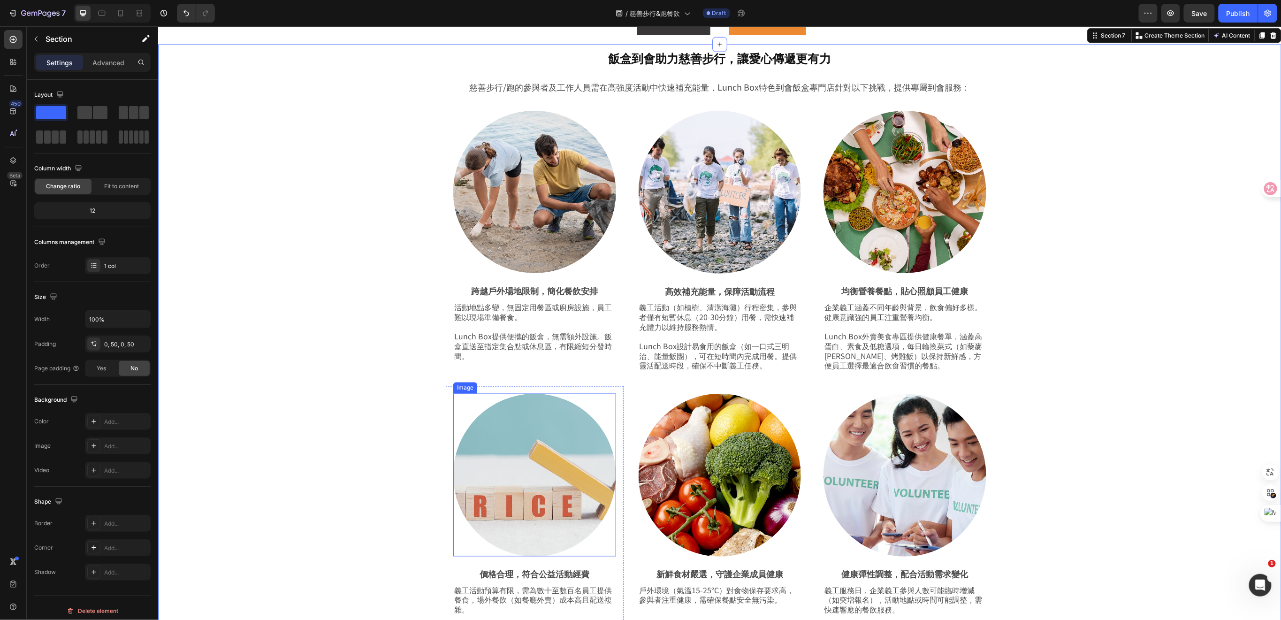
scroll to position [500, 0]
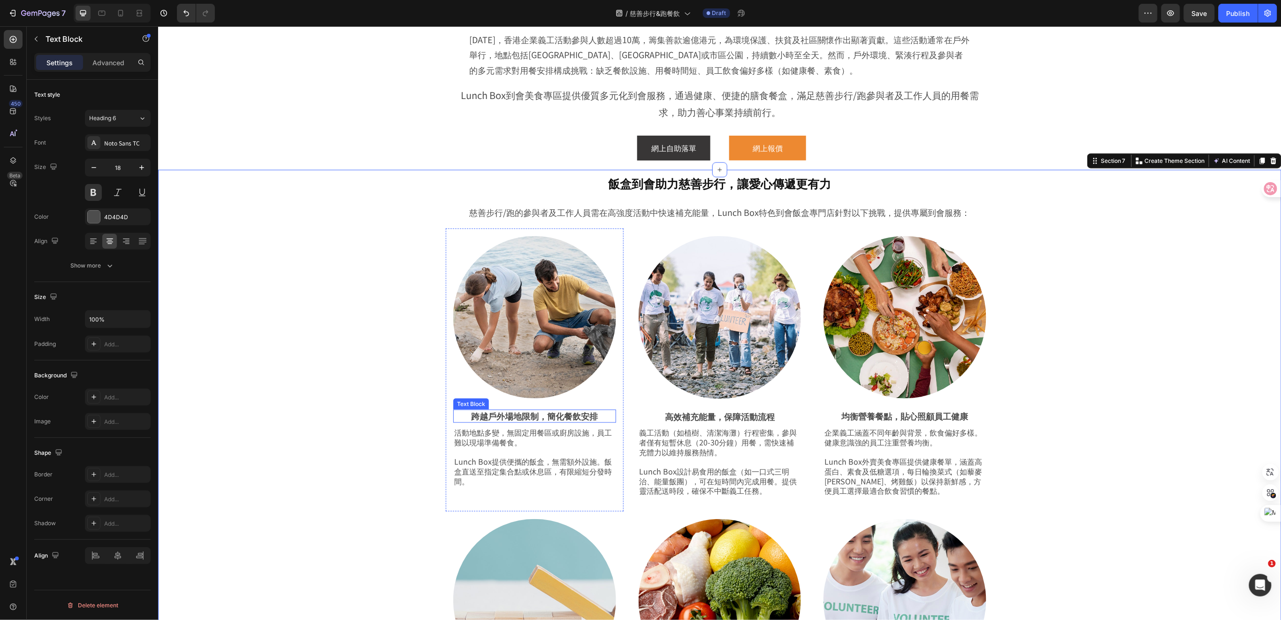
click at [570, 413] on p "跨越戶外場地限制，簡化餐飲安排" at bounding box center [534, 415] width 161 height 11
click at [594, 414] on p "跨越戶外場地限制，簡化餐飲安排" at bounding box center [534, 416] width 161 height 11
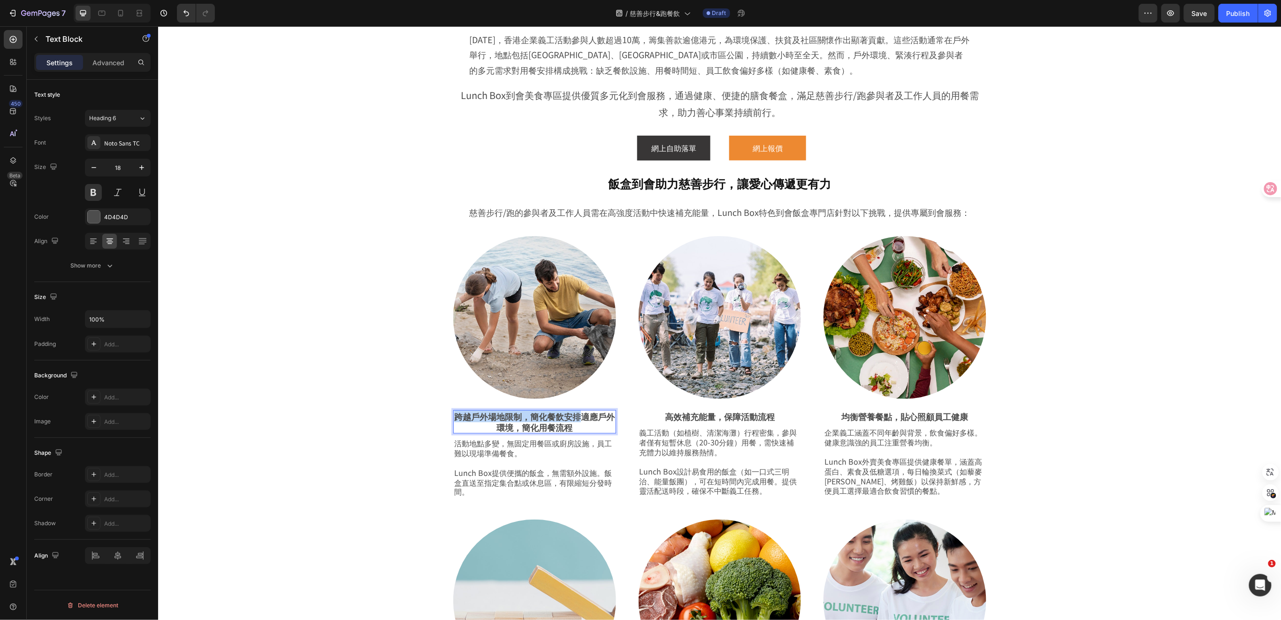
drag, startPoint x: 573, startPoint y: 417, endPoint x: 450, endPoint y: 411, distance: 123.6
click at [454, 411] on p "跨越戶外場地限制，簡化餐飲安排適應戶外環境，簡化用餐流程" at bounding box center [534, 422] width 161 height 22
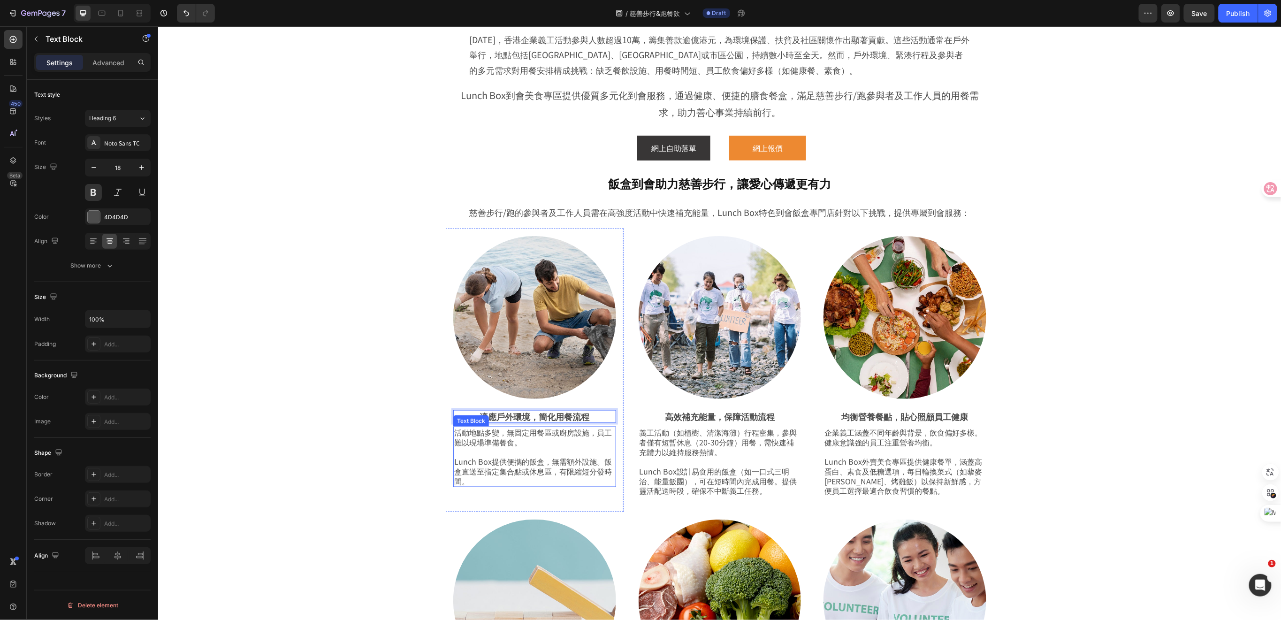
click at [561, 466] on p "Lunch Box提供便攜的飯盒，無需額外設施。飯盒直送至指定集合點或休息區，有限縮短分發時間。" at bounding box center [534, 470] width 161 height 29
click at [485, 477] on p "Lunch Box提供便攜的飯盒，無需額外設施。飯盒直送至指定集合點或休息區，有限縮短分發時間。" at bounding box center [534, 470] width 161 height 29
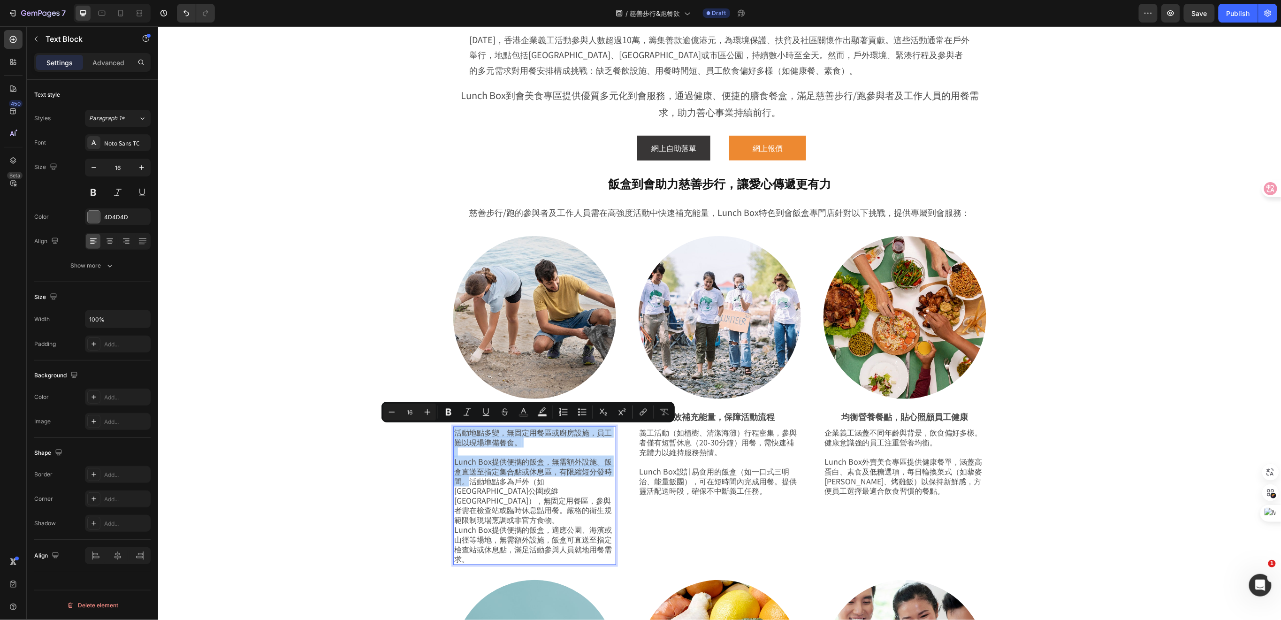
drag, startPoint x: 466, startPoint y: 477, endPoint x: 448, endPoint y: 428, distance: 52.6
click at [453, 428] on div "活動地點多變，無固定用餐區或廚房設施，員工難以現場準備餐食。 Lunch Box提供便攜的飯盒，無需額外設施。飯盒直送至指定集合點或休息區，有限縮短分發時間。…" at bounding box center [534, 495] width 163 height 138
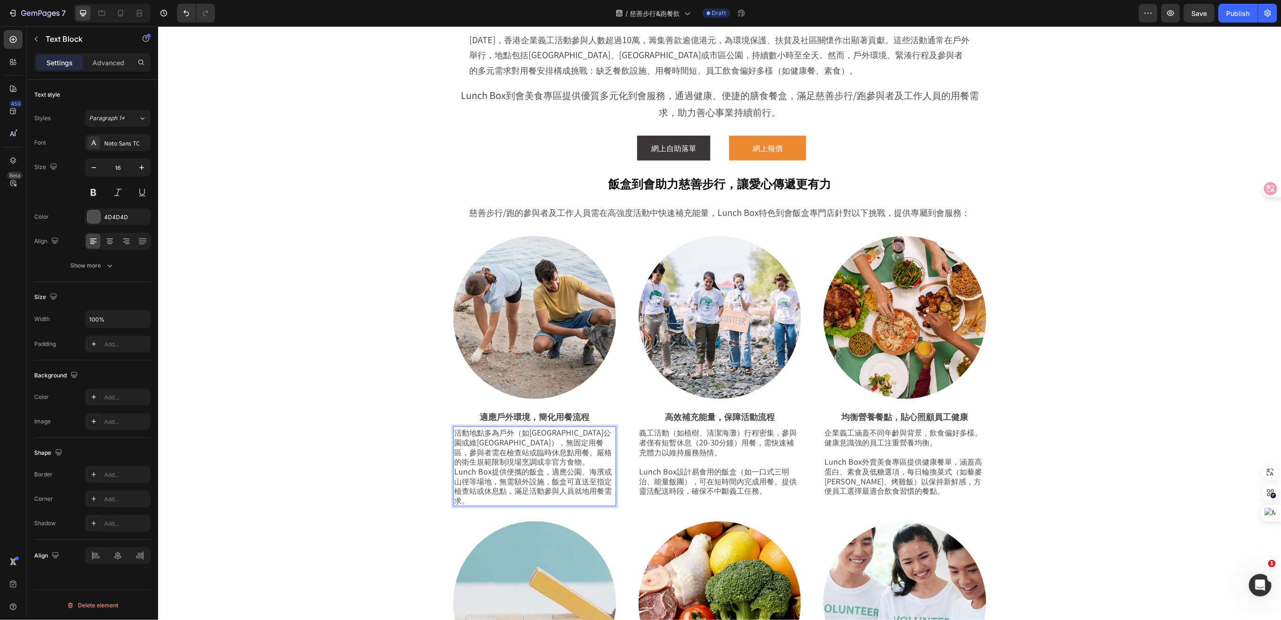
click at [493, 457] on p "活動地點多為戶外（如[GEOGRAPHIC_DATA]公園或維[GEOGRAPHIC_DATA]），無固定用餐區，參與者需在檢查站或臨時休息點用餐。嚴格的衛生…" at bounding box center [534, 466] width 161 height 78
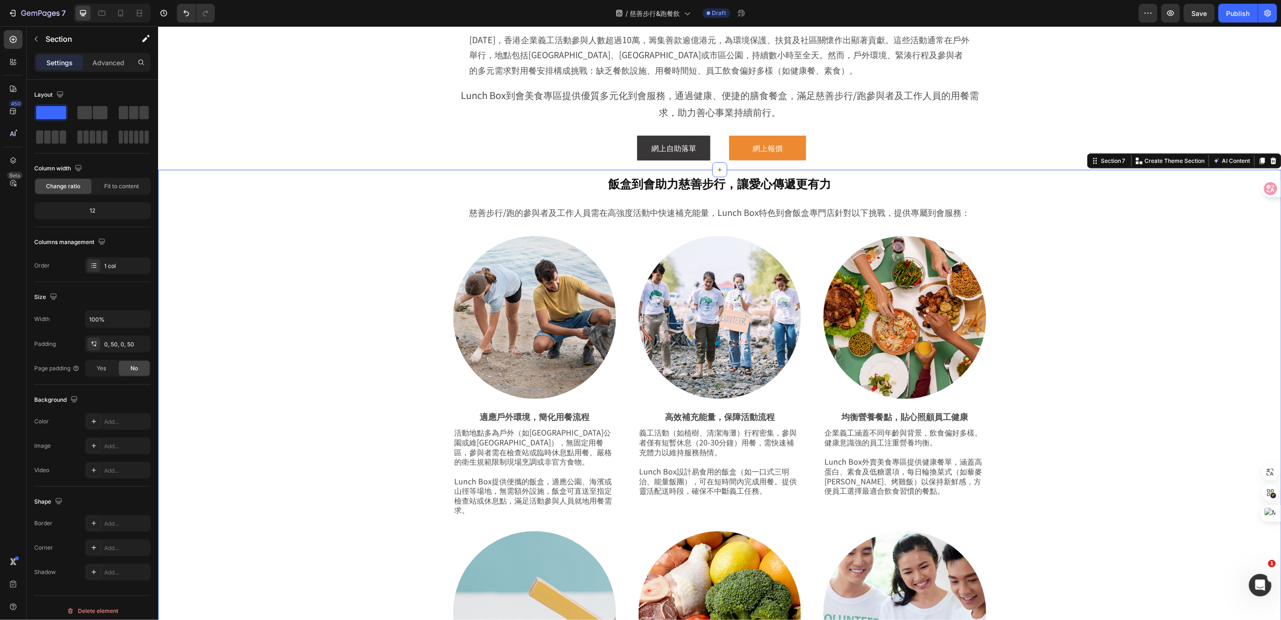
click at [350, 470] on div "飯盒到會助力慈善步行，讓愛心傳遞更有力 Heading Row 慈善步行/跑的參與者及工作人員需在高強度活動中快速補充能量，Lunch Box特色到會飯盒專門…" at bounding box center [719, 488] width 1076 height 639
click at [699, 416] on p "高效補充能量，保障活動流程" at bounding box center [719, 416] width 161 height 11
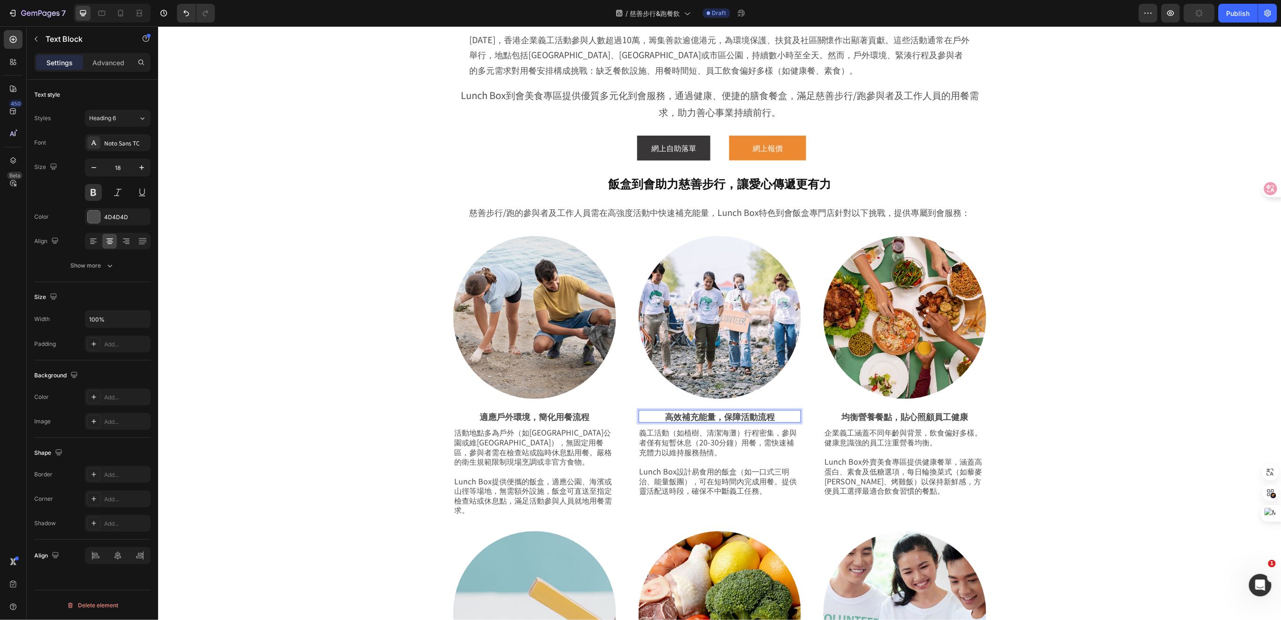
click at [780, 416] on p "高效補充能量，保障活動流程" at bounding box center [719, 416] width 161 height 11
drag, startPoint x: 729, startPoint y: 415, endPoint x: 639, endPoint y: 415, distance: 89.6
click at [639, 415] on p "高效補充能量，保障活動流程快速補充能量，匹配活動節奏" at bounding box center [719, 422] width 161 height 22
click at [663, 415] on p "流程快速補充能量，匹配活動節奏" at bounding box center [719, 416] width 161 height 11
click at [665, 415] on p "流程快速補充能量，匹配活動節奏" at bounding box center [719, 416] width 161 height 11
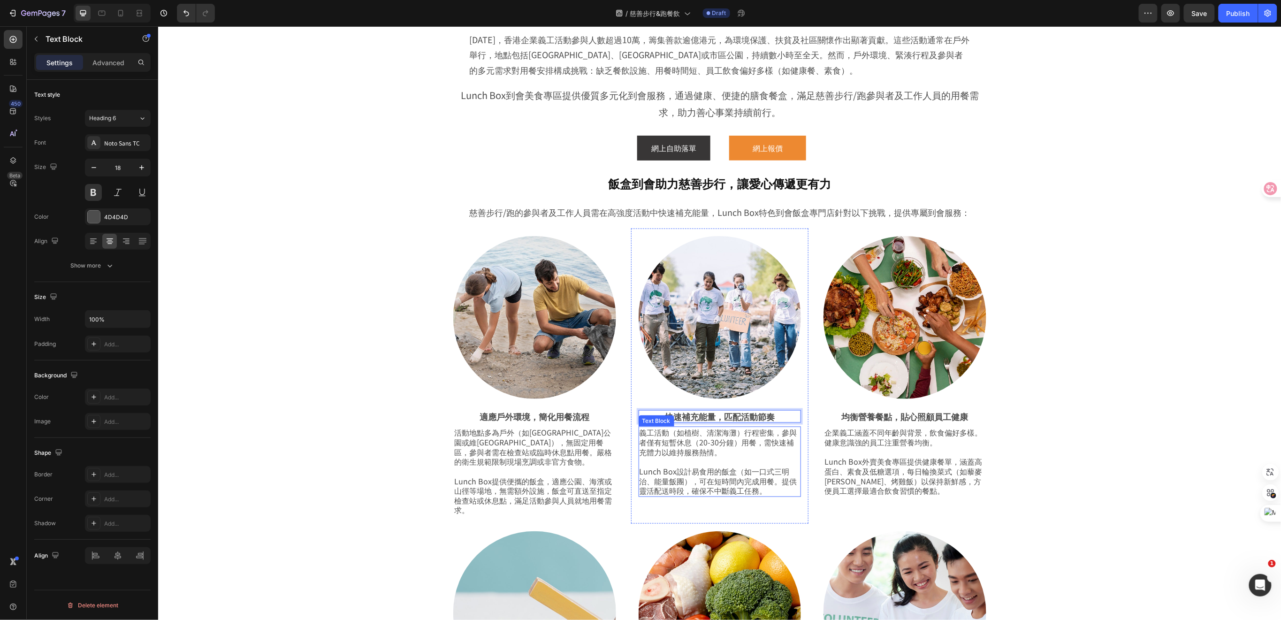
click at [713, 457] on p "Lunch Box設計易食用的飯盒（如一口式三明治、能量飯團），可在短時間內完成用餐。提供靈活配送時段，確保不中斷義工任務。" at bounding box center [719, 475] width 161 height 39
click at [765, 487] on p "Lunch Box設計易食用的飯盒（如一口式三明治、能量飯團），可在短時間內完成用餐。提供靈活配送時段，確保不中斷義工任務。" at bounding box center [719, 475] width 161 height 39
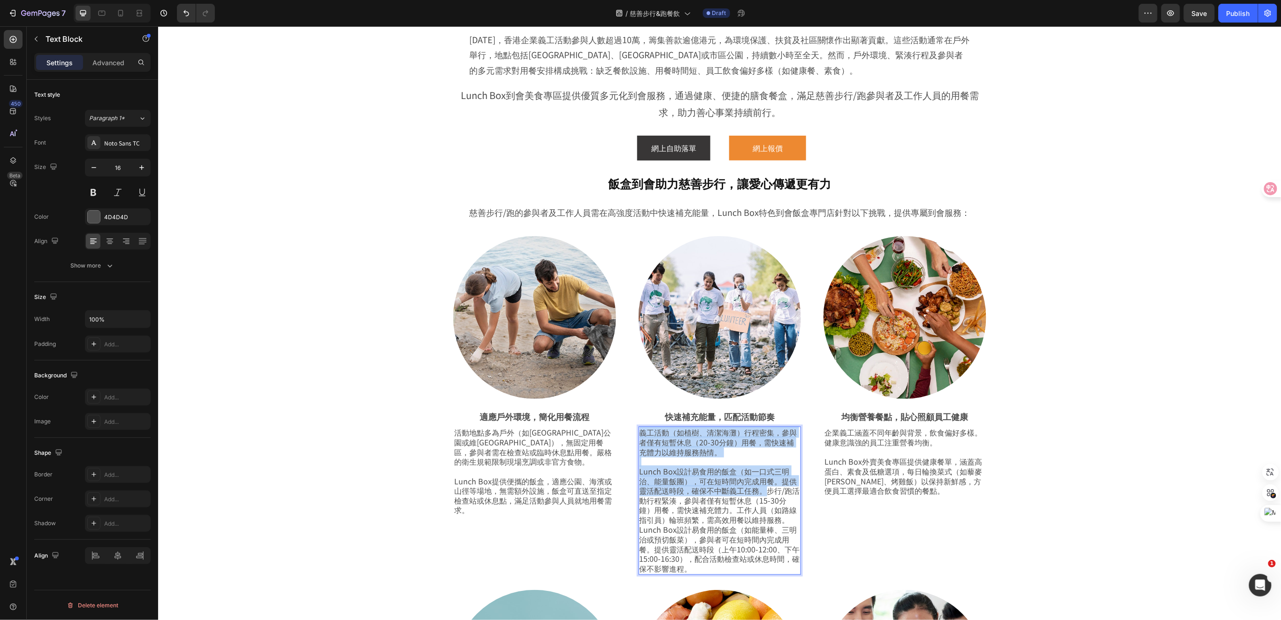
drag, startPoint x: 761, startPoint y: 491, endPoint x: 638, endPoint y: 434, distance: 135.8
click at [638, 434] on div "義工活動（如植樹、清潔海灘）行程密集，參與者僅有短暫休息（20-30分鐘）用餐，需快速補充體力以維持服務熱情。 Lunch Box設計易食用的飯盒（如一口式三…" at bounding box center [719, 500] width 163 height 148
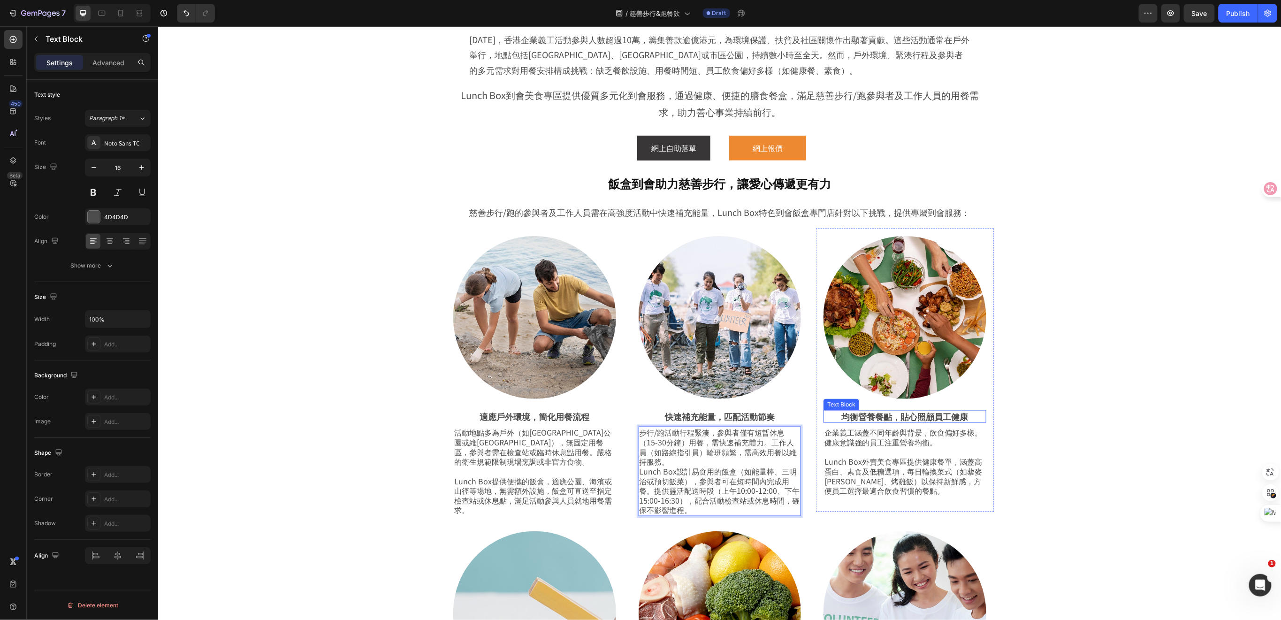
drag, startPoint x: 869, startPoint y: 412, endPoint x: 877, endPoint y: 412, distance: 8.0
click at [869, 411] on p "均衡營養餐點，貼心照顧員工健康" at bounding box center [904, 416] width 161 height 11
click at [967, 418] on p "均衡營養餐點，貼心照顧員工健康" at bounding box center [904, 416] width 161 height 11
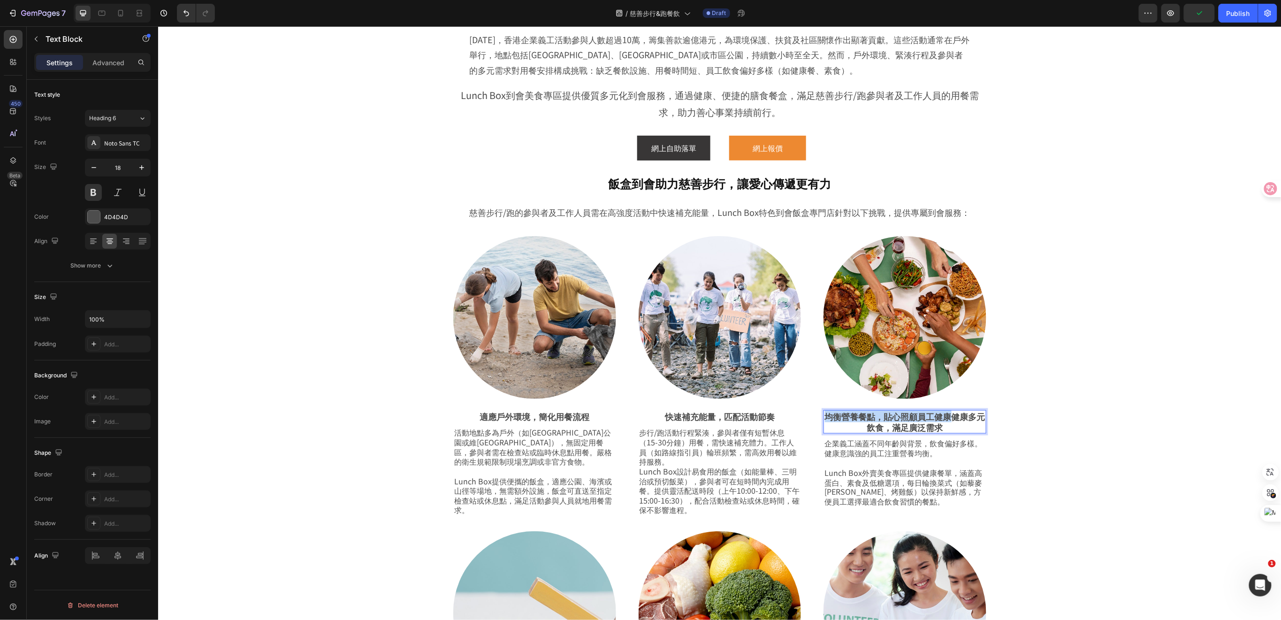
drag, startPoint x: 944, startPoint y: 417, endPoint x: 822, endPoint y: 417, distance: 121.5
click at [824, 417] on p "均衡營養餐點，貼心照顧員工健康健康多元飲食，滿足廣泛需求" at bounding box center [904, 422] width 161 height 22
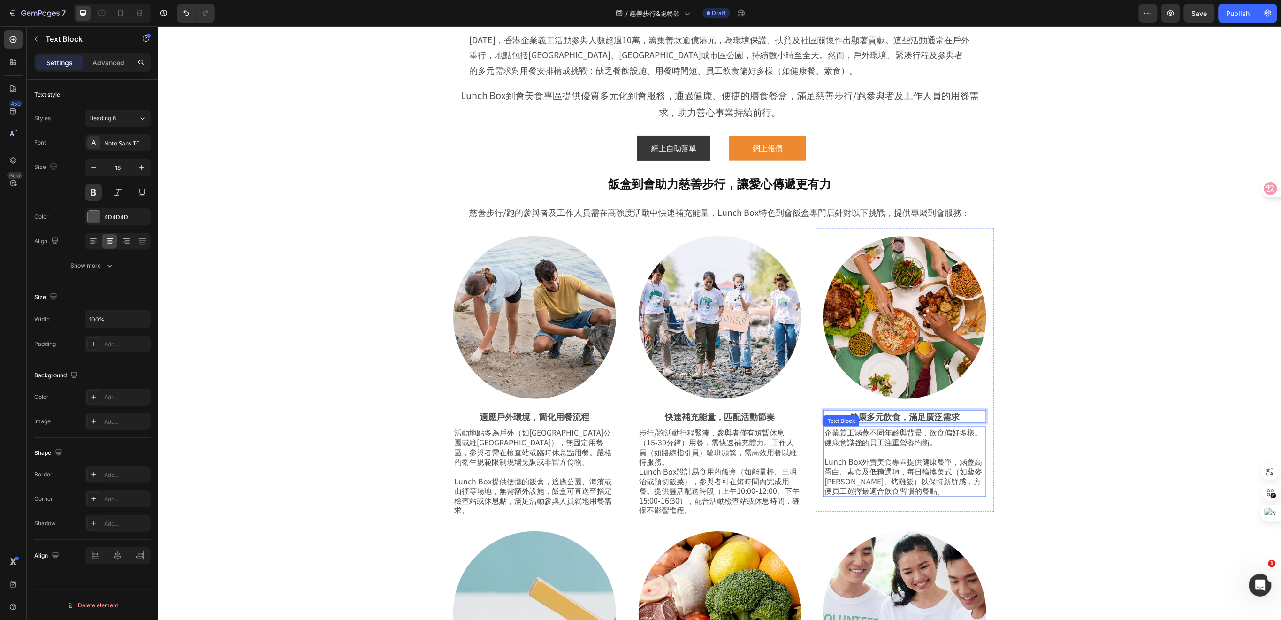
click at [857, 474] on p "Lunch Box外賣美食專區提供健康餐單，涵蓋高蛋白、素食及低糖選項，每日輪換菜式（如藜麥[PERSON_NAME]、烤雞飯）以保持新鮮感，方便員工選擇最適…" at bounding box center [904, 471] width 161 height 49
click at [898, 488] on p "Lunch Box外賣美食專區提供健康餐單，涵蓋高蛋白、素食及低糖選項，每日輪換菜式（如藜麥[PERSON_NAME]、烤雞飯）以保持新鮮感，方便員工選擇最適…" at bounding box center [904, 471] width 161 height 49
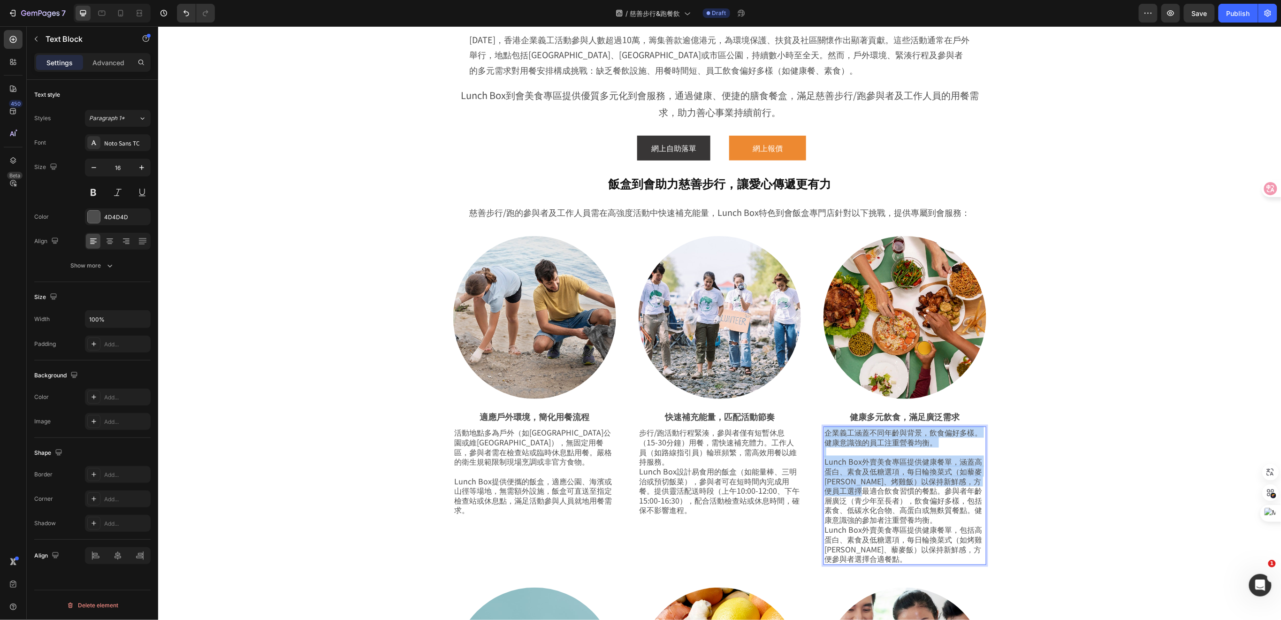
drag, startPoint x: 895, startPoint y: 491, endPoint x: 819, endPoint y: 431, distance: 96.8
click at [823, 431] on div "企業義工涵蓋不同年齡與背景，飲食偏好多樣。健康意識強的員工注重營養均衡。 Lunch Box外賣美食專區提供健康餐單，涵蓋高蛋白、素食及低糖選項，每日輪換菜式…" at bounding box center [904, 495] width 163 height 138
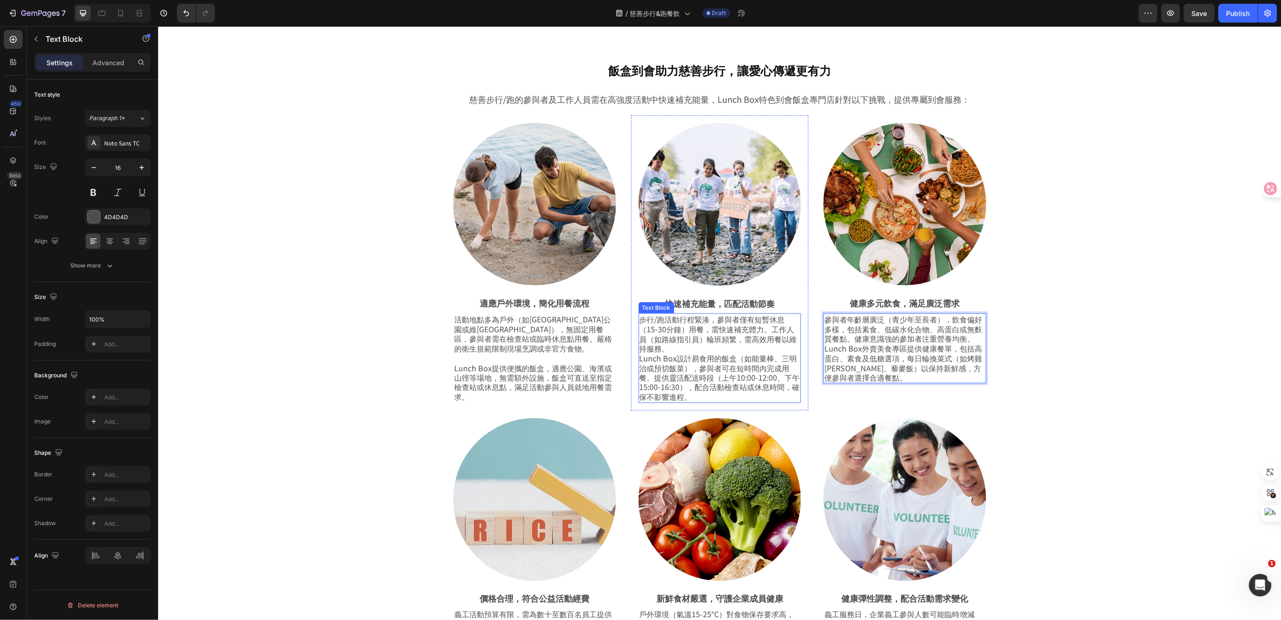
scroll to position [751, 0]
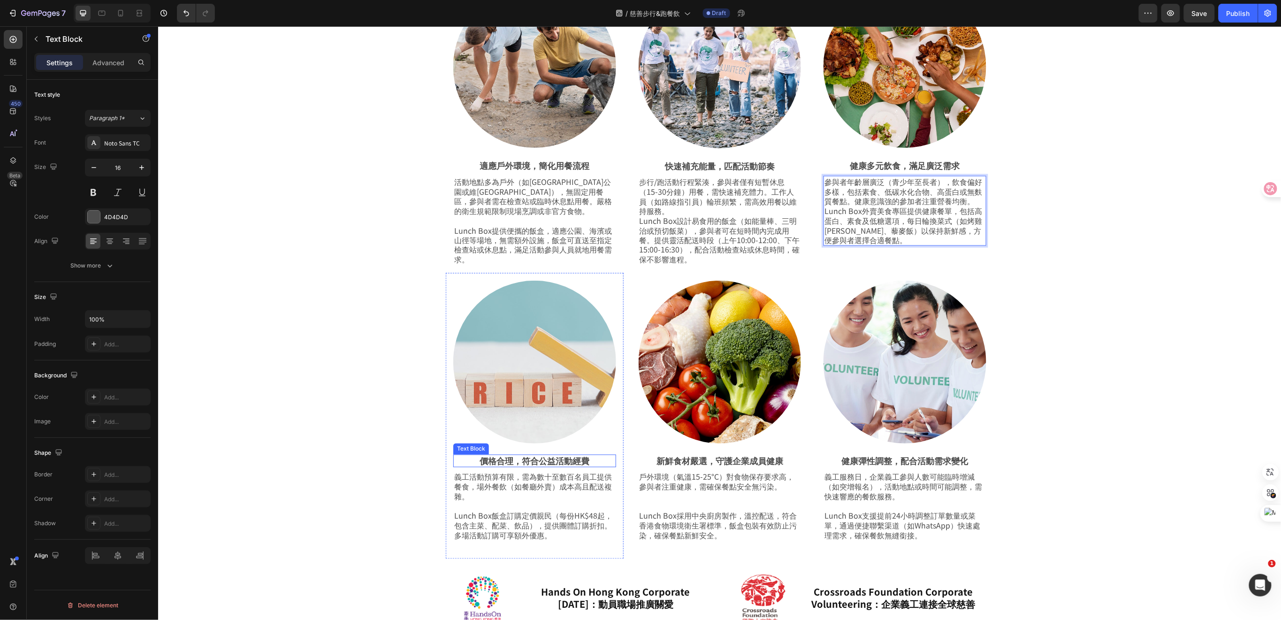
click at [564, 458] on p "價格合理，符合公益活動經費" at bounding box center [534, 460] width 161 height 11
click at [589, 460] on p "價格合理，符合公益活動經費" at bounding box center [534, 460] width 161 height 11
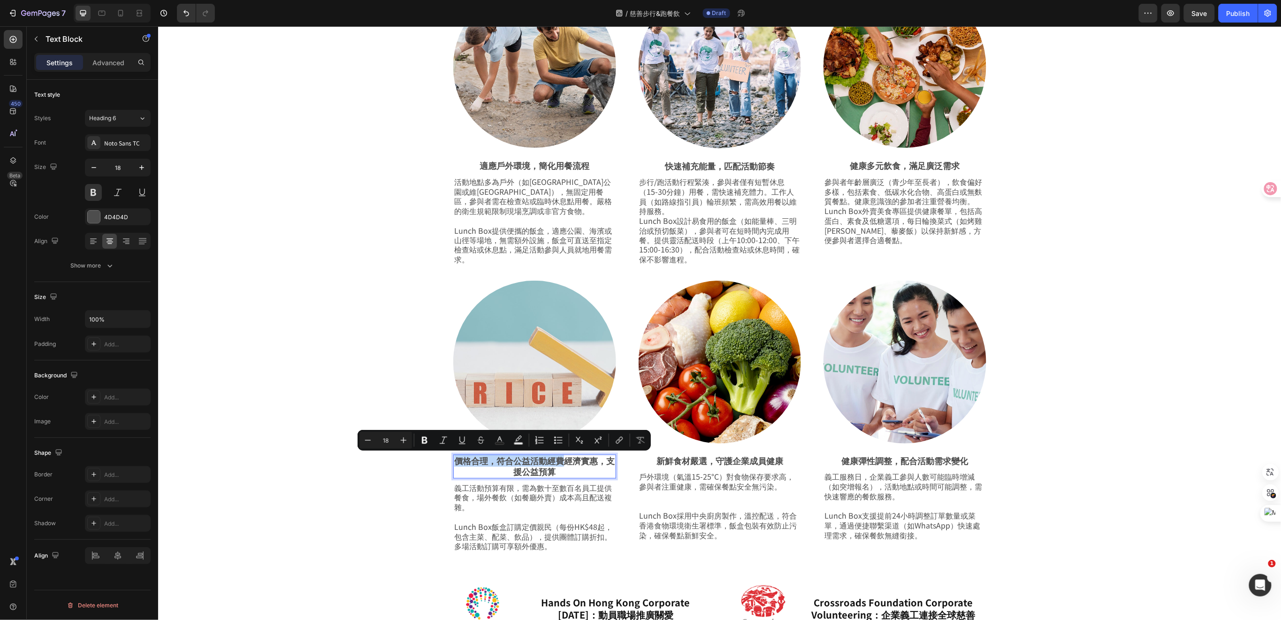
drag, startPoint x: 560, startPoint y: 461, endPoint x: 450, endPoint y: 461, distance: 109.8
click at [454, 461] on p "價格合理，符合公益活動經費經濟實惠，支援公益預算" at bounding box center [534, 466] width 161 height 22
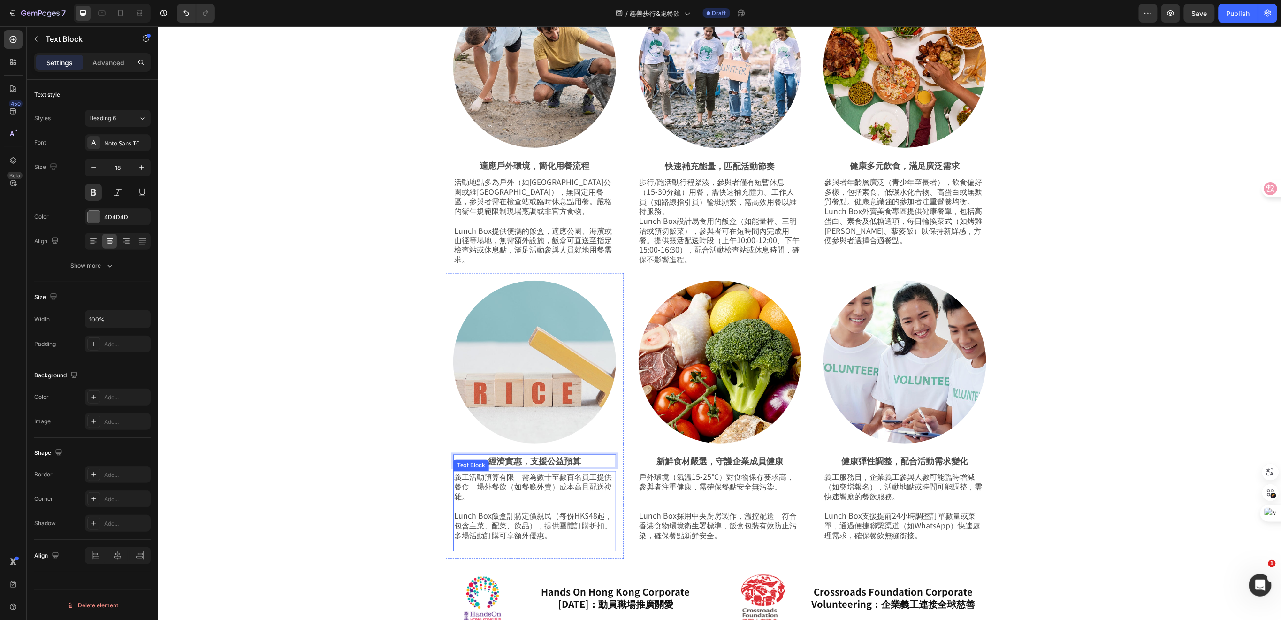
click at [485, 525] on p "Lunch Box飯盒訂購定價親民（每份HK$48起，包含主菜、配菜、飲品），提供團體訂購折扣。多場活動訂購可享額外優惠。" at bounding box center [534, 520] width 161 height 39
click at [533, 536] on p "Lunch Box飯盒訂購定價親民（每份HK$48起，包含主菜、配菜、飲品），提供團體訂購折扣。多場活動訂購可享額外優惠。" at bounding box center [534, 520] width 161 height 39
click at [560, 534] on p "Lunch Box飯盒訂購定價親民（每份HK$48起，包含主菜、配菜、飲品），提供團體訂購折扣。多場活動訂購可享額外優惠。" at bounding box center [534, 520] width 161 height 39
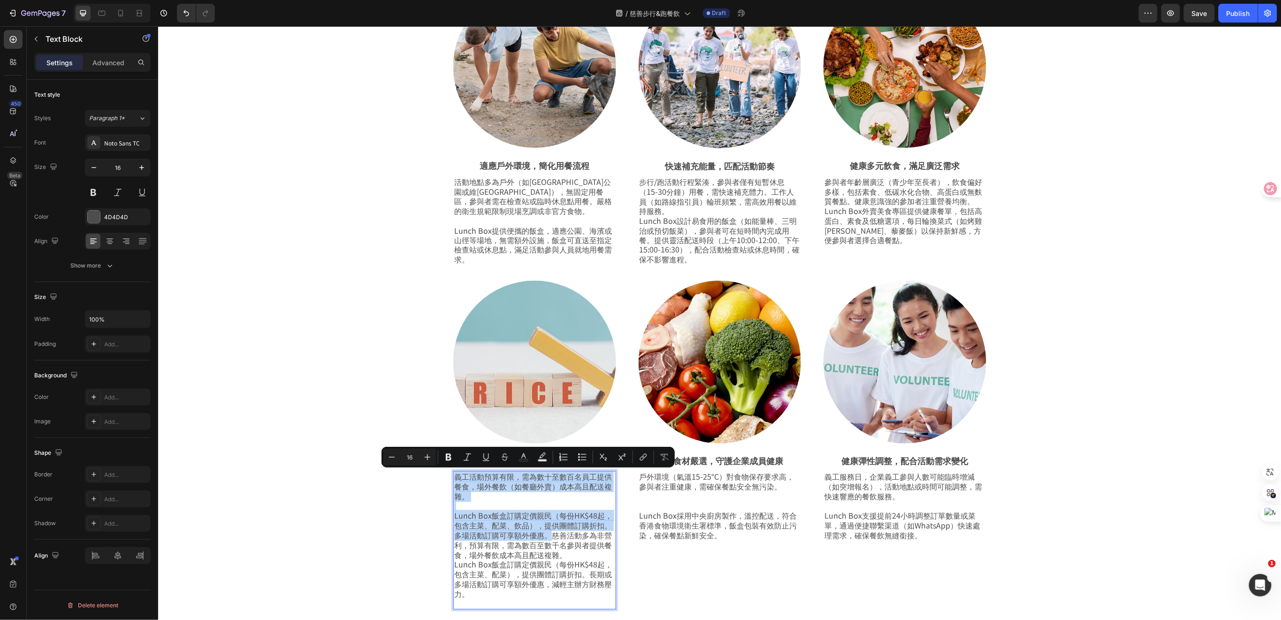
drag, startPoint x: 546, startPoint y: 536, endPoint x: 449, endPoint y: 474, distance: 114.8
click at [453, 474] on div "義工活動預算有限，需為數十至數百名員工提供餐食，場外餐飲（如餐廳外賣）成本高且配送複雜。 Lunch Box飯盒訂購定價親民（每份HK$48起，包含主菜、配菜…" at bounding box center [534, 540] width 163 height 138
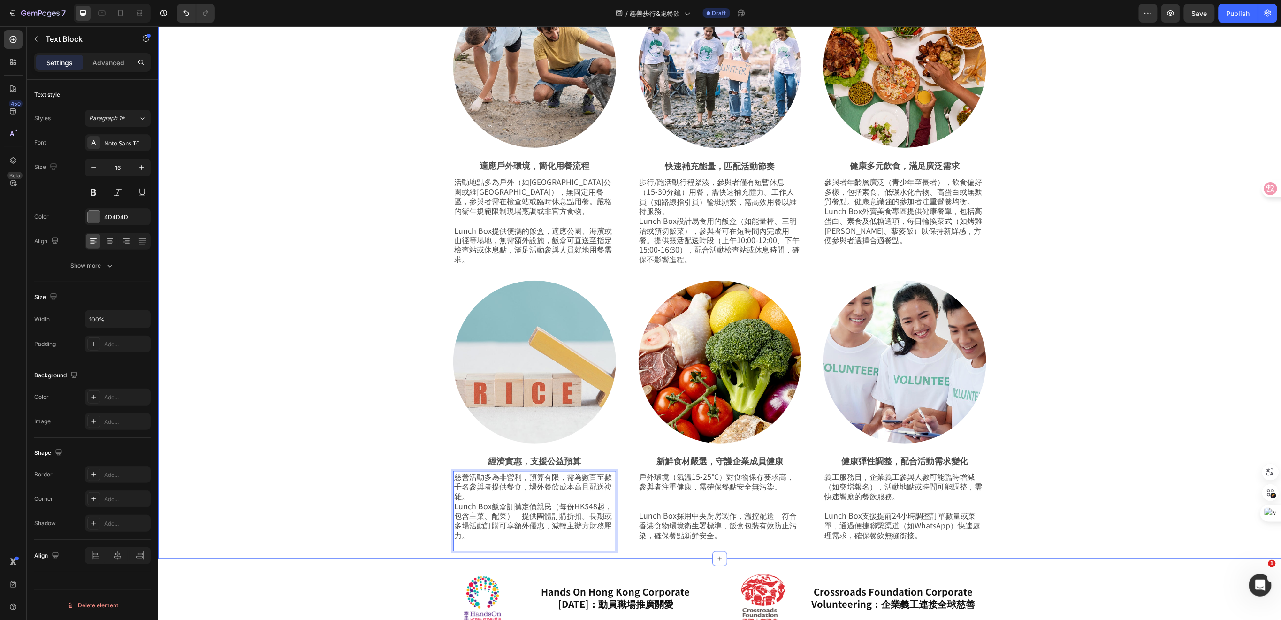
click at [364, 514] on div "飯盒到會助力慈善步行，讓愛心傳遞更有力 Heading Row 慈善步行/跑的參與者及工作人員需在高強度活動中快速補充能量，Lunch Box特色到會飯盒專門…" at bounding box center [719, 238] width 1076 height 639
click at [481, 545] on p "Rich Text Editor. Editing area: main" at bounding box center [534, 545] width 161 height 10
click at [364, 498] on div "飯盒到會助力慈善步行，讓愛心傳遞更有力 Heading Row 慈善步行/跑的參與者及工作人員需在高強度活動中快速補充能量，Lunch Box特色到會飯盒專門…" at bounding box center [719, 237] width 1076 height 637
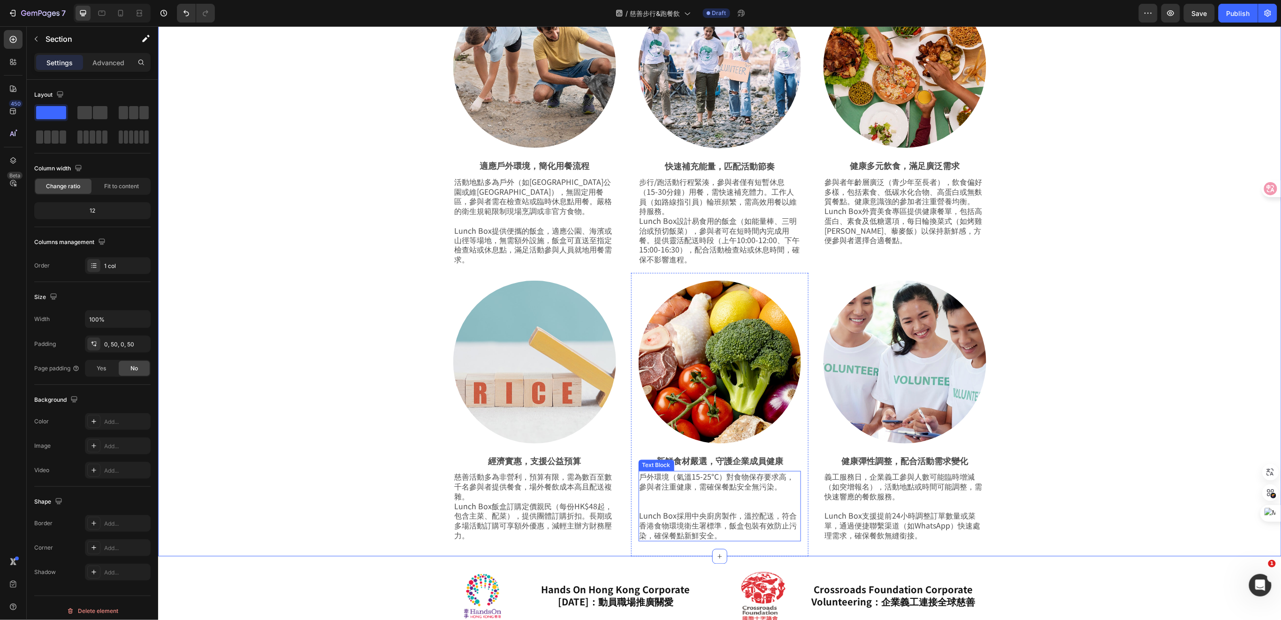
click at [733, 473] on p "戶外環境（氣溫15-25°C）對食物保存要求高，參與者注重健康，需確保餐點安全無污染。" at bounding box center [719, 482] width 161 height 20
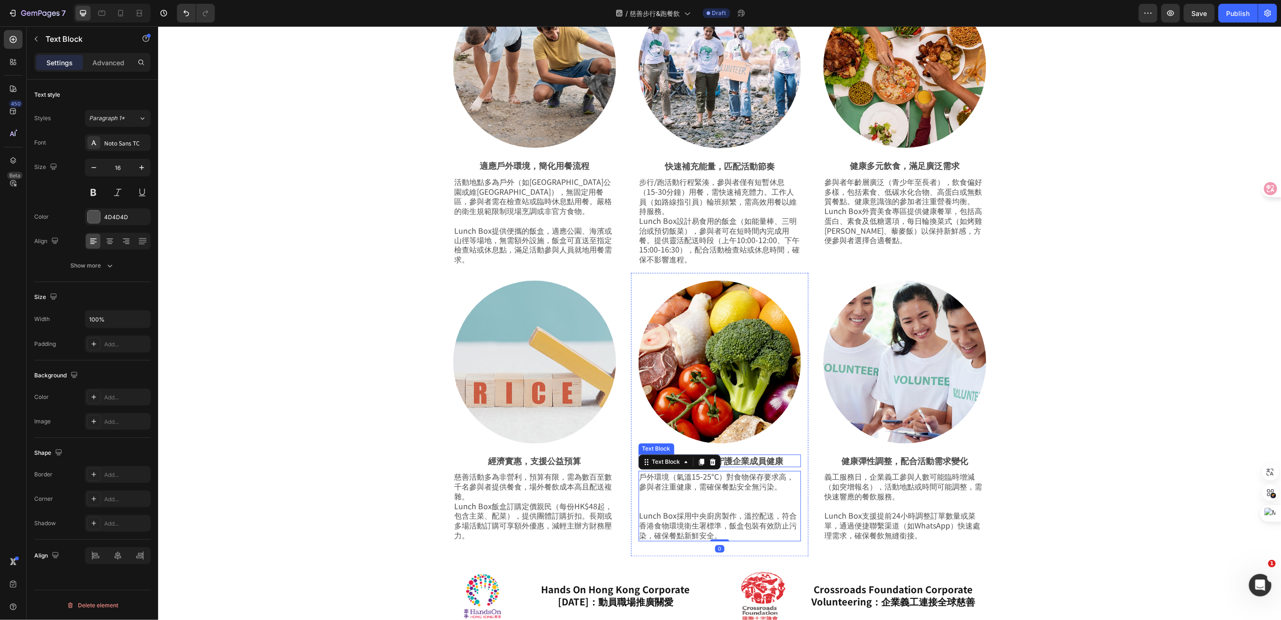
click at [763, 461] on p "新鮮食材嚴選，守護企業成員健康" at bounding box center [719, 460] width 161 height 11
click at [781, 461] on p "新鮮食材嚴選，守護企業成員健康" at bounding box center [719, 460] width 161 height 11
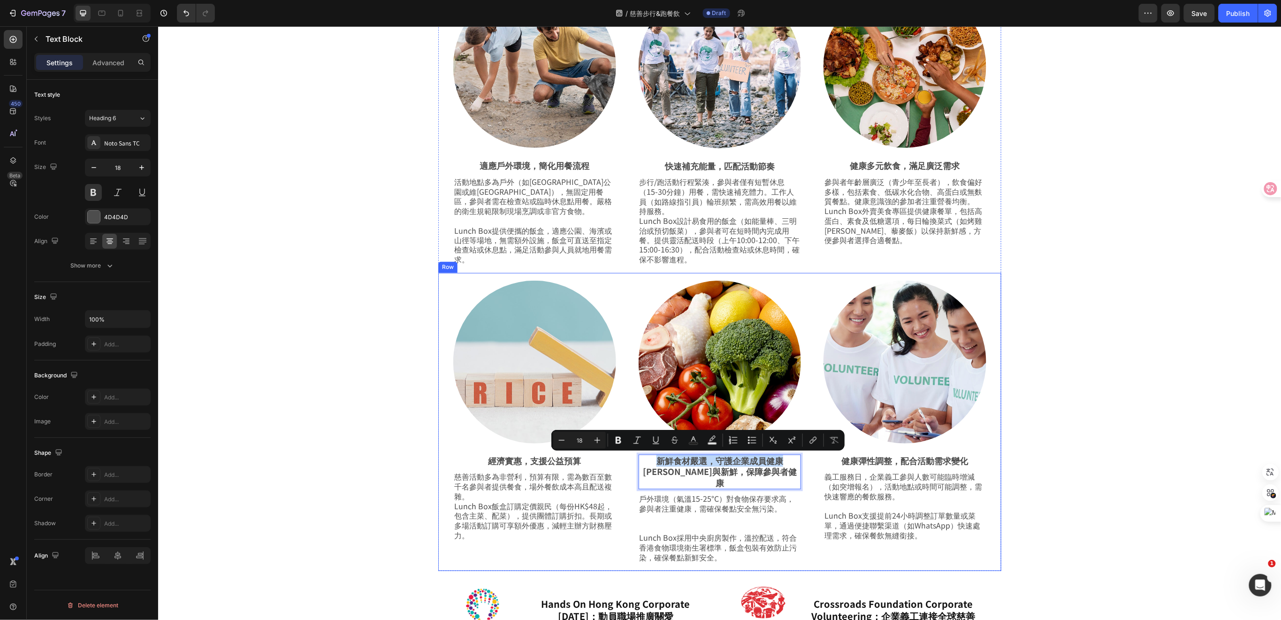
drag, startPoint x: 764, startPoint y: 458, endPoint x: 622, endPoint y: 462, distance: 142.7
click at [622, 462] on div "Image 經濟實惠，支援公益預算 Text Block 慈善活動多為非營利，預算有限，需為數百至數千名參與者提供餐食，場外餐飲成本高且配送複雜。 Lunch…" at bounding box center [719, 421] width 563 height 297
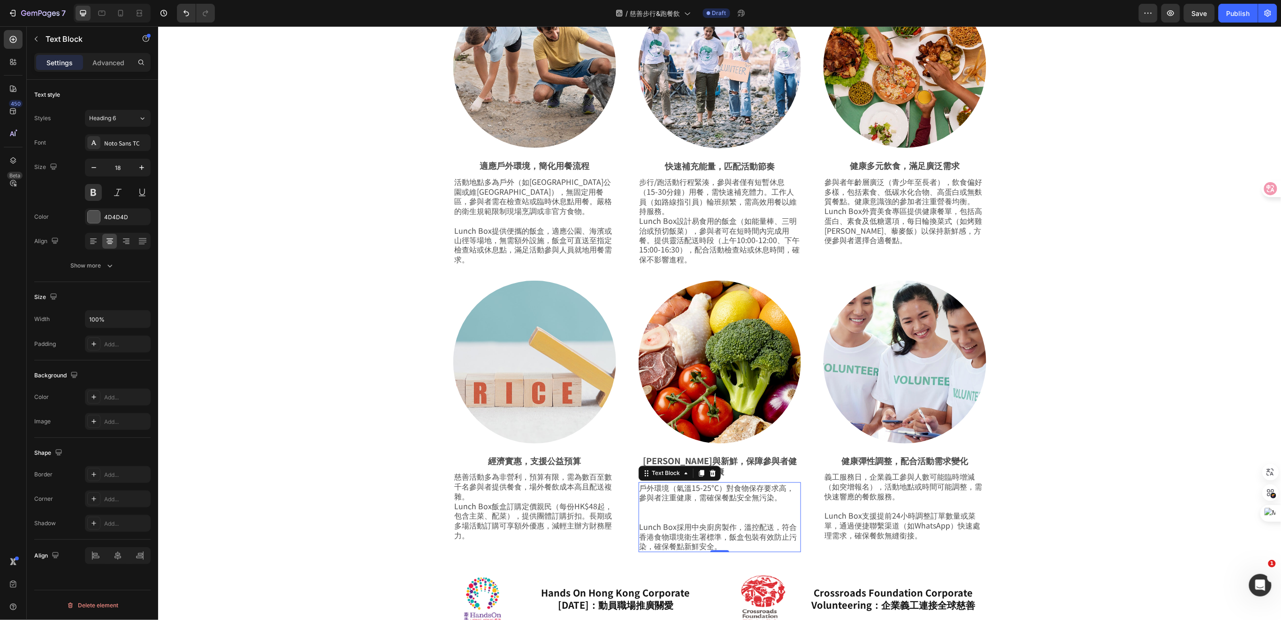
click at [714, 512] on p "Lunch Box採用中央廚房製作，溫控配送，符合香港食物環境衛生署標準，飯盒包裝有效防止污染，確保餐點新鮮安全。" at bounding box center [719, 531] width 161 height 39
click at [724, 533] on p "Lunch Box採用中央廚房製作，溫控配送，符合香港食物環境衛生署標準，飯盒包裝有效防止污染，確保餐點新鮮安全。" at bounding box center [719, 531] width 161 height 39
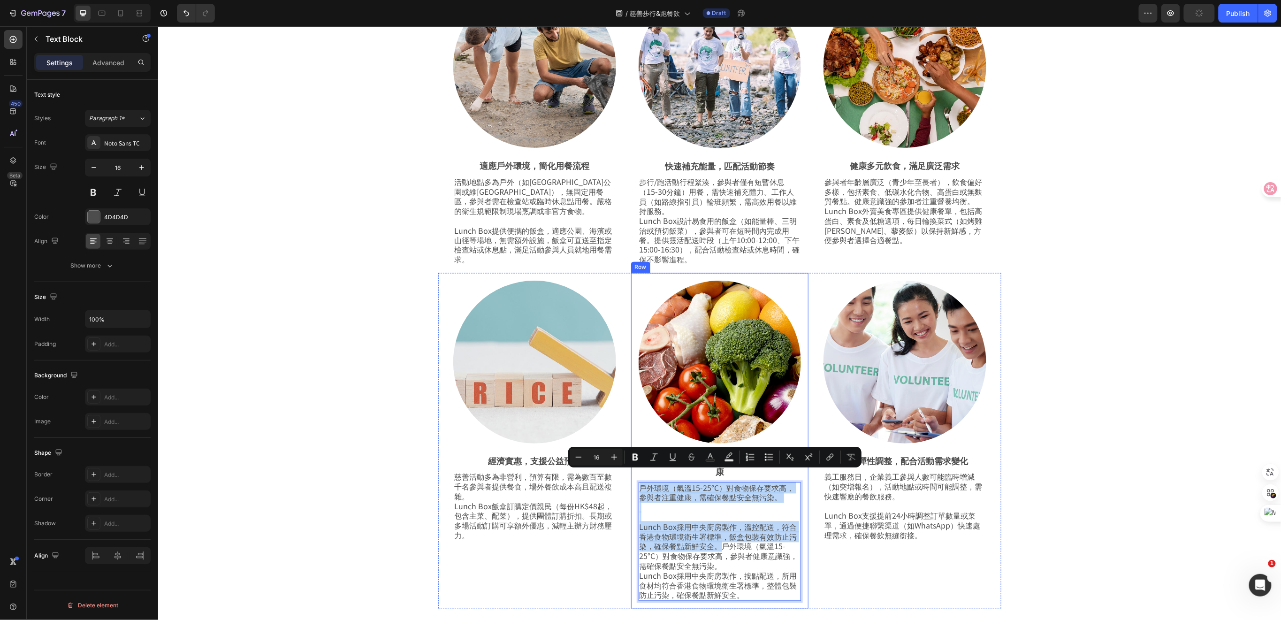
drag, startPoint x: 719, startPoint y: 536, endPoint x: 631, endPoint y: 477, distance: 106.2
click at [631, 477] on div "Image [PERSON_NAME]與新鮮，保障參與者健康 Text Block 戶外環境（氣溫15-25°C）對食物保存要求高，參與者注重健康，需確保餐點…" at bounding box center [720, 440] width 178 height 335
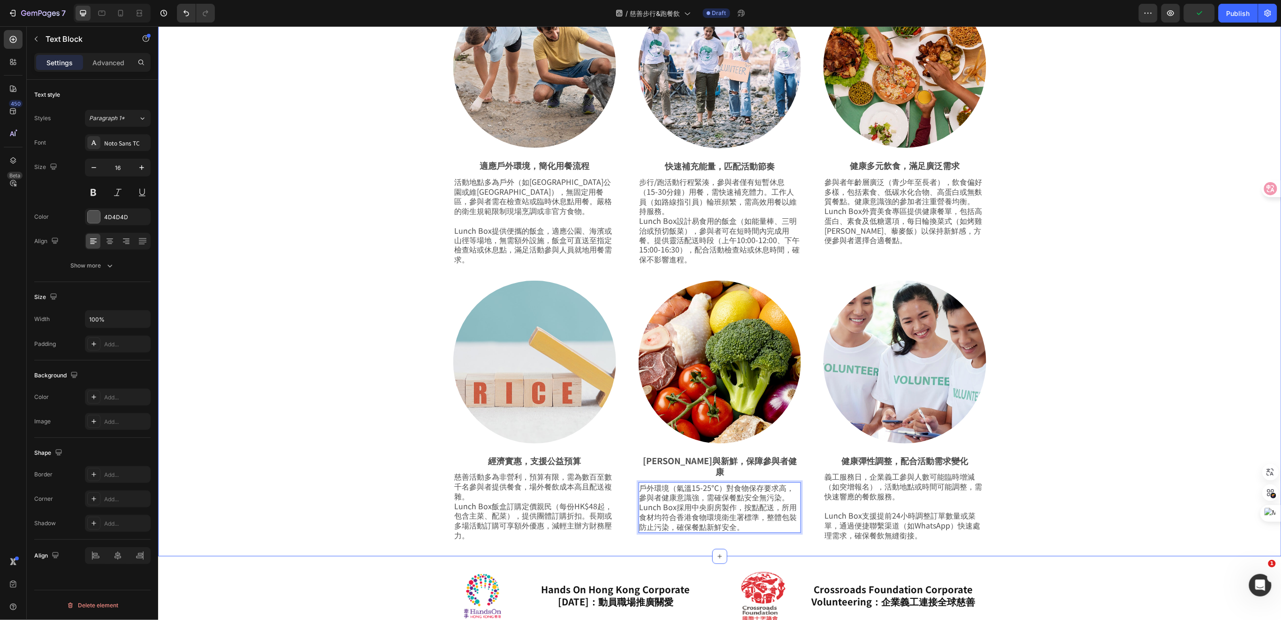
click at [352, 498] on div "飯盒到會助力慈善步行，讓愛心傳遞更有力 Heading Row 慈善步行/跑的參與者及工作人員需在高強度活動中快速補充能量，Lunch Box特色到會飯盒專門…" at bounding box center [719, 237] width 1076 height 637
click at [892, 463] on p "健康彈性調整，配合活動需求變化" at bounding box center [904, 460] width 161 height 11
click at [969, 459] on div "健康彈性調整，配合活動需求變化" at bounding box center [904, 460] width 163 height 13
click at [901, 462] on p "健康彈性調整，配合活動需求變化" at bounding box center [904, 460] width 161 height 11
click at [962, 462] on p "健康彈性調整，配合活動需求變化" at bounding box center [904, 460] width 161 height 11
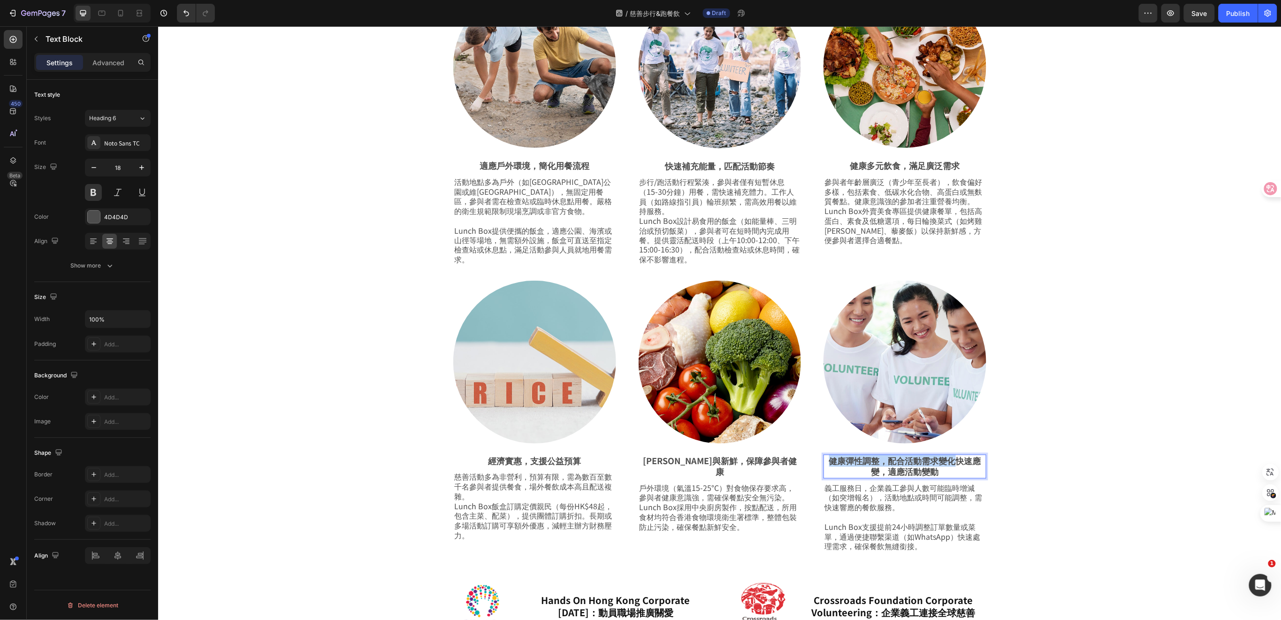
drag, startPoint x: 953, startPoint y: 458, endPoint x: 821, endPoint y: 464, distance: 132.0
click at [824, 464] on p "健康彈性調整，配合活動需求變化快速應變，適應活動變動" at bounding box center [904, 466] width 161 height 22
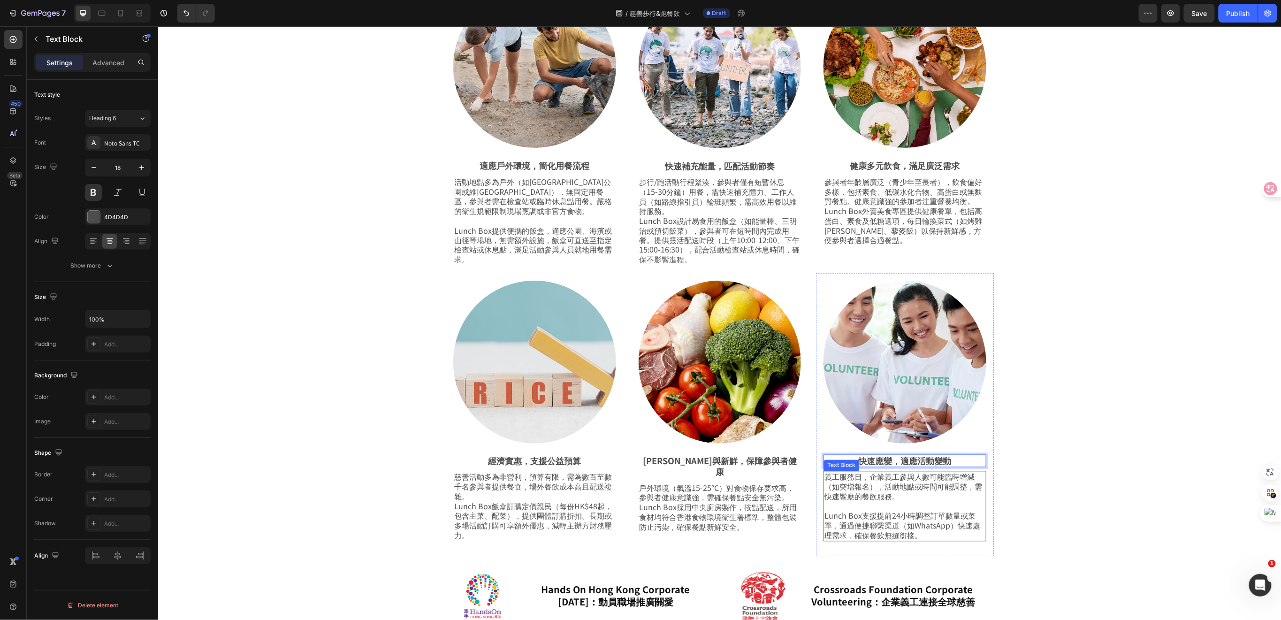
click at [860, 514] on p "Lunch Box支援提前24小時調整訂單數量或菜單，通過便捷聯繫渠道（如WhatsApp）快速處理需求，確保餐飲無縫銜接。" at bounding box center [904, 520] width 161 height 39
click at [927, 530] on p "Lunch Box支援提前24小時調整訂單數量或菜單，通過便捷聯繫渠道（如WhatsApp）快速處理需求，確保餐飲無縫銜接。" at bounding box center [904, 520] width 161 height 39
drag, startPoint x: 927, startPoint y: 530, endPoint x: 907, endPoint y: 528, distance: 19.8
click at [899, 526] on p "Lunch Box支援提前24小時調整訂單數量或菜單，通過便捷聯繫渠道（如WhatsApp）快速處理需求，確保餐飲無縫銜接。" at bounding box center [904, 520] width 161 height 39
click at [924, 535] on p "Lunch Box支援提前24小時調整訂單數量或菜單，通過便捷聯繫渠道（如WhatsApp）快速處理需求，確保餐飲無縫銜接。" at bounding box center [904, 520] width 161 height 39
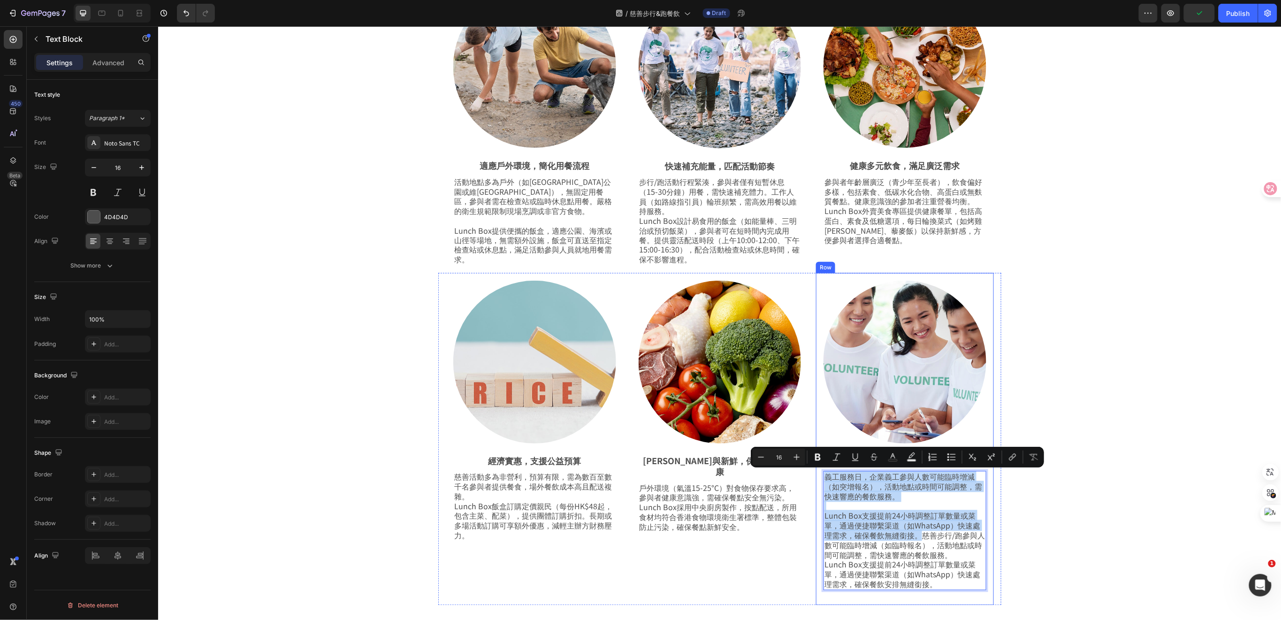
drag, startPoint x: 916, startPoint y: 535, endPoint x: 816, endPoint y: 479, distance: 115.1
click at [816, 479] on div "Image 快速應變，適應活動變動 Text Block 義工服務日，企業義工參與人數可能臨時增減（如突增報名），活動地點或時間可能調整，需快速響應的餐飲服務…" at bounding box center [904, 439] width 178 height 332
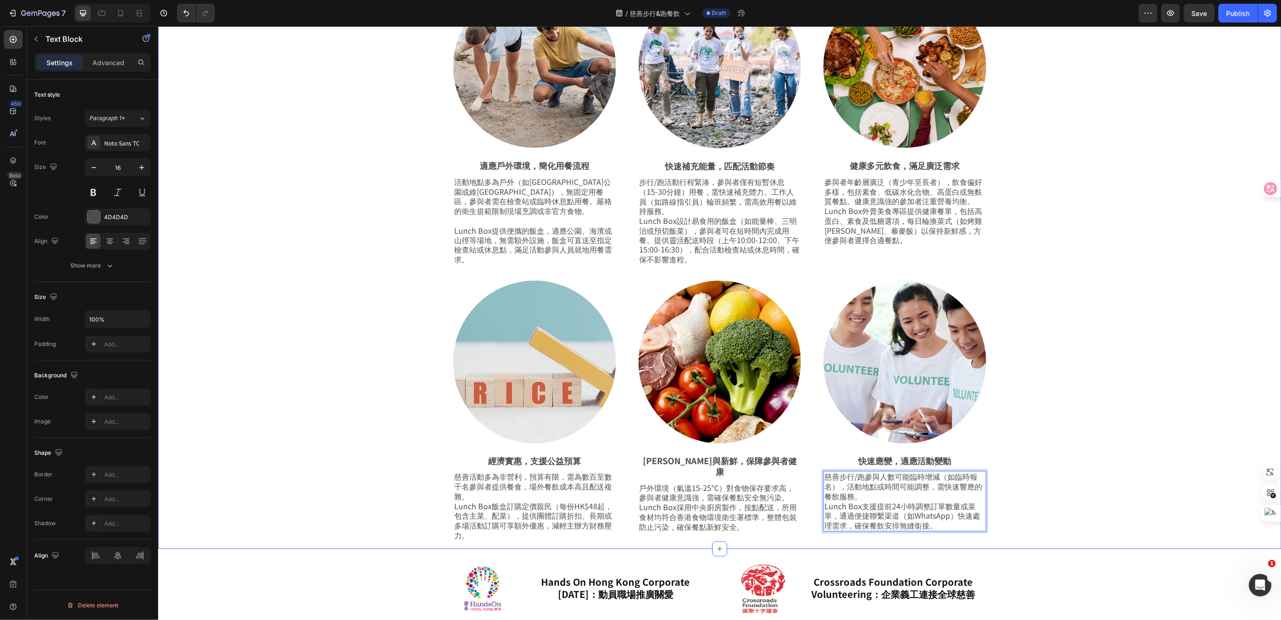
click at [327, 517] on div "飯盒到會助力慈善步行，讓愛心傳遞更有力 Heading Row 慈善步行/跑的參與者及工作人員需在高強度活動中快速補充能量，Lunch Box特色到會飯盒專門…" at bounding box center [719, 234] width 1076 height 630
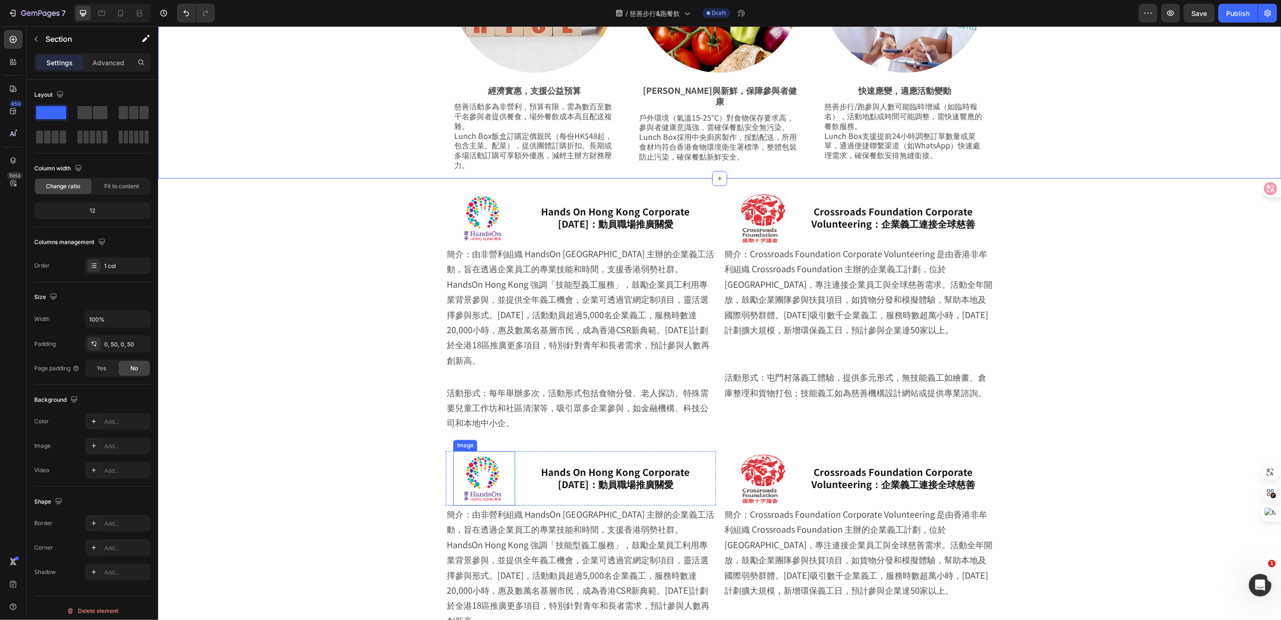
scroll to position [1126, 0]
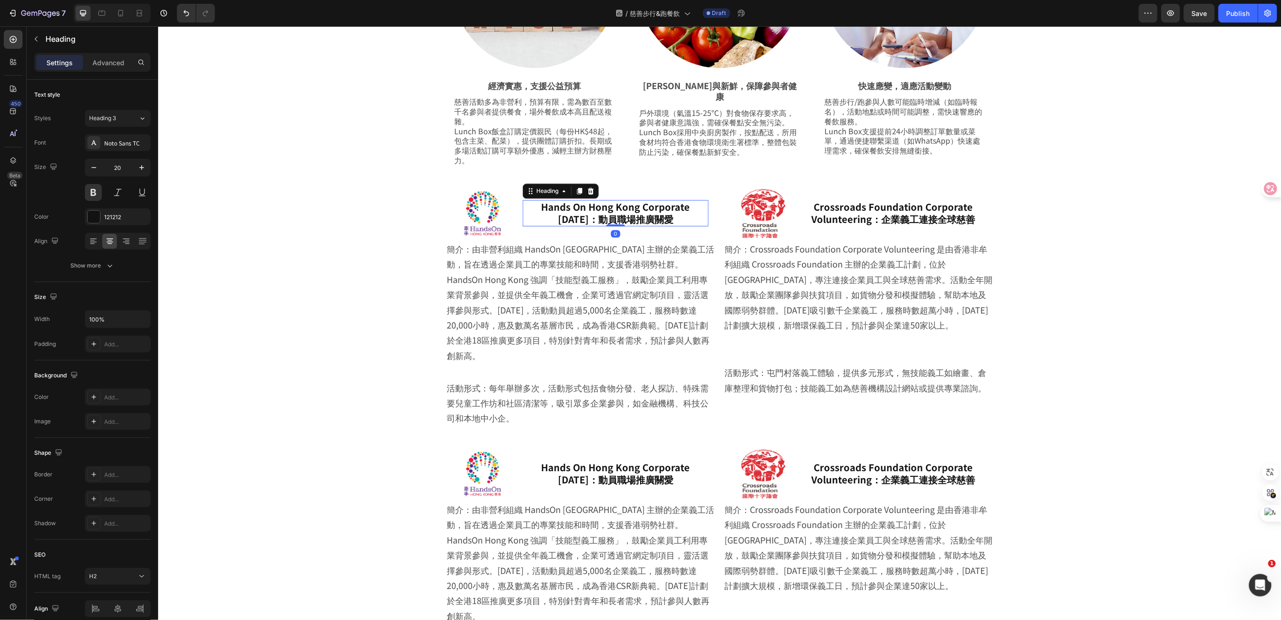
click at [640, 222] on h2 "Hands On Hong Kong Corporate [DATE]：動員職場推廣關愛" at bounding box center [615, 212] width 186 height 26
click at [685, 221] on h2 "Hands On Hong Kong Corporate [DATE]：動員職場推廣關愛" at bounding box center [615, 212] width 186 height 26
drag, startPoint x: 671, startPoint y: 220, endPoint x: 530, endPoint y: 204, distance: 142.1
click at [530, 204] on p "Hands On Hong Kong Corporate [DATE]：動員職場推廣關愛保良局慈善步行——三十年善行，惠澤社群" at bounding box center [615, 218] width 184 height 37
click at [596, 364] on p at bounding box center [580, 371] width 268 height 15
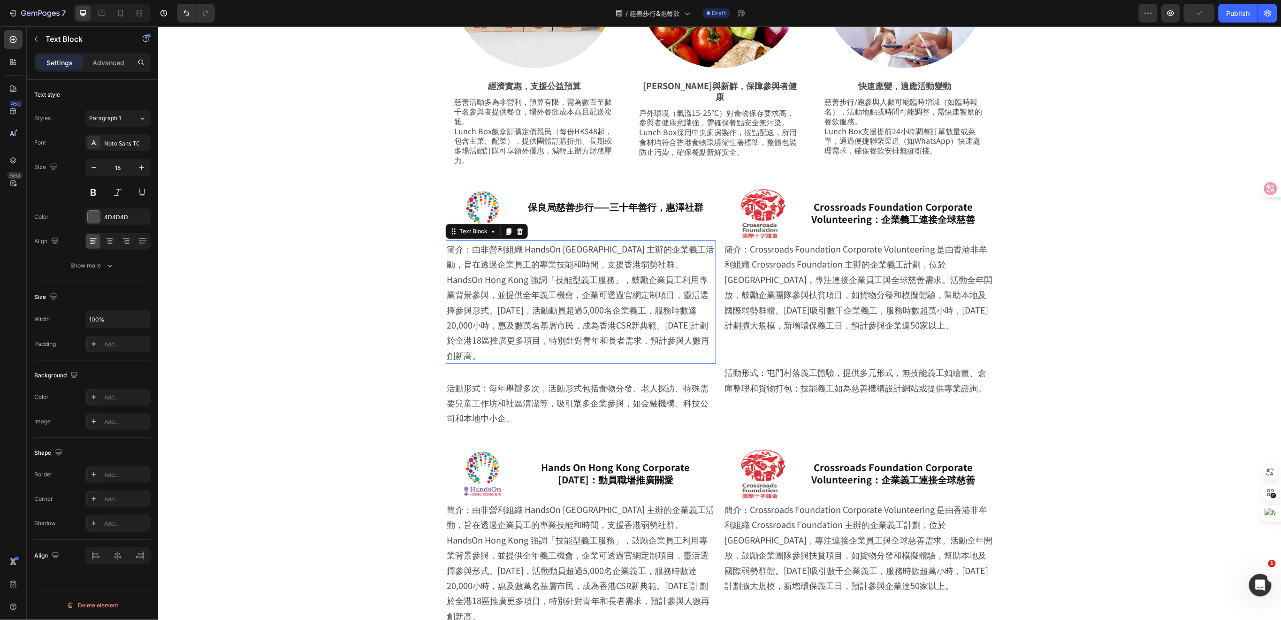
click at [527, 287] on p "簡介：由非營利組織 HandsOn [GEOGRAPHIC_DATA] 主辦的企業義工活動，旨在透過企業員工的專業技能和時間，支援香港弱勢社群。HandsOn…" at bounding box center [580, 302] width 268 height 122
click at [653, 339] on p "簡介：由非營利組織 HandsOn [GEOGRAPHIC_DATA] 主辦的企業義工活動，旨在透過企業員工的專業技能和時間，支援香港弱勢社群。HandsOn…" at bounding box center [580, 302] width 268 height 122
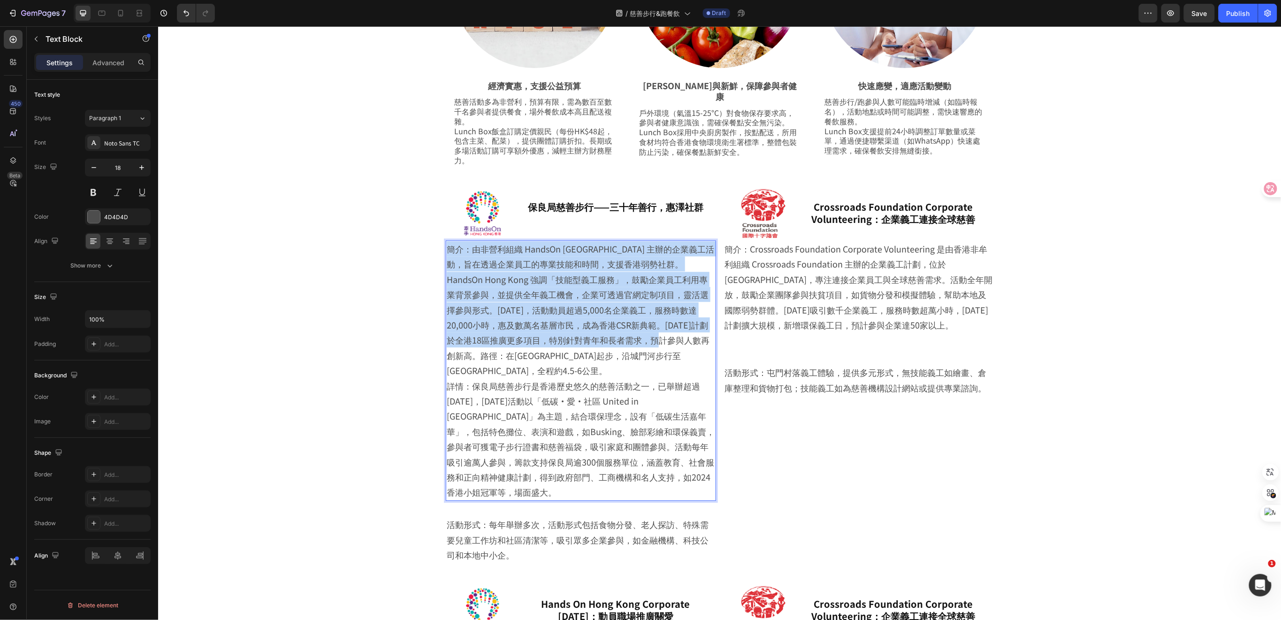
drag, startPoint x: 653, startPoint y: 341, endPoint x: 444, endPoint y: 245, distance: 229.1
click at [446, 245] on p "簡介：由非營利組織 HandsOn [GEOGRAPHIC_DATA] 主辦的企業義工活動，旨在透過企業員工的專業技能和時間，支援香港弱勢社群。HandsOn…" at bounding box center [580, 370] width 268 height 259
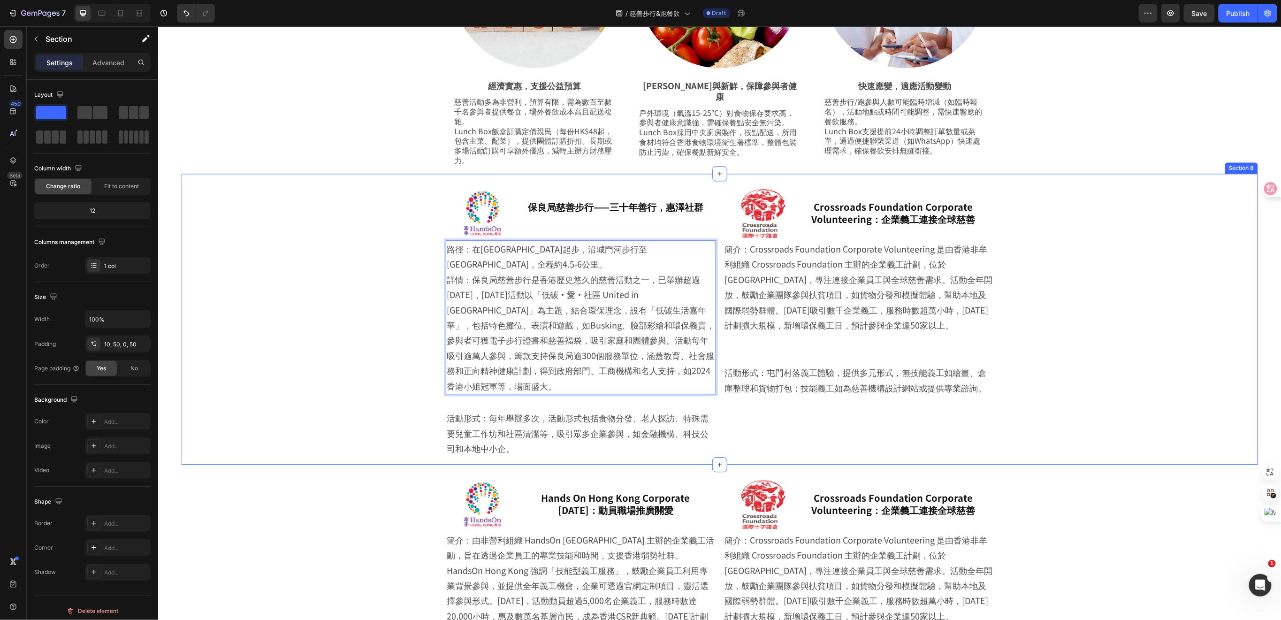
click at [378, 400] on div "Image 保良局慈善步行——三十年善行，惠澤社群 Heading Row 路徑：在[GEOGRAPHIC_DATA]起步，沿城門河步行至[GEOGRAPHI…" at bounding box center [719, 321] width 1029 height 286
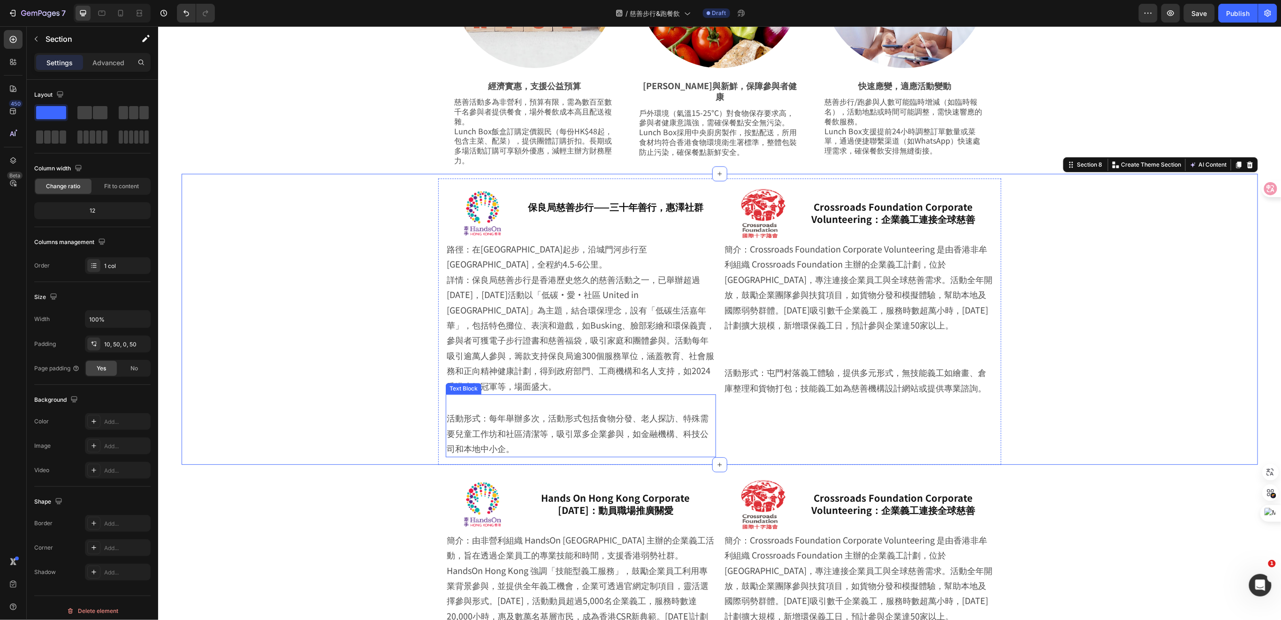
click at [603, 410] on p "活動形式：每年舉辦多次，活動形式包括食物分發、老人探訪、特殊需要兒童工作坊和社區清潔等，吸引眾多企業參與，如金融機構、科技公司和本地中小企。" at bounding box center [580, 433] width 268 height 46
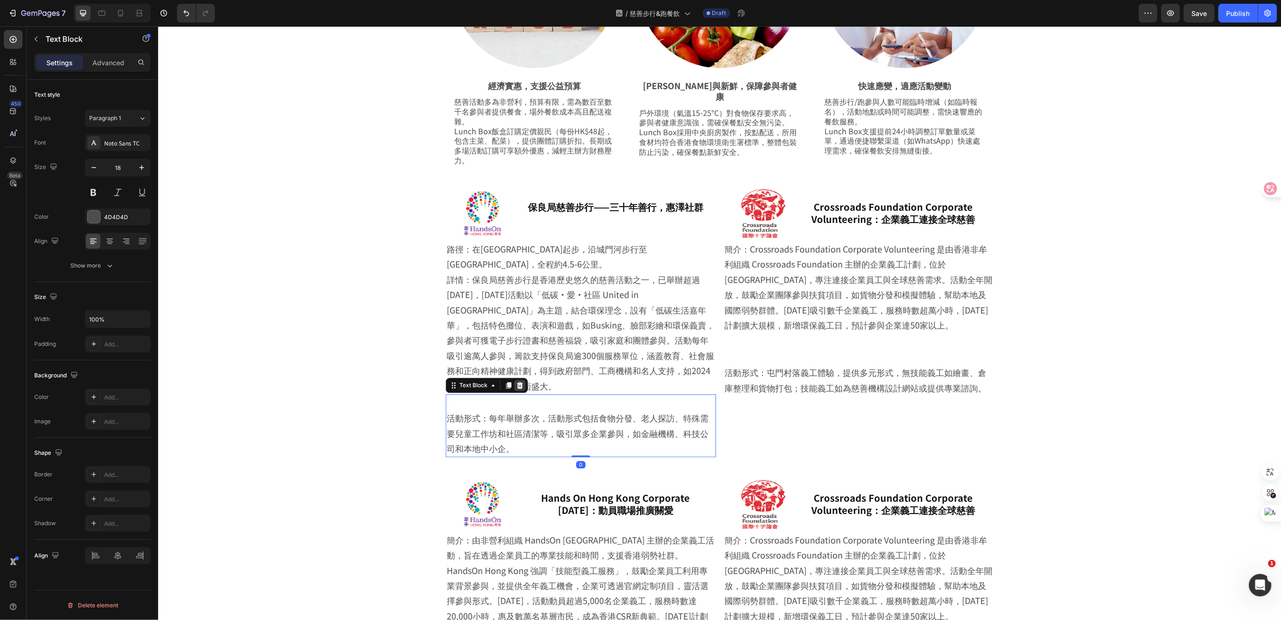
click at [517, 381] on icon at bounding box center [520, 384] width 6 height 7
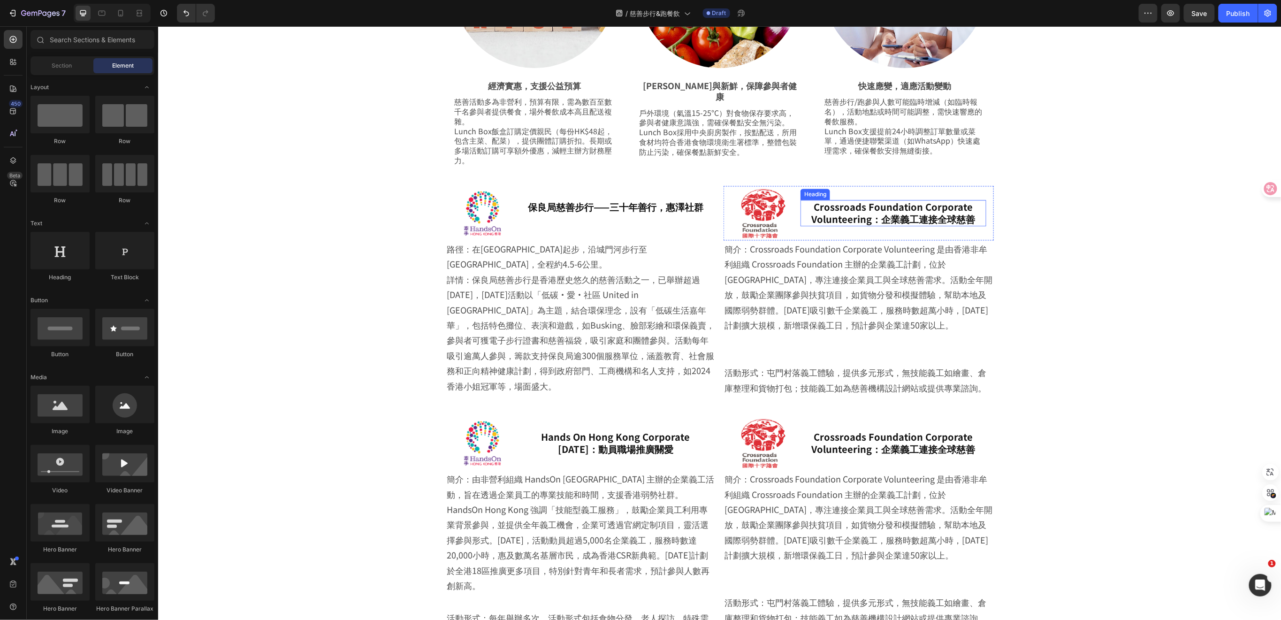
click at [889, 216] on h2 "Crossroads Foundation Corporate Volunteering：企業義工連接全球慈善" at bounding box center [893, 212] width 186 height 26
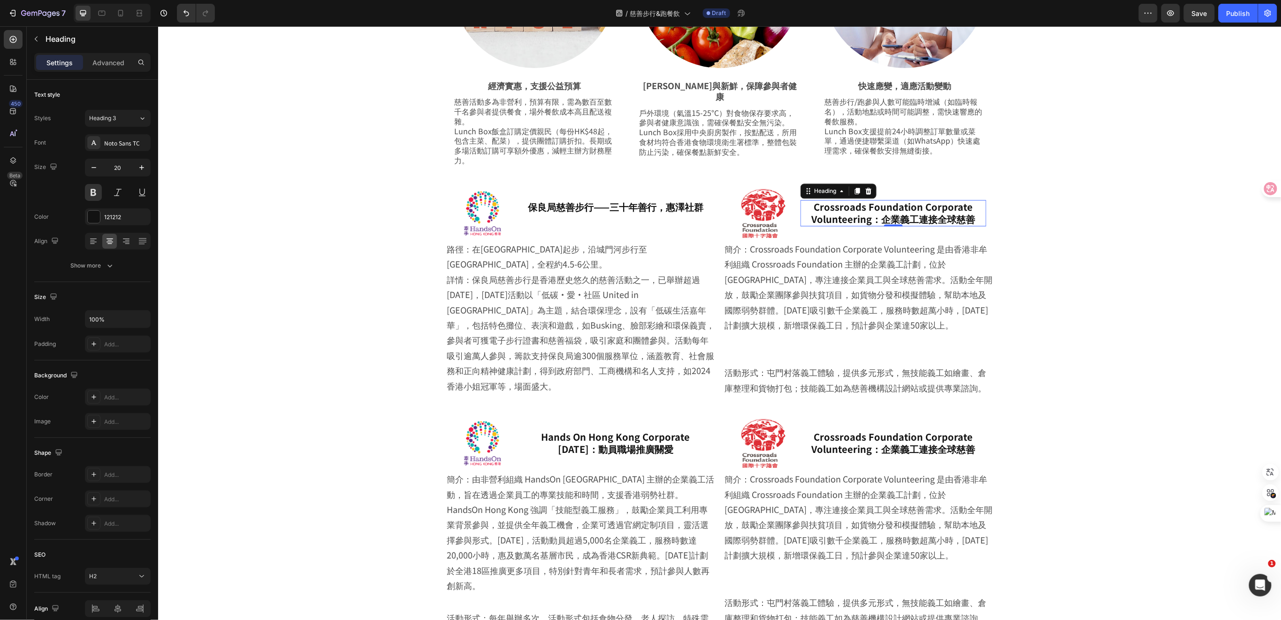
click at [964, 222] on h2 "Crossroads Foundation Corporate Volunteering：企業義工連接全球慈善" at bounding box center [893, 212] width 186 height 26
click at [800, 199] on span at bounding box center [800, 199] width 0 height 0
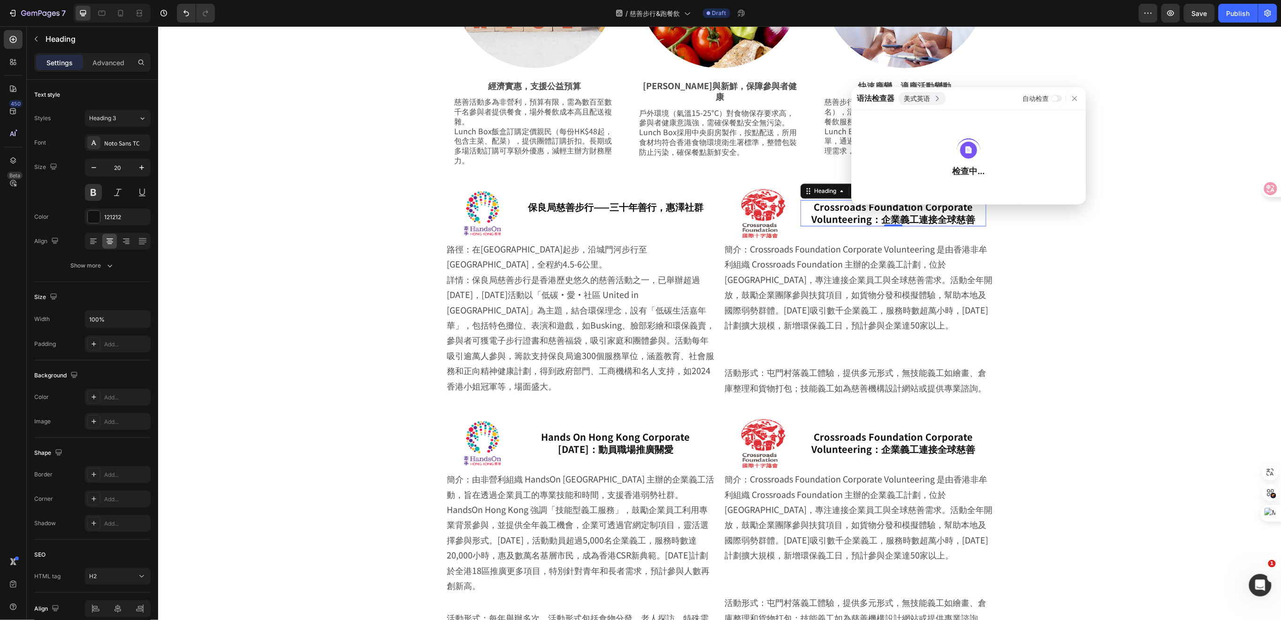
click at [877, 210] on p "Crossroads Foundation Corporate Volunteering：企業義工連接全球慈善" at bounding box center [893, 212] width 184 height 24
drag, startPoint x: 915, startPoint y: 218, endPoint x: 826, endPoint y: 213, distance: 89.8
click at [826, 213] on p "Crossroads Foundation Corporate Volunteering：企業義工連接全球慈善" at bounding box center [893, 212] width 184 height 24
click at [926, 208] on p "Cro連接全球慈善" at bounding box center [893, 206] width 184 height 12
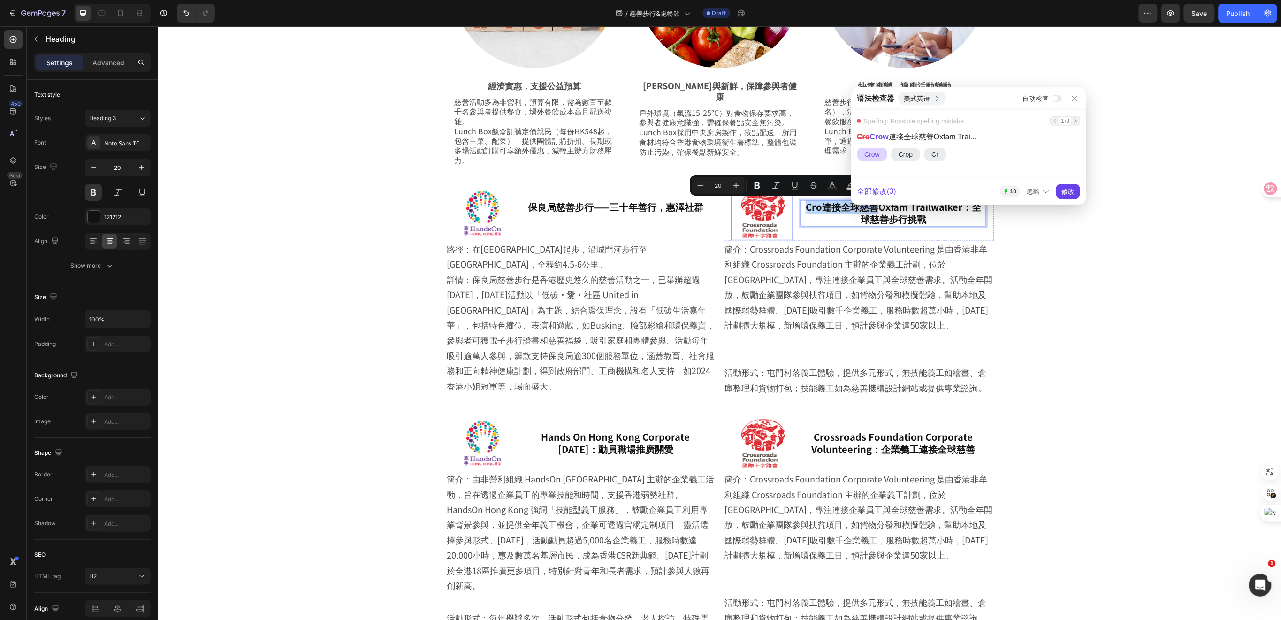
drag, startPoint x: 873, startPoint y: 208, endPoint x: 783, endPoint y: 199, distance: 90.1
click at [783, 199] on div "Image Cro連接全球慈善Oxfam Trailwalker：全球慈善步行挑戰 Heading 0 Row" at bounding box center [858, 212] width 270 height 54
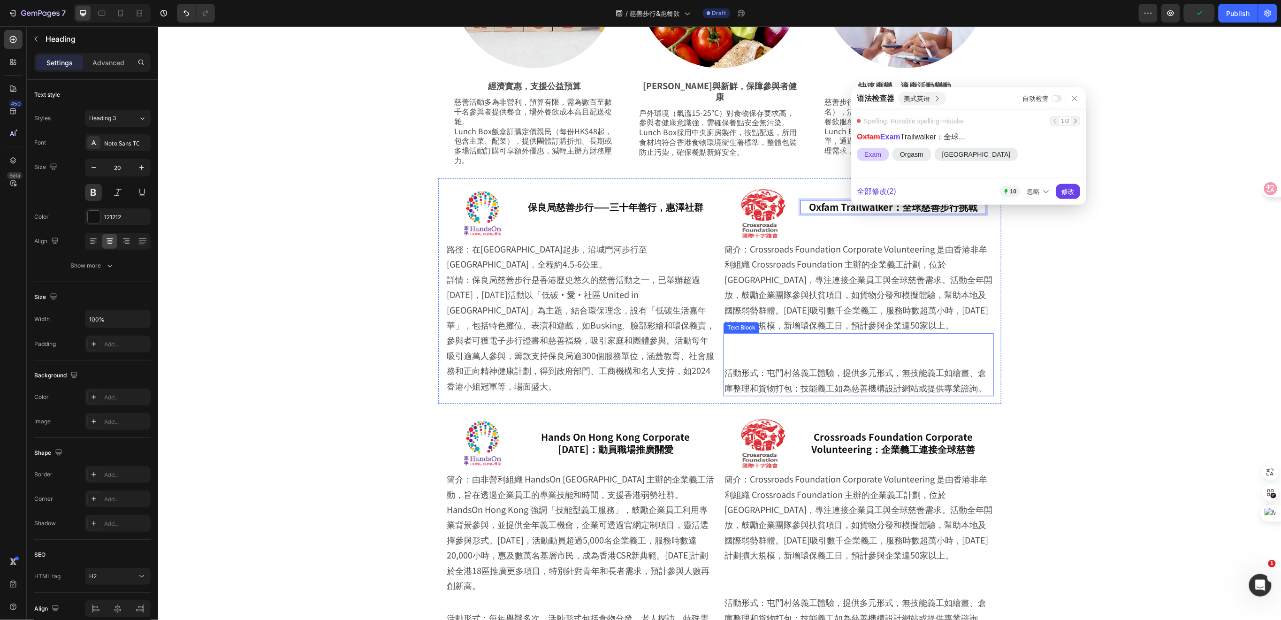
click at [813, 296] on p "簡介：Crossroads Foundation Corporate Volunteering 是由香港非牟利組織 Crossroads Foundation…" at bounding box center [858, 286] width 268 height 91
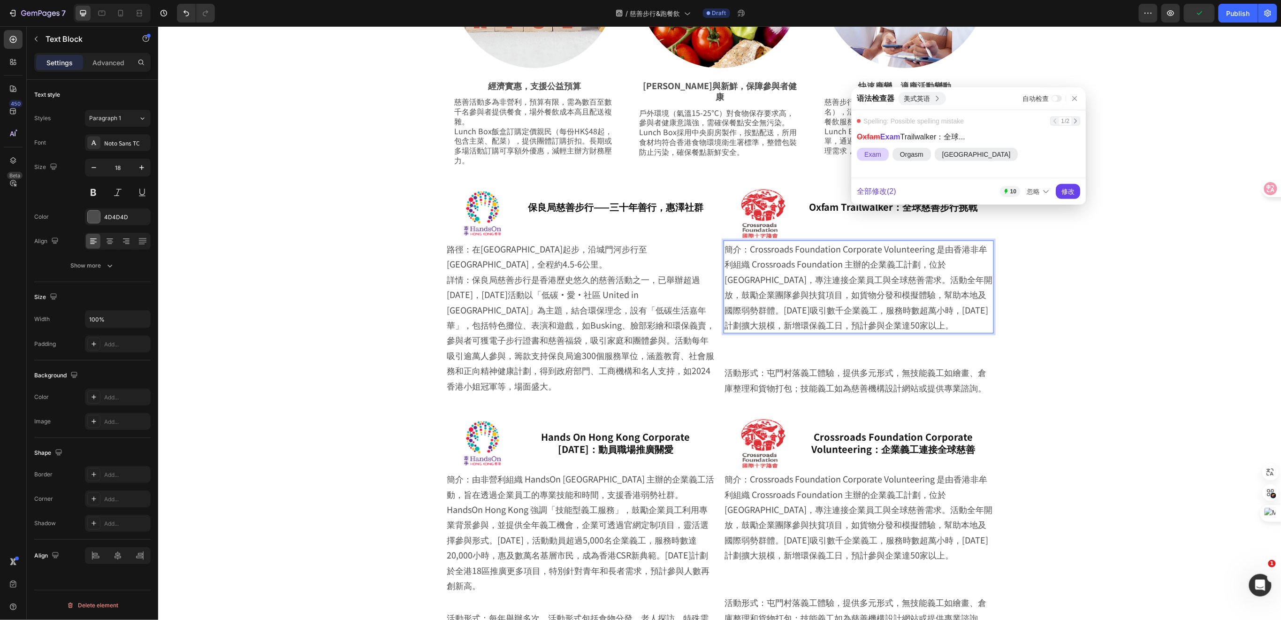
click at [946, 320] on p "簡介：Crossroads Foundation Corporate Volunteering 是由香港非牟利組織 Crossroads Foundation…" at bounding box center [858, 286] width 268 height 91
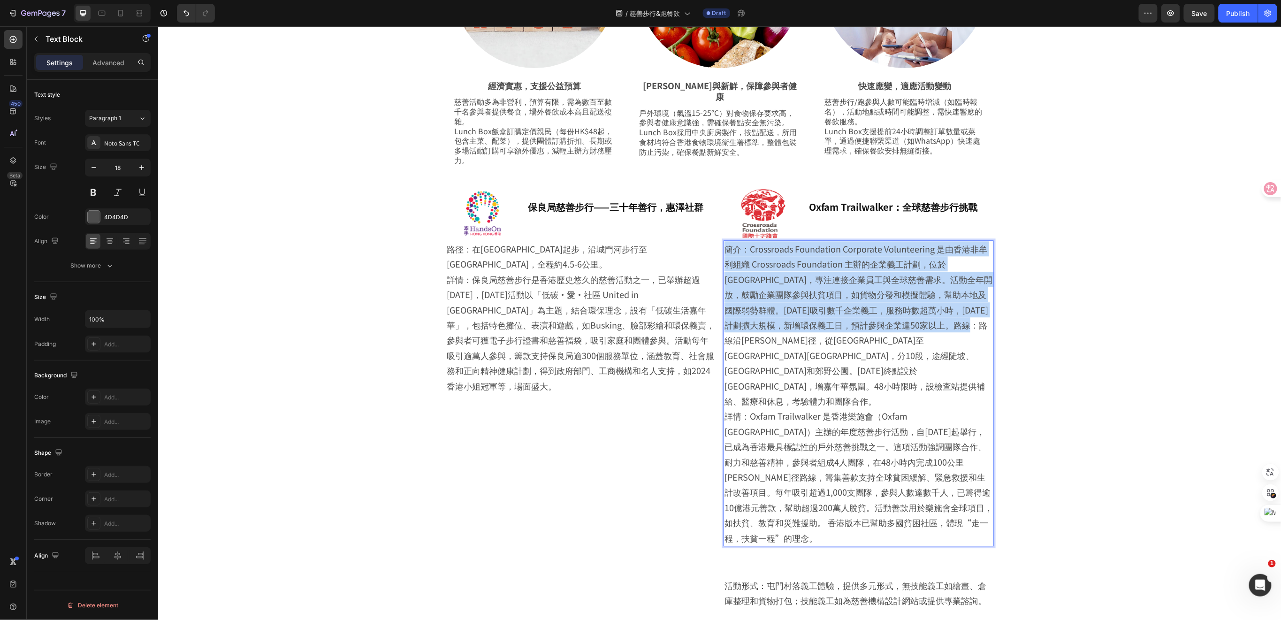
drag, startPoint x: 948, startPoint y: 325, endPoint x: 718, endPoint y: 250, distance: 241.8
click at [724, 250] on p "簡介：Crossroads Foundation Corporate Volunteering 是由香港非牟利組織 Crossroads Foundation…" at bounding box center [858, 393] width 268 height 304
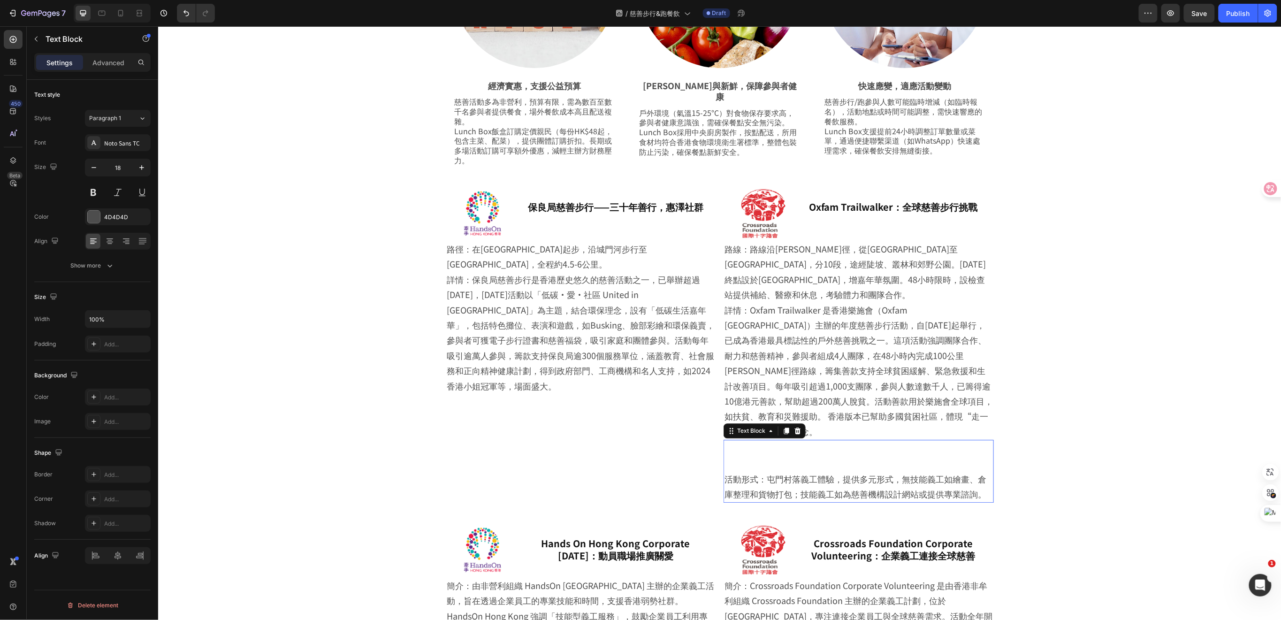
click at [850, 440] on p at bounding box center [858, 447] width 268 height 15
click at [795, 426] on icon at bounding box center [797, 430] width 8 height 8
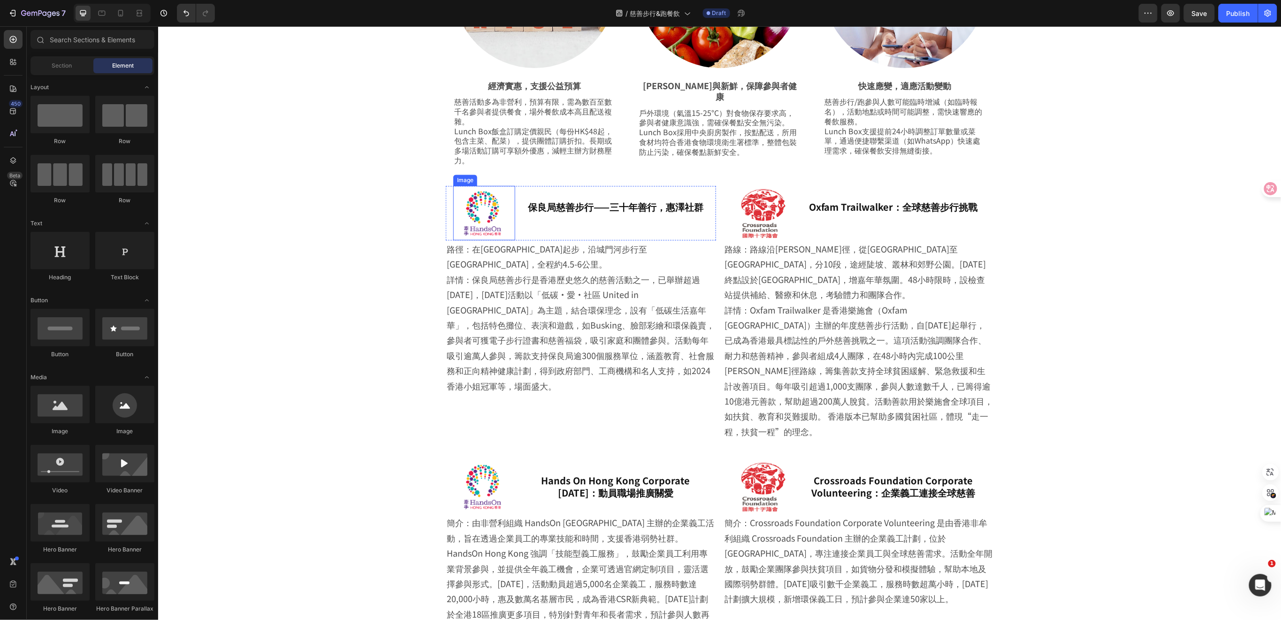
click at [487, 216] on img at bounding box center [484, 212] width 62 height 54
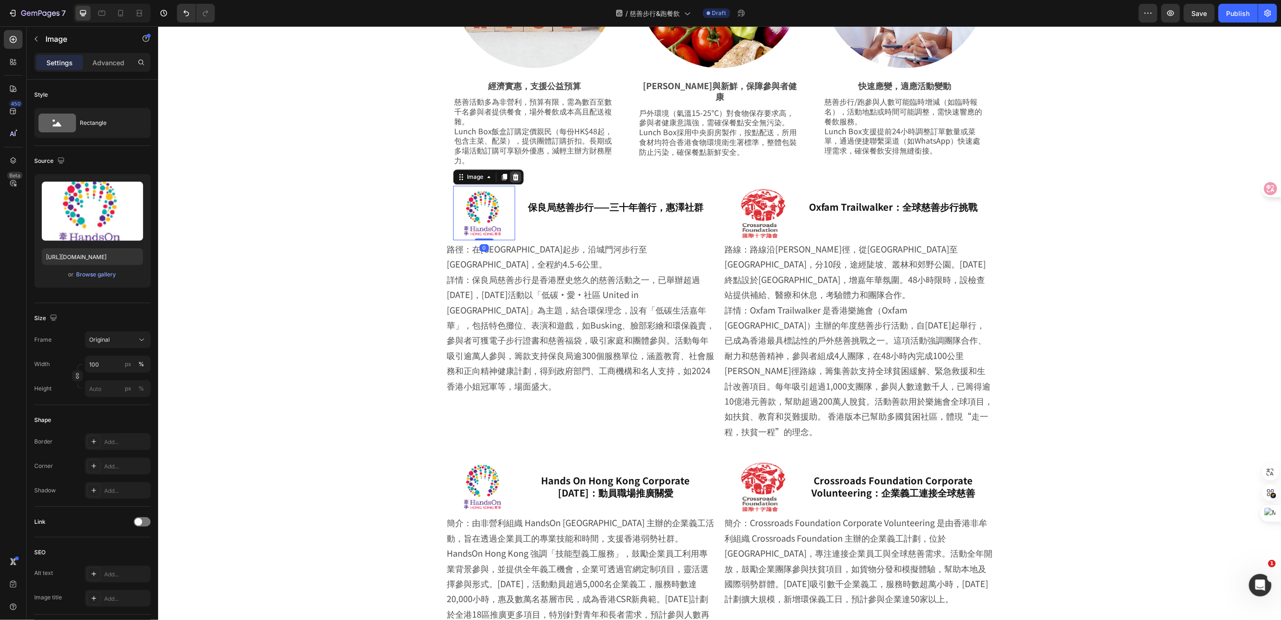
click at [512, 176] on icon at bounding box center [515, 176] width 6 height 7
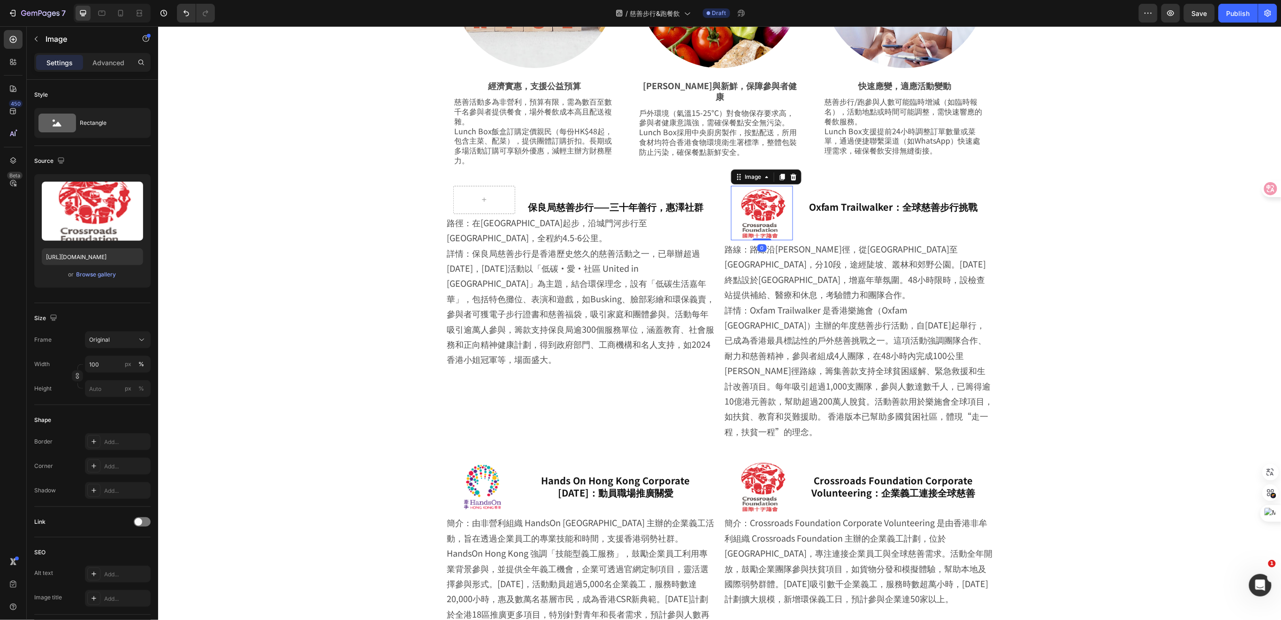
click at [760, 217] on img at bounding box center [761, 212] width 62 height 54
click at [790, 175] on icon at bounding box center [793, 176] width 6 height 7
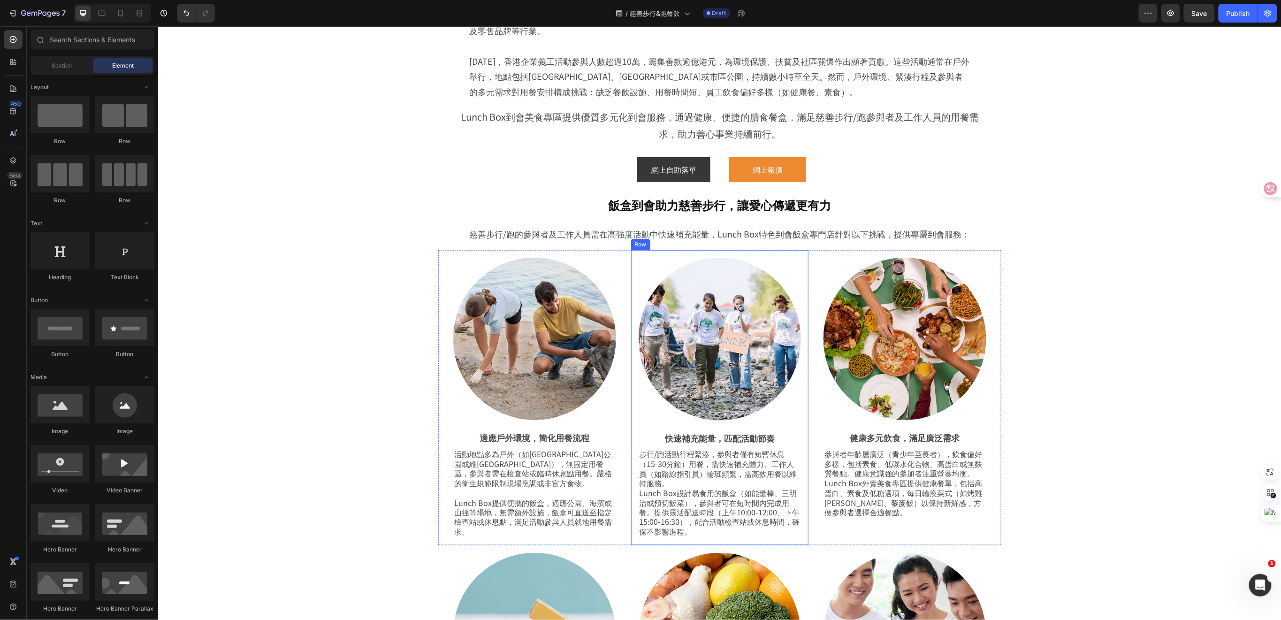
scroll to position [563, 0]
